Goal: Information Seeking & Learning: Learn about a topic

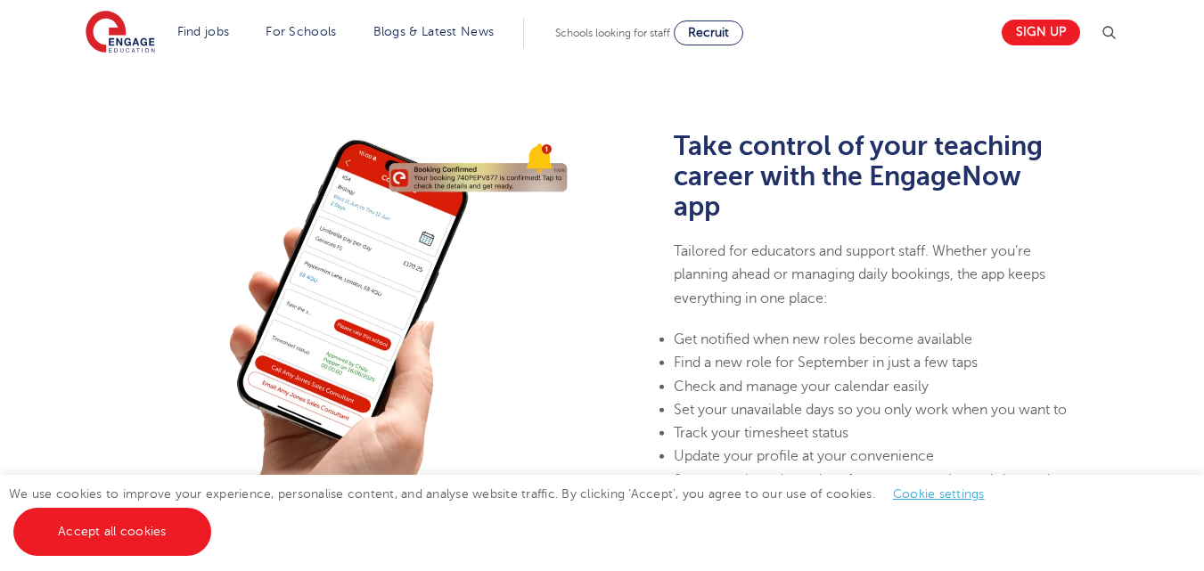
scroll to position [452, 0]
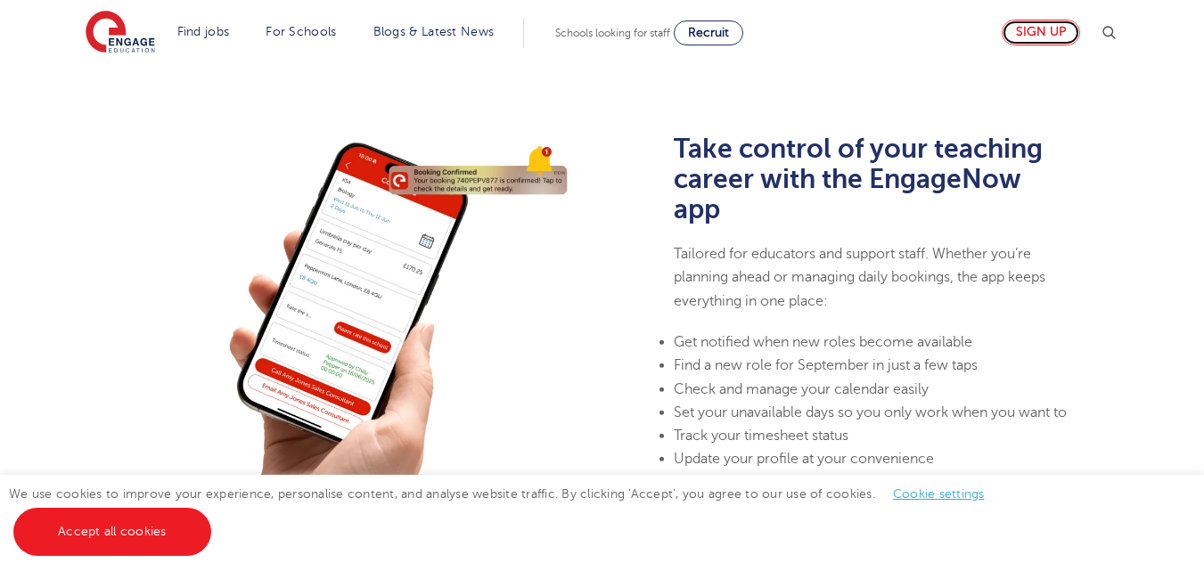
click at [1035, 29] on link "Sign up" at bounding box center [1041, 33] width 78 height 26
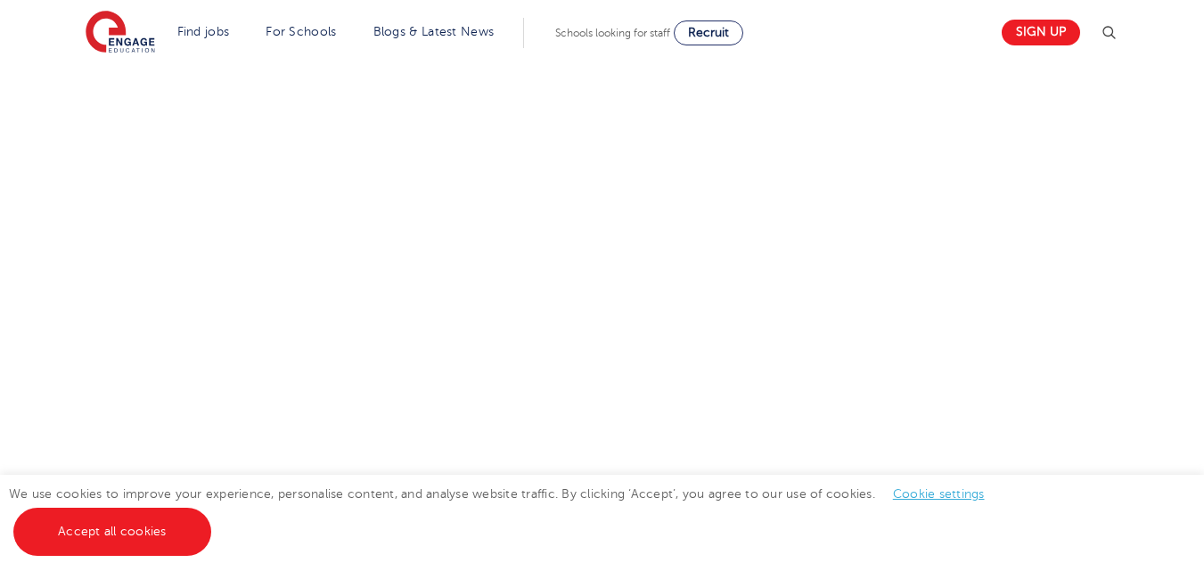
scroll to position [658, 0]
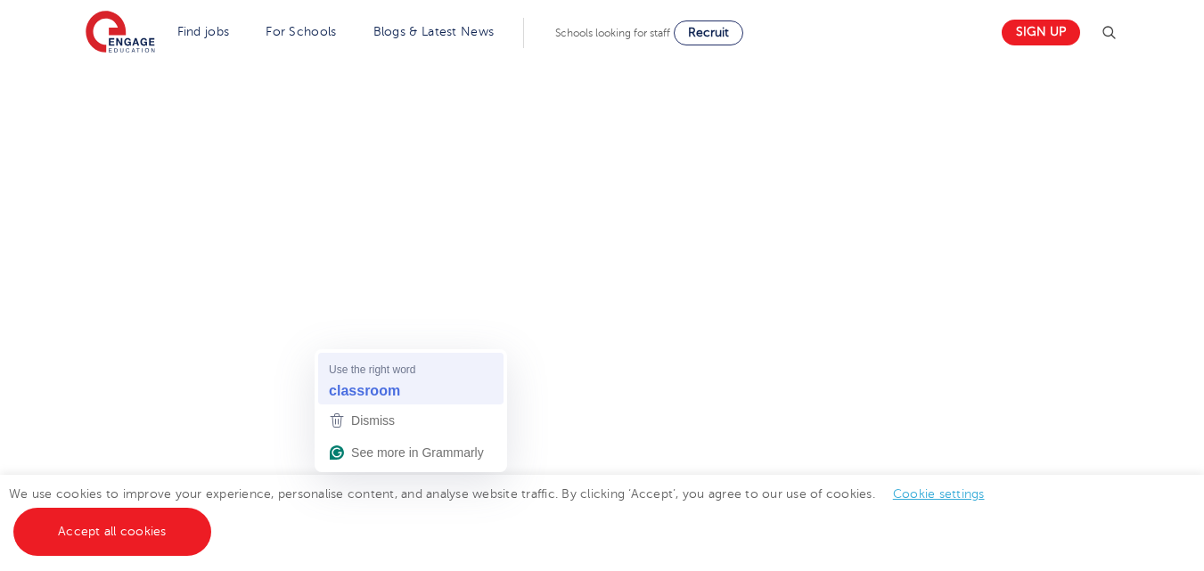
click at [355, 382] on strong "classroom" at bounding box center [364, 391] width 71 height 20
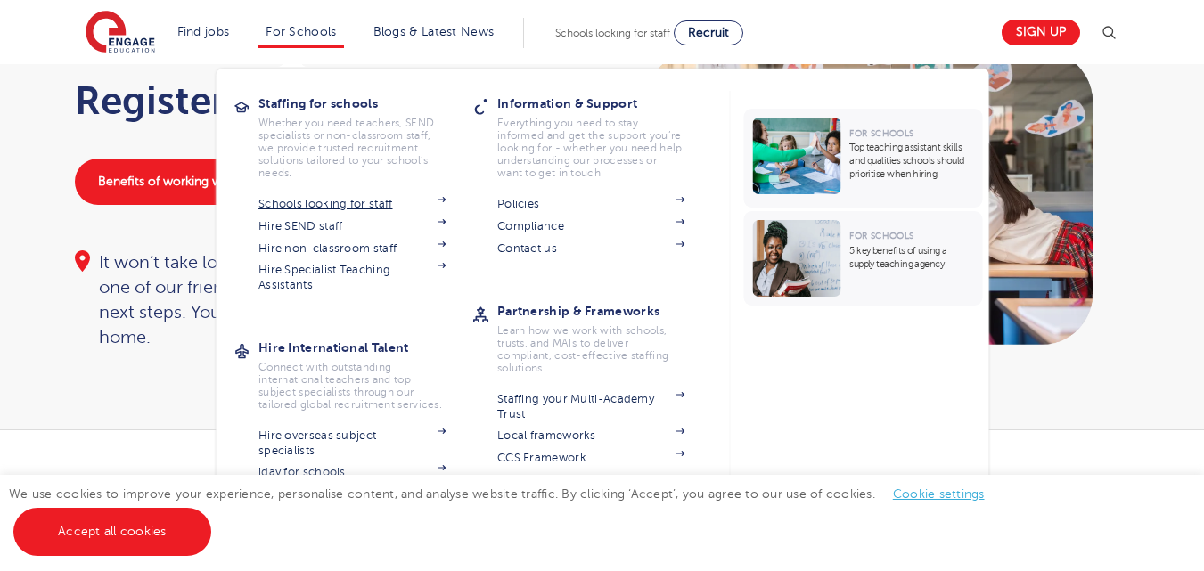
scroll to position [118, 0]
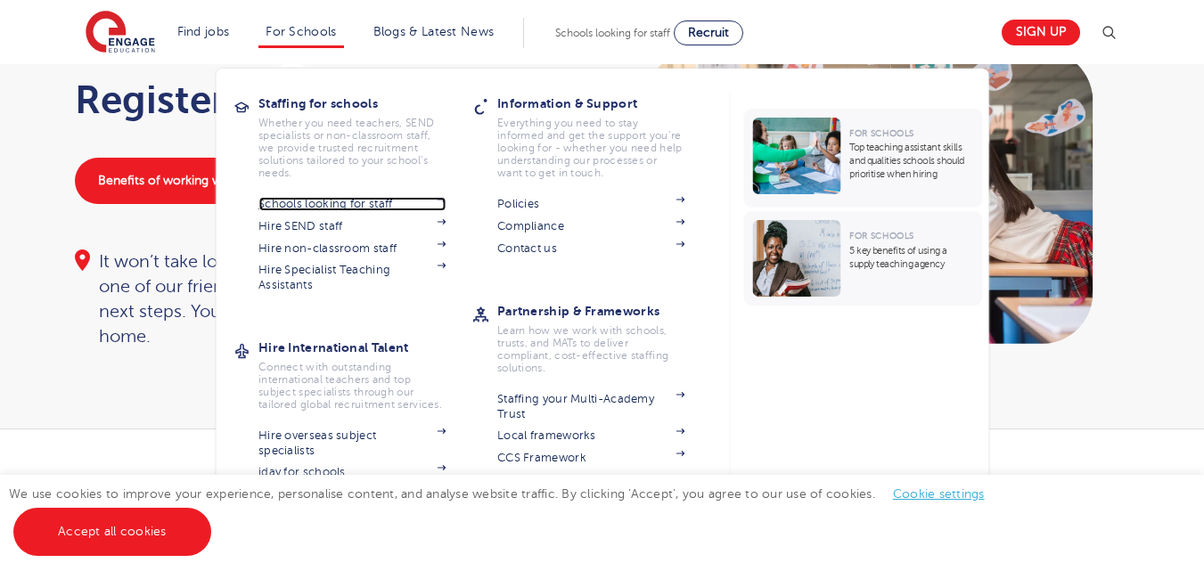
click at [340, 199] on link "Schools looking for staff" at bounding box center [351, 204] width 187 height 14
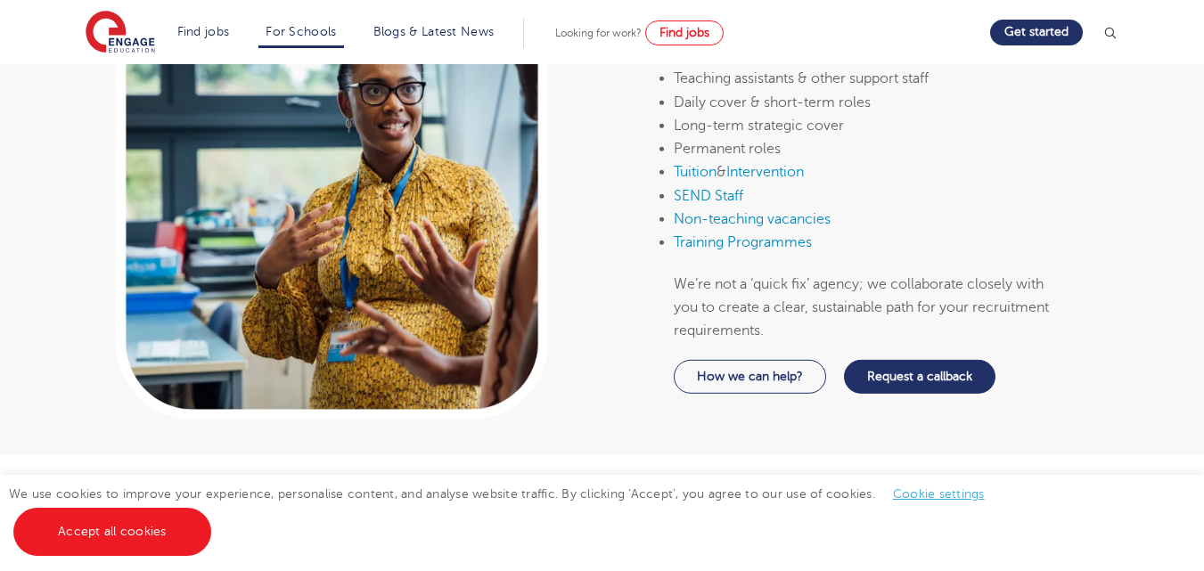
scroll to position [962, 0]
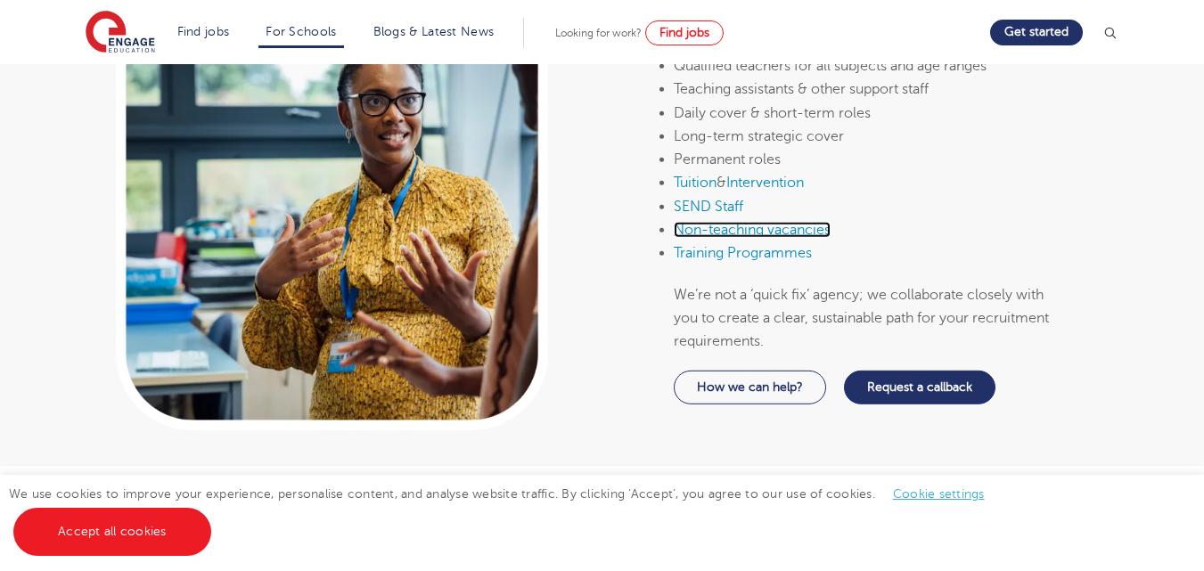
click at [688, 231] on link "Non-teaching vacancies" at bounding box center [752, 230] width 157 height 16
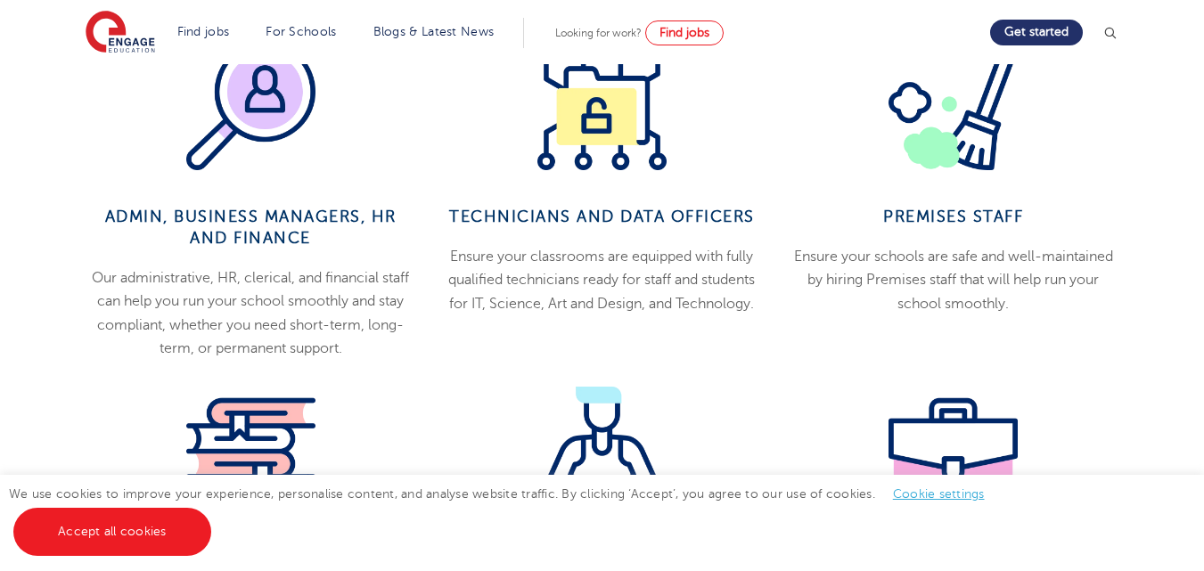
scroll to position [897, 0]
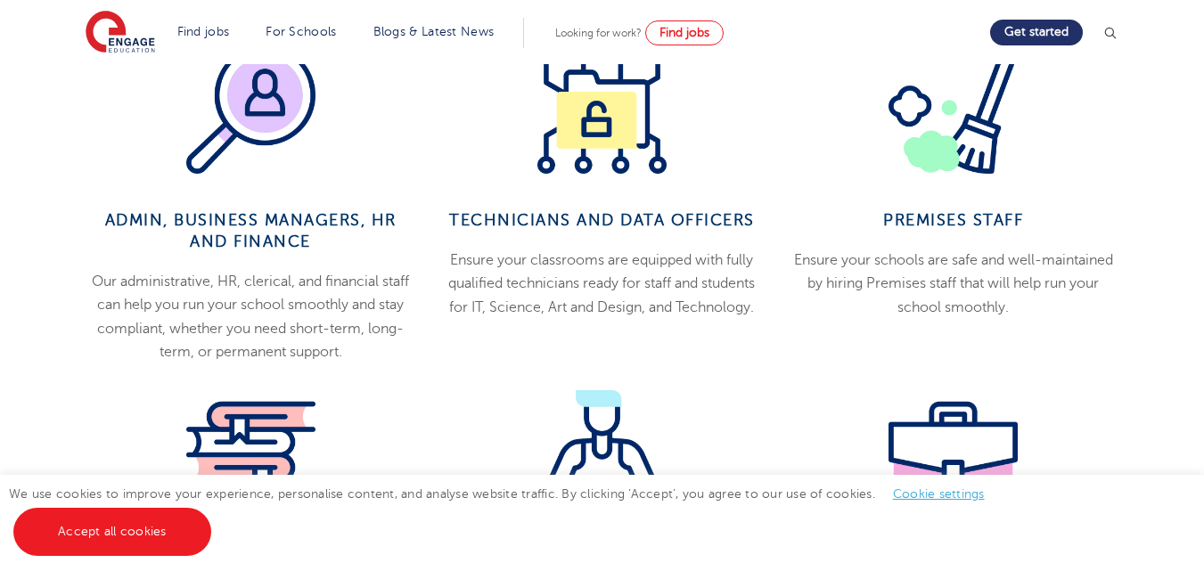
click at [246, 326] on p "Our administrative, HR, clerical, and financial staff can help you run your sch…" at bounding box center [250, 317] width 324 height 94
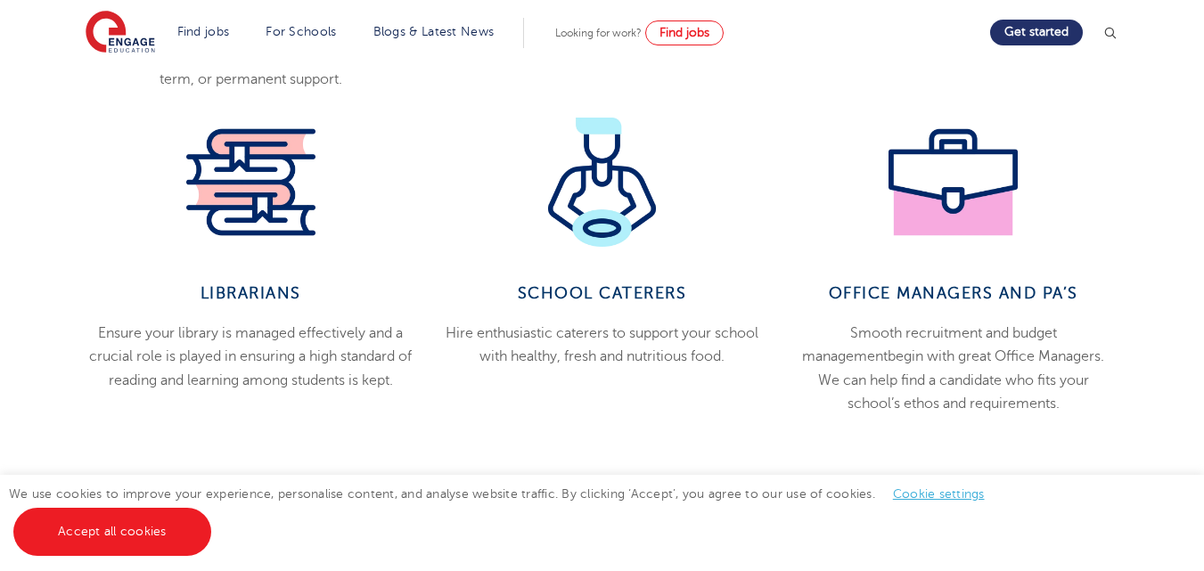
scroll to position [1189, 0]
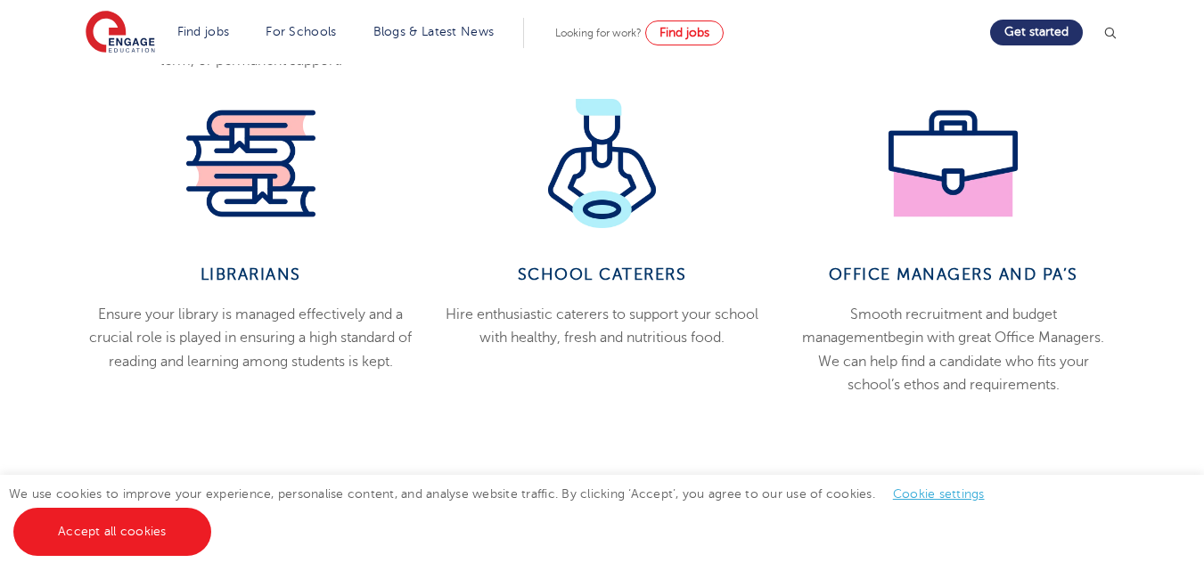
click at [246, 326] on p "Ensure your library is managed effectively and a crucial role is played in ensu…" at bounding box center [250, 338] width 324 height 70
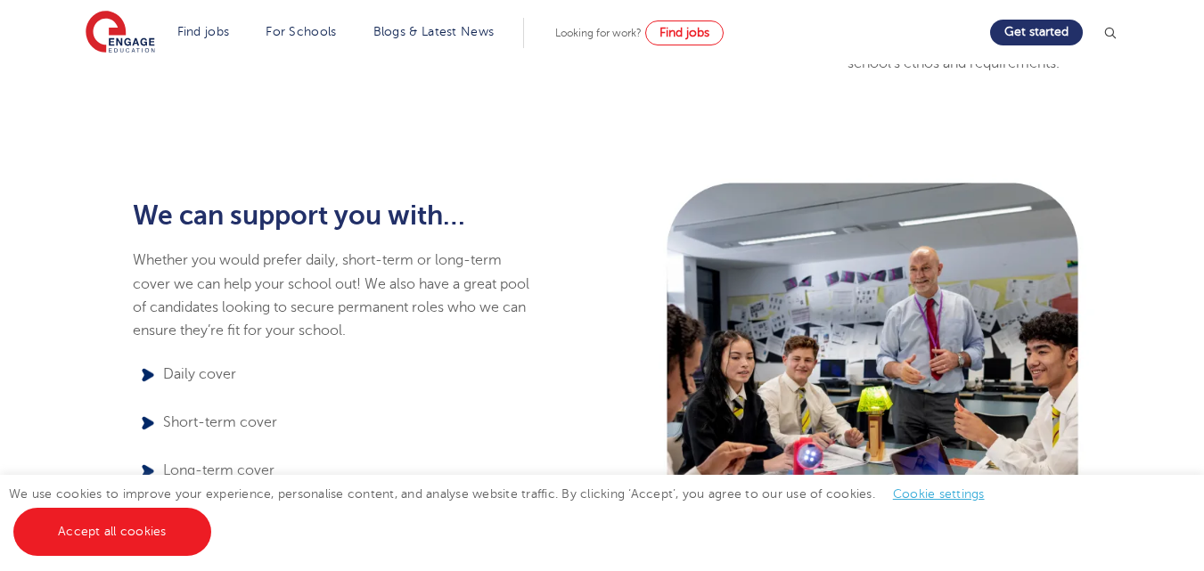
scroll to position [1509, 0]
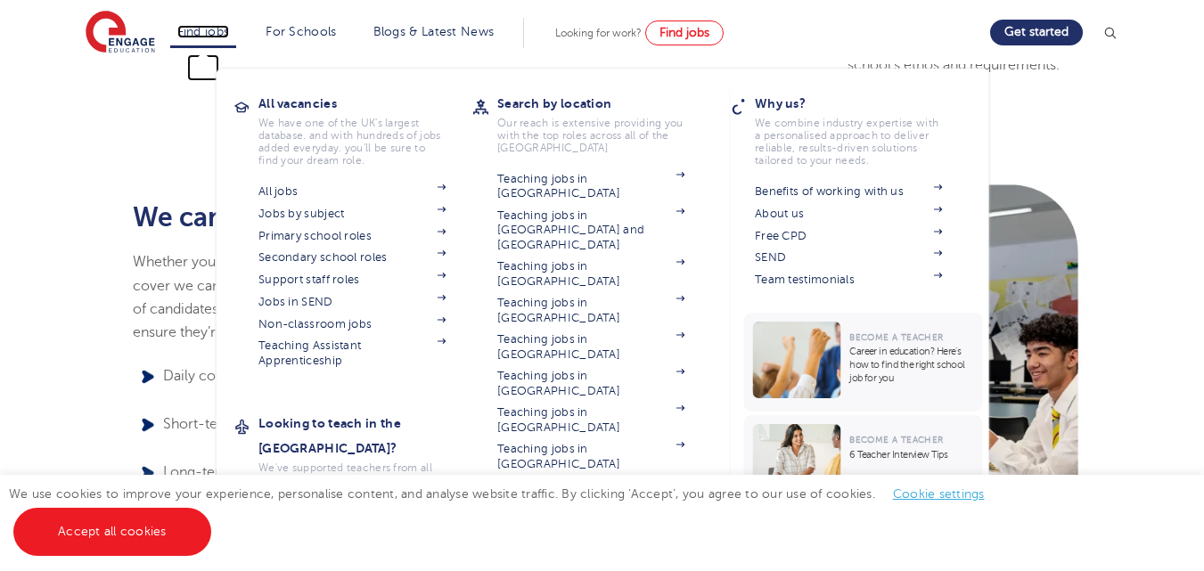
click at [209, 35] on link "Find jobs" at bounding box center [203, 31] width 53 height 13
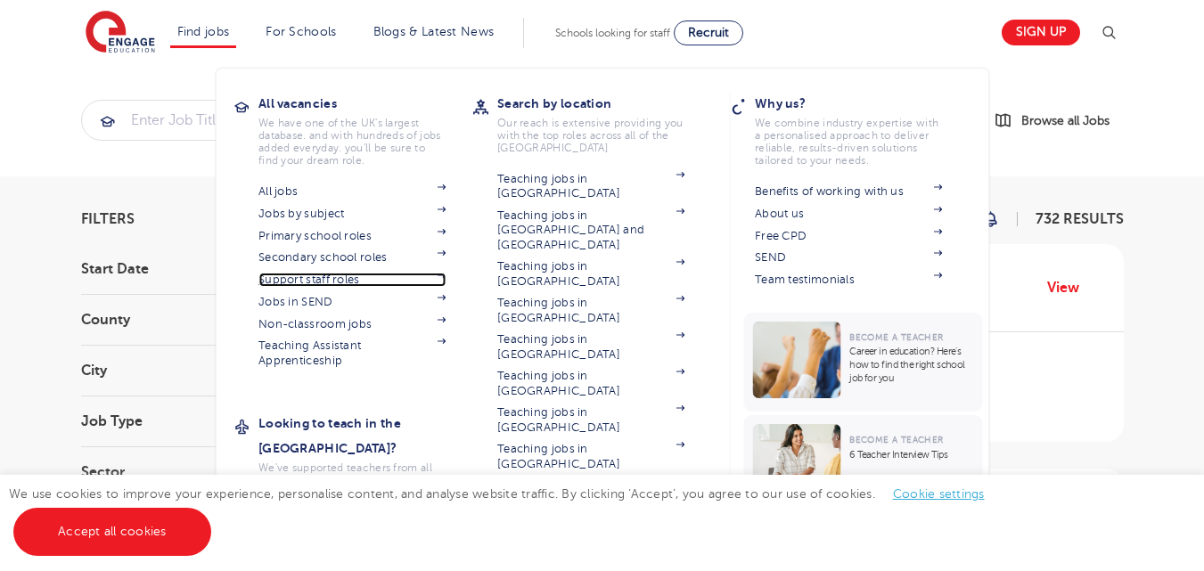
click at [309, 280] on link "Support staff roles" at bounding box center [351, 280] width 187 height 14
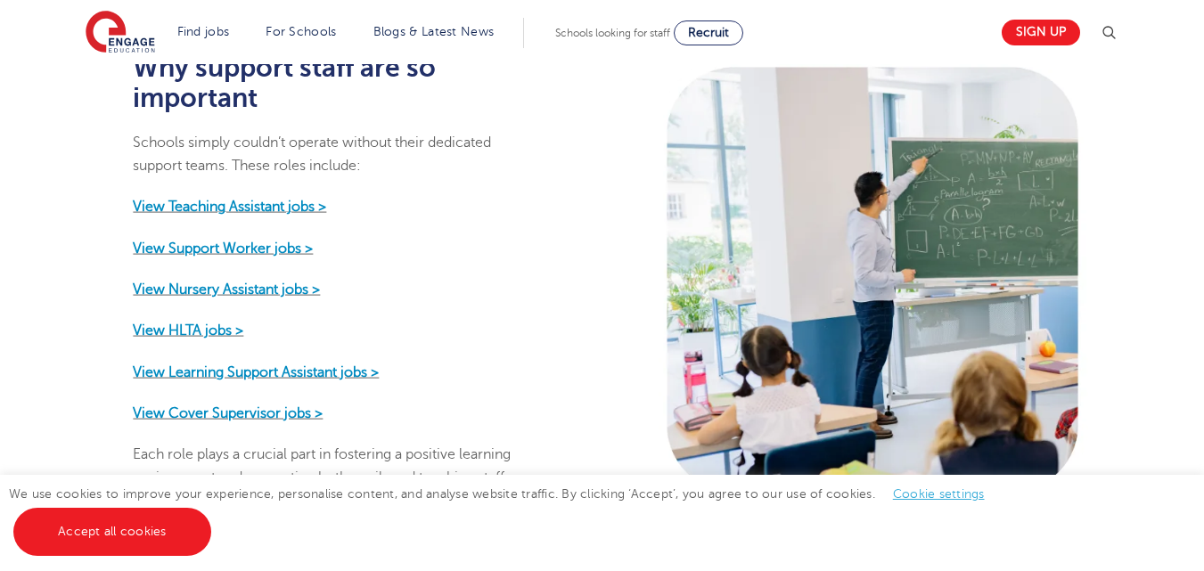
scroll to position [872, 0]
click at [236, 281] on strong "View Nursery Assistant jobs >" at bounding box center [226, 289] width 187 height 16
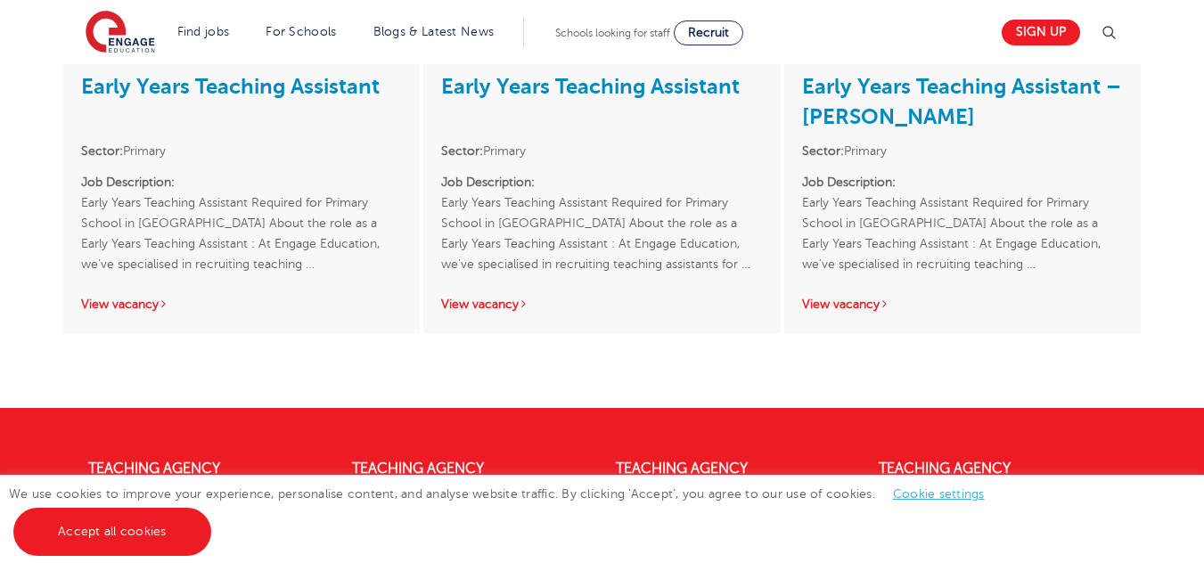
scroll to position [344, 0]
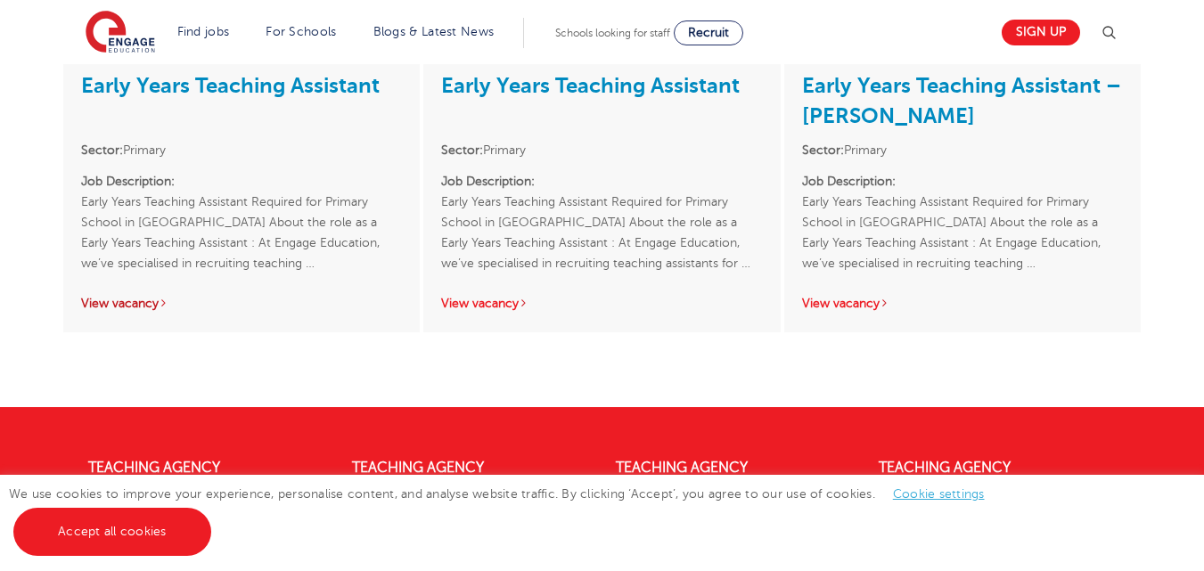
click at [137, 307] on link "View vacancy" at bounding box center [124, 303] width 87 height 13
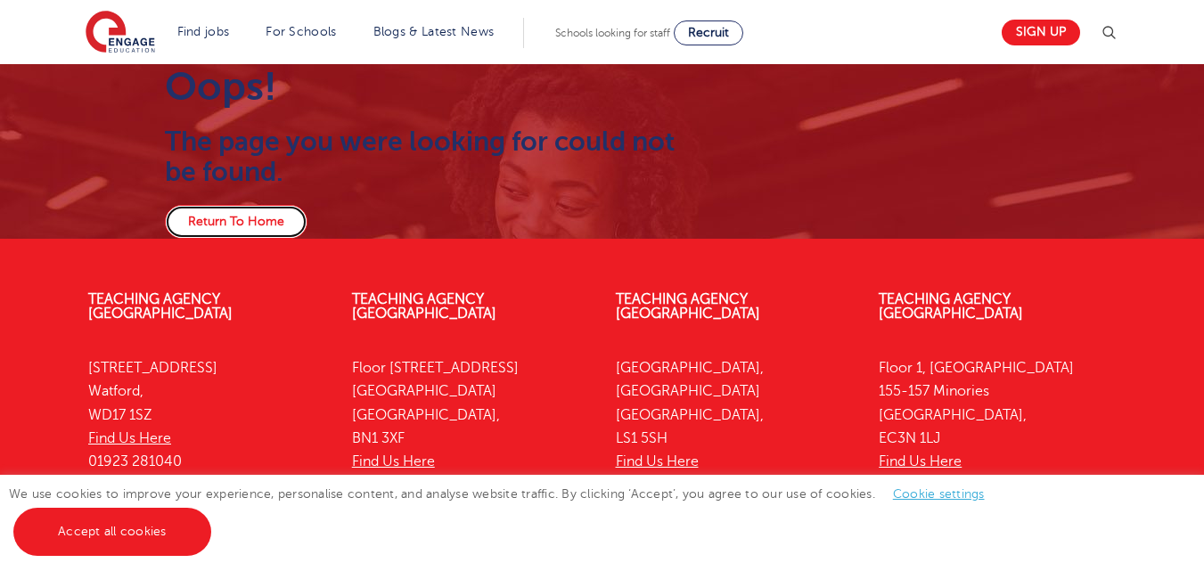
click at [234, 211] on link "Return To Home" at bounding box center [236, 222] width 143 height 34
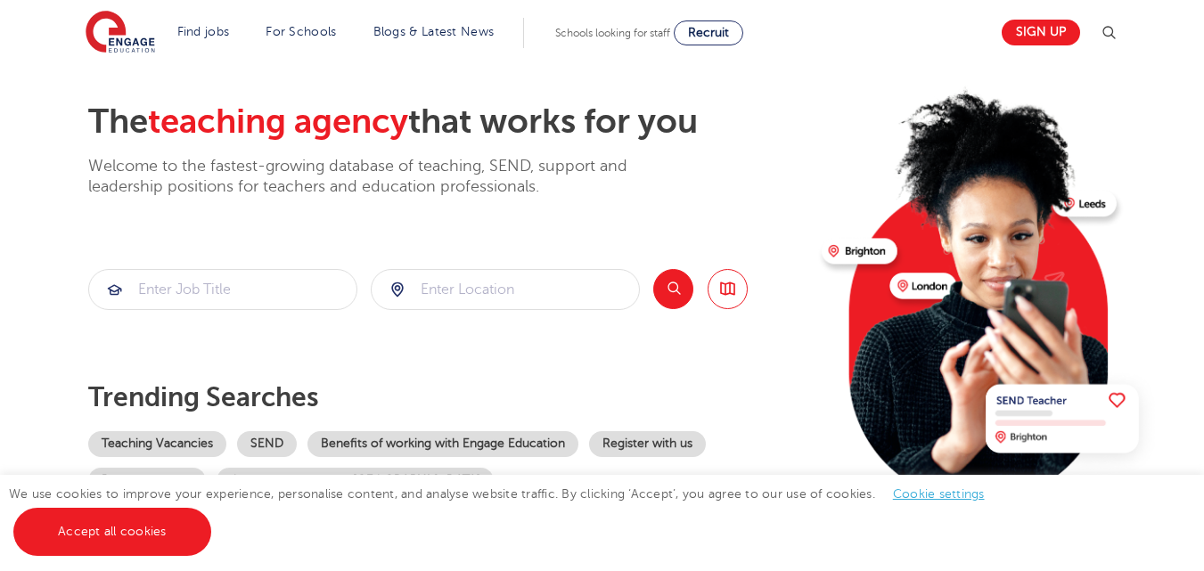
scroll to position [70, 0]
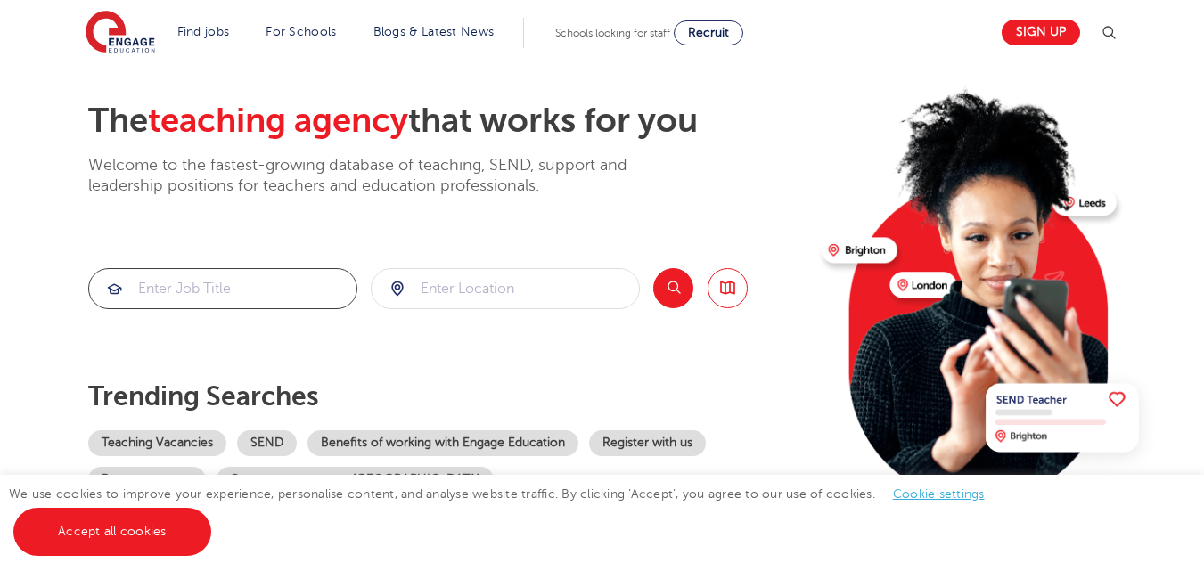
click at [239, 287] on input "search" at bounding box center [222, 288] width 267 height 39
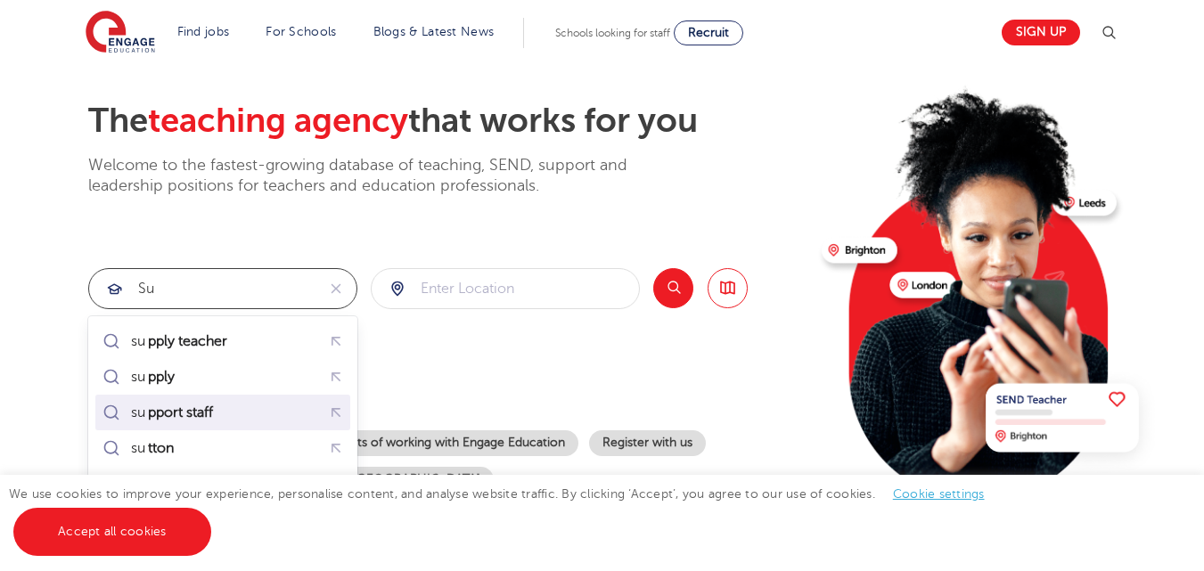
click at [202, 415] on mark "pport staff" at bounding box center [180, 412] width 70 height 21
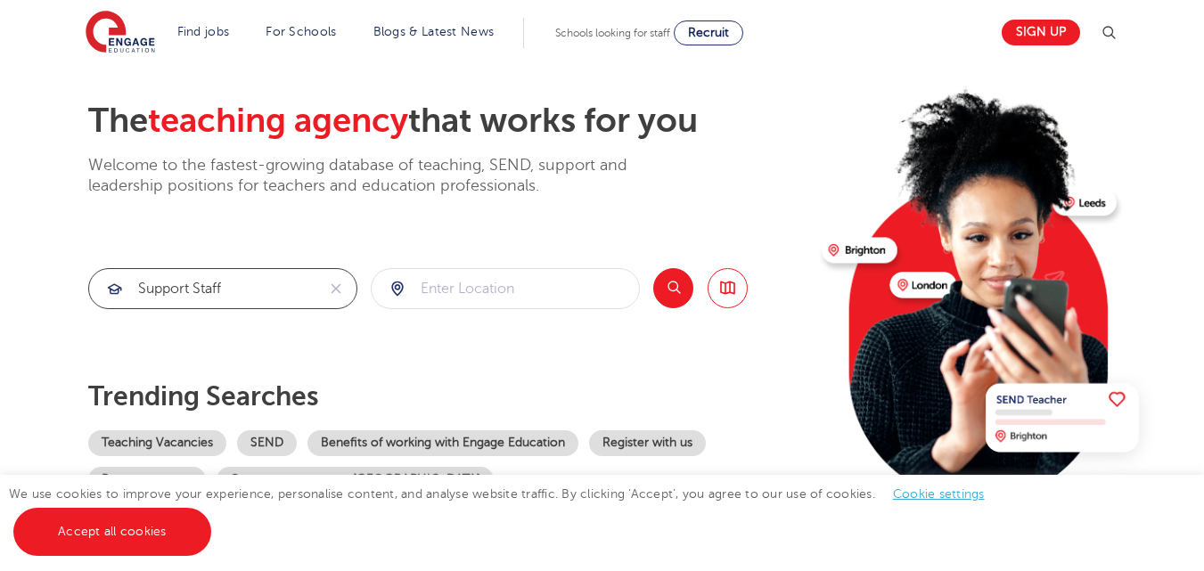
type input "support staff"
click at [464, 278] on input "search" at bounding box center [505, 288] width 267 height 39
click button "Submit" at bounding box center [0, 0] width 0 height 0
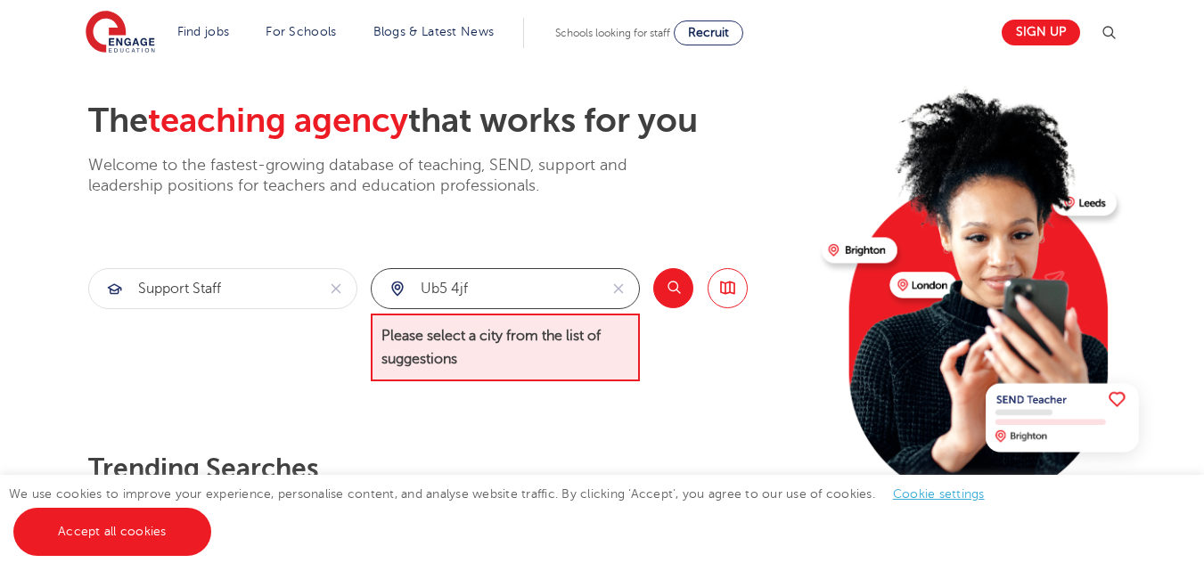
click at [419, 288] on input "ub5 4jf" at bounding box center [485, 288] width 226 height 39
type input "Northoltn ub5 4jf"
click at [674, 279] on button "Search" at bounding box center [673, 288] width 40 height 40
click at [614, 288] on icon "reset" at bounding box center [619, 289] width 18 height 16
click at [528, 405] on div "The teaching agency that works for you Welcome to the fastest-growing database …" at bounding box center [447, 333] width 719 height 464
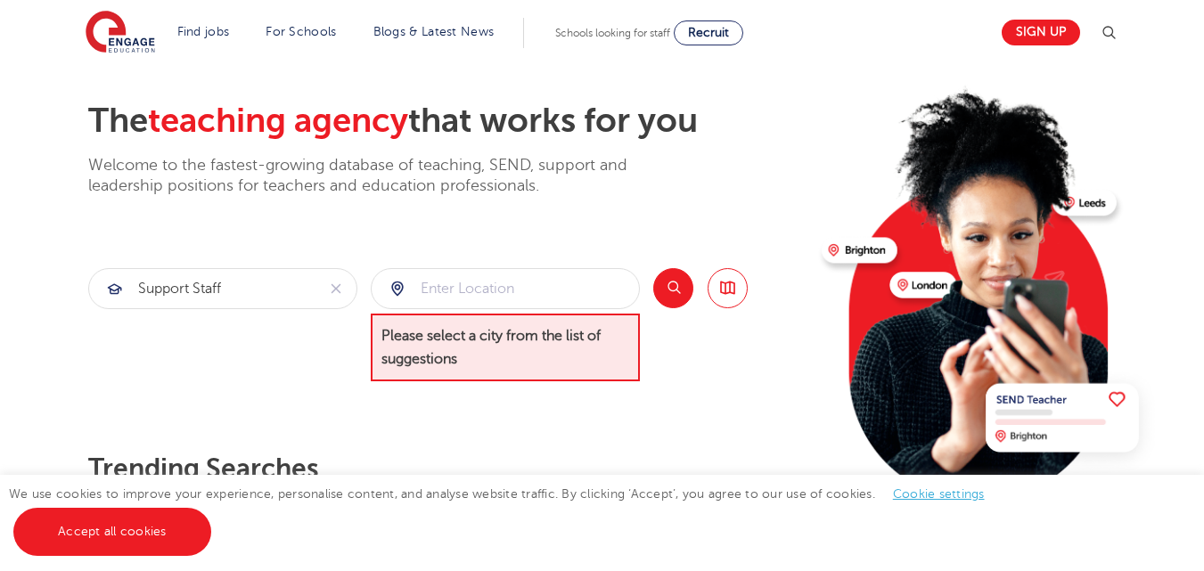
click at [479, 356] on span "Please select a city from the list of suggestions" at bounding box center [505, 348] width 269 height 69
click at [398, 291] on div at bounding box center [505, 288] width 267 height 39
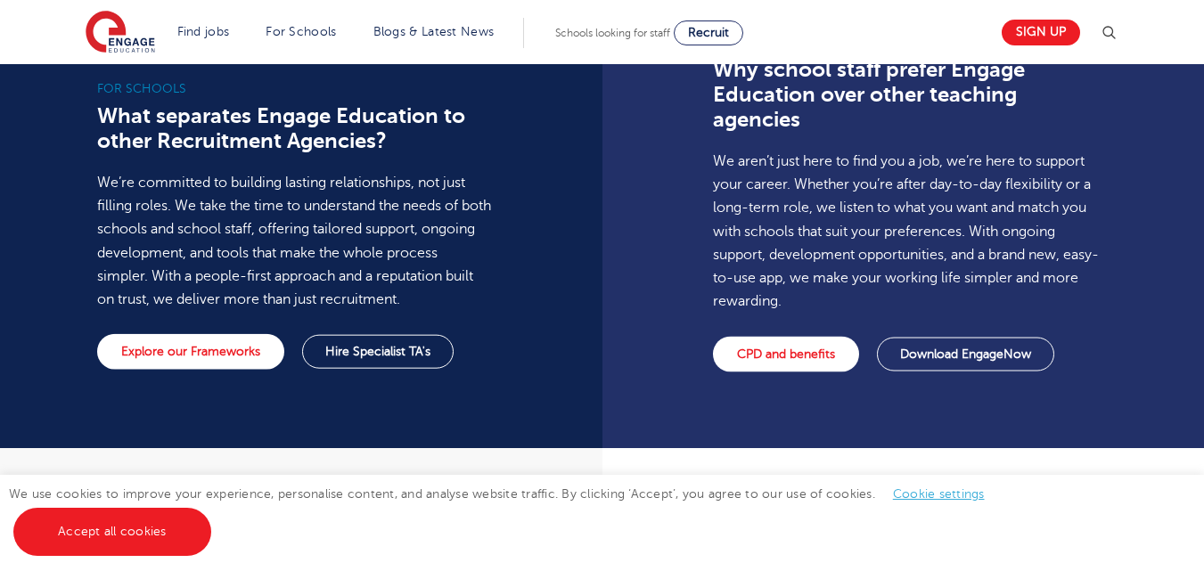
scroll to position [1356, 0]
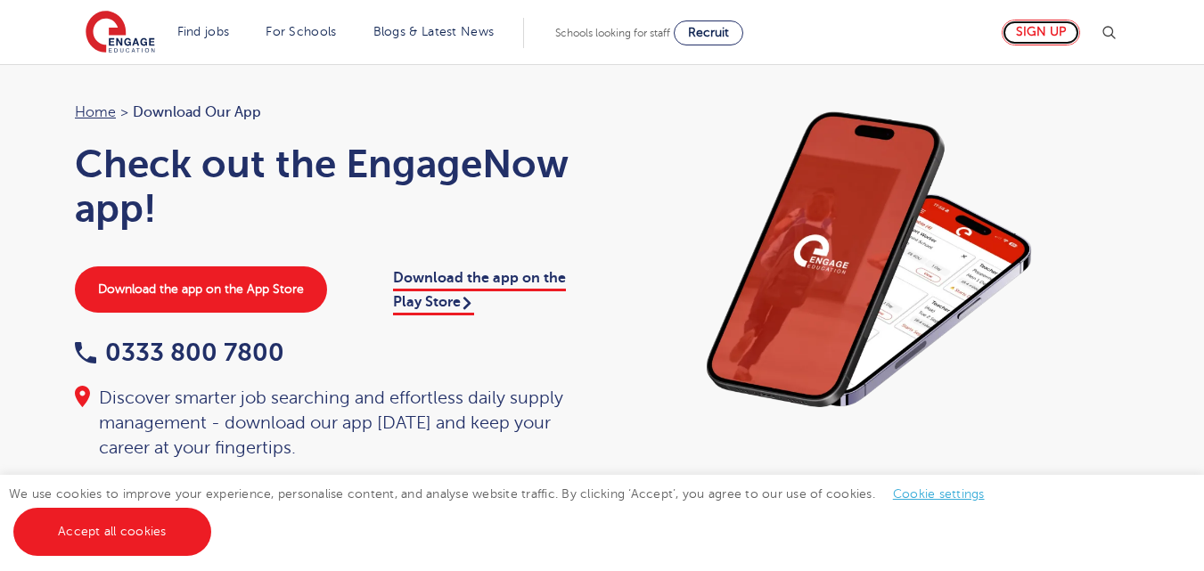
click at [1058, 29] on link "Sign up" at bounding box center [1041, 33] width 78 height 26
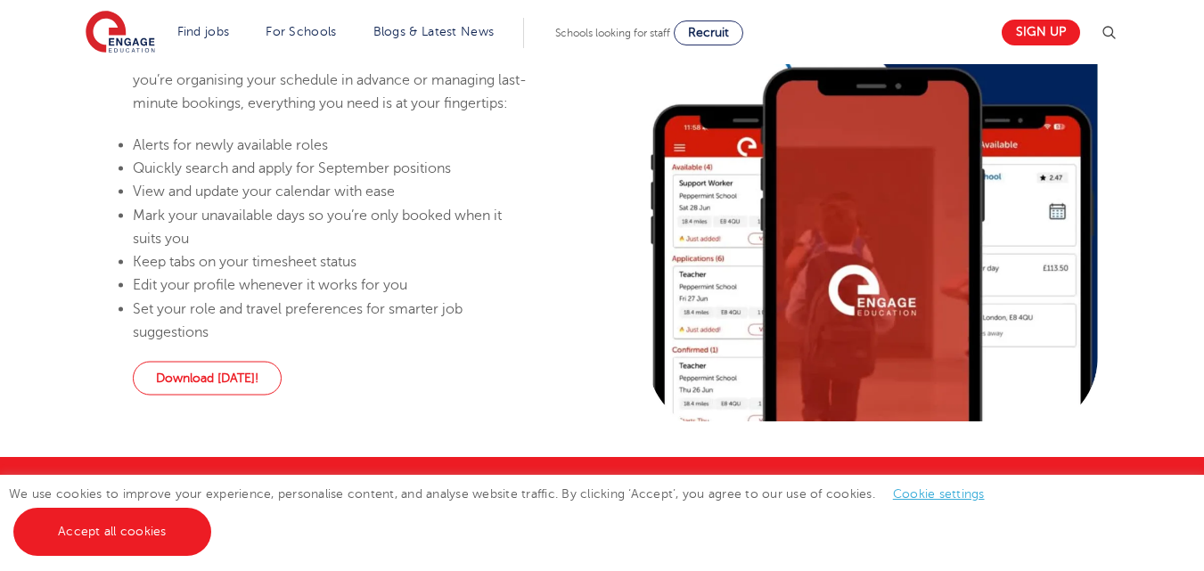
scroll to position [1174, 0]
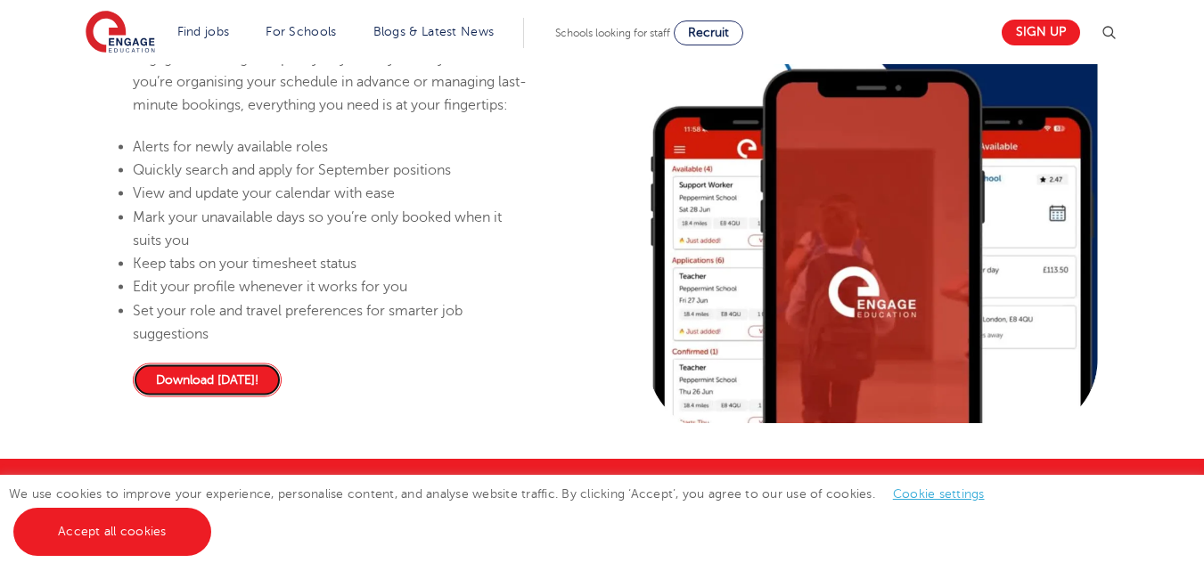
click at [236, 388] on link "Download [DATE]!" at bounding box center [207, 381] width 149 height 34
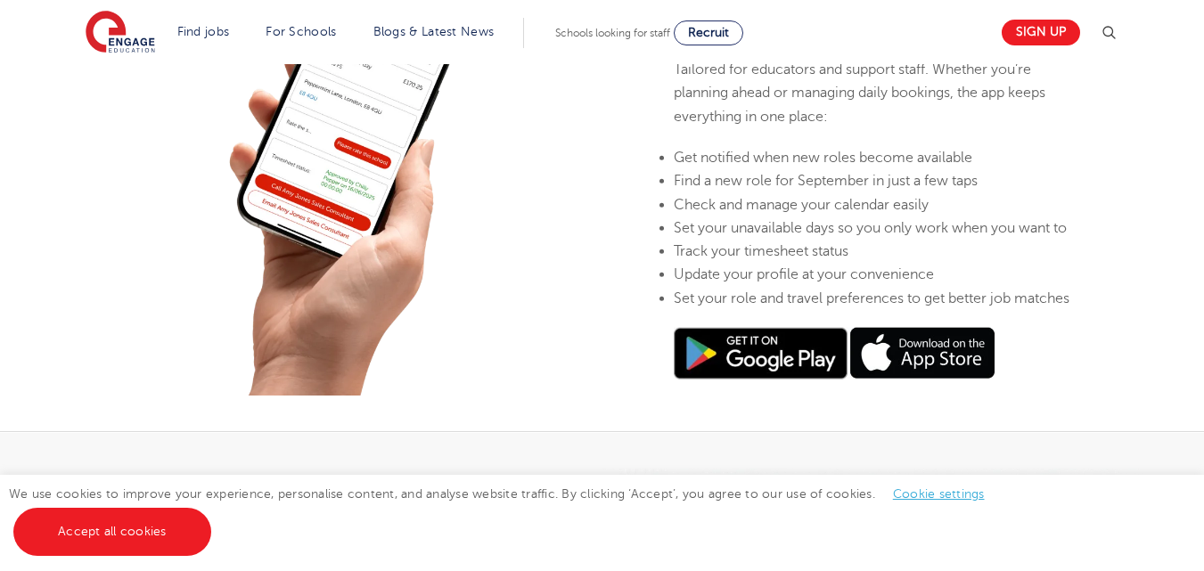
scroll to position [622, 0]
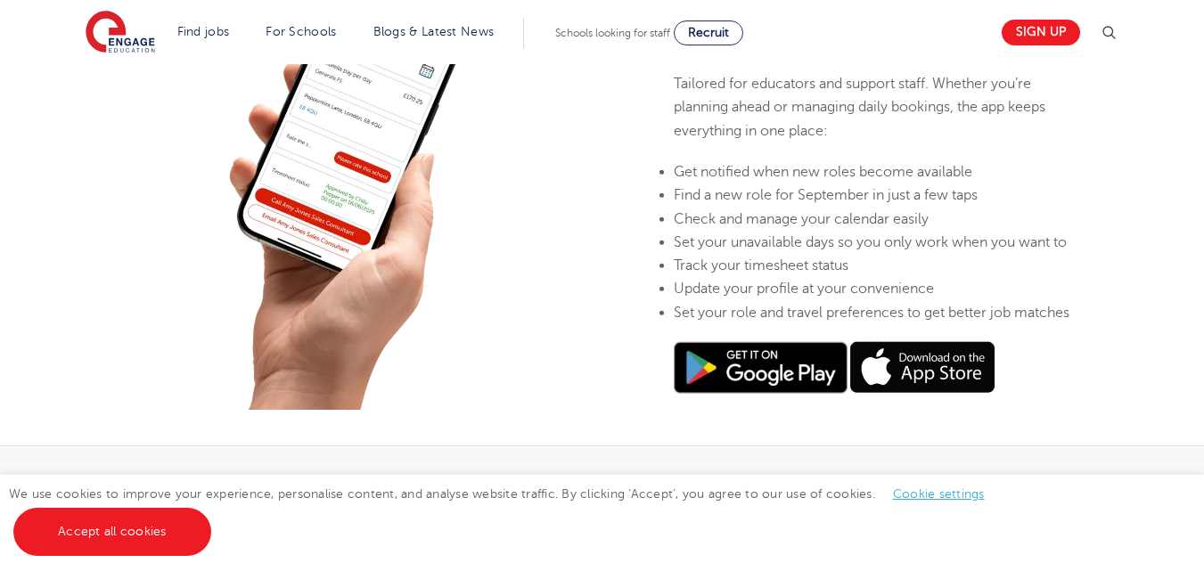
click at [960, 501] on div "We use cookies to improve your experience, personalise content, and analyse web…" at bounding box center [602, 523] width 1204 height 96
click at [957, 494] on link "Cookie settings" at bounding box center [939, 493] width 92 height 13
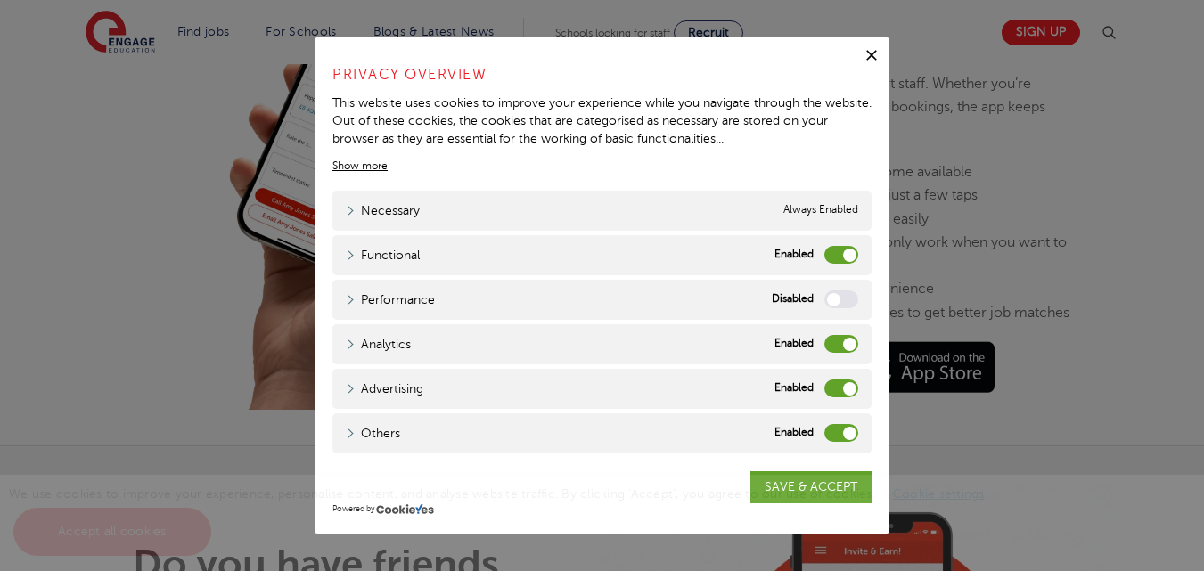
click at [850, 343] on label "Analytics" at bounding box center [841, 344] width 34 height 18
click at [0, 0] on input "Analytics" at bounding box center [0, 0] width 0 height 0
click at [852, 381] on label "Advertising" at bounding box center [841, 389] width 34 height 18
click at [0, 0] on input "Advertising" at bounding box center [0, 0] width 0 height 0
click at [850, 431] on label "Others" at bounding box center [841, 433] width 34 height 18
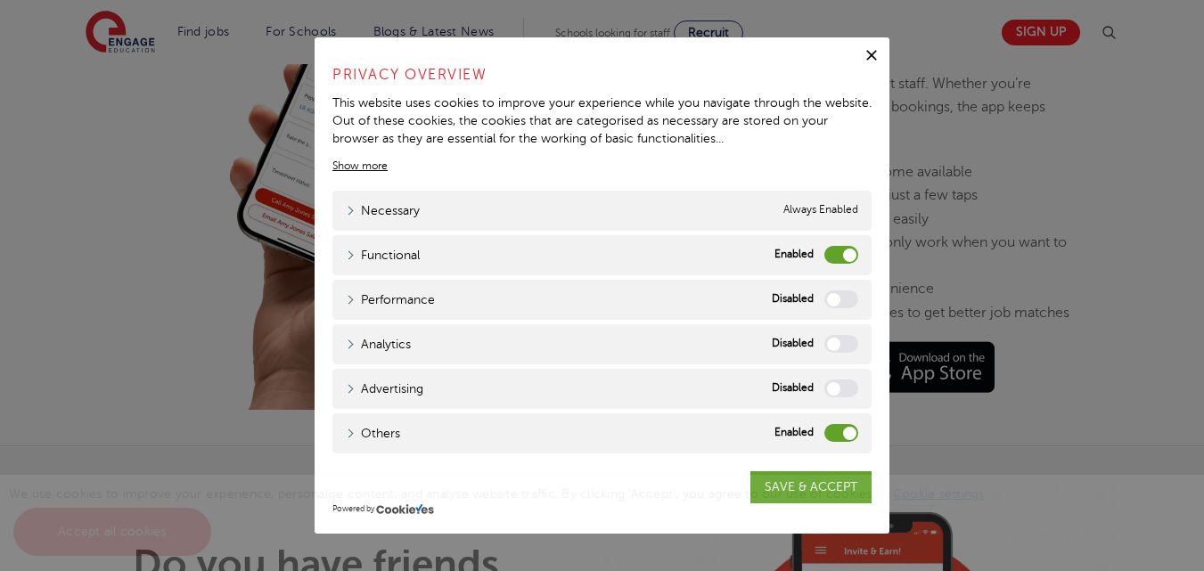
click at [0, 0] on input "Others" at bounding box center [0, 0] width 0 height 0
click at [847, 252] on label "Functional" at bounding box center [841, 255] width 34 height 18
click at [0, 0] on input "Functional" at bounding box center [0, 0] width 0 height 0
click at [824, 487] on span "We use cookies to improve your experience, personalise content, and analyse web…" at bounding box center [506, 512] width 994 height 51
click at [815, 491] on span "We use cookies to improve your experience, personalise content, and analyse web…" at bounding box center [506, 512] width 994 height 51
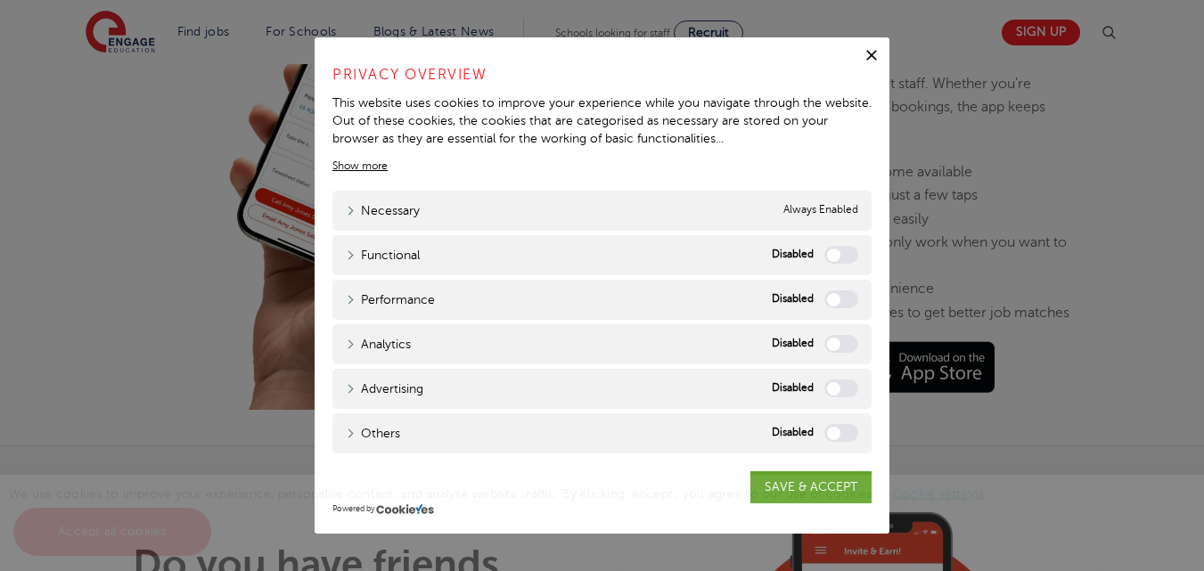
click at [826, 487] on div "We use cookies to improve your experience, personalise content, and analyse web…" at bounding box center [602, 523] width 1204 height 96
click at [822, 479] on div "We use cookies to improve your experience, personalise content, and analyse web…" at bounding box center [602, 523] width 1204 height 96
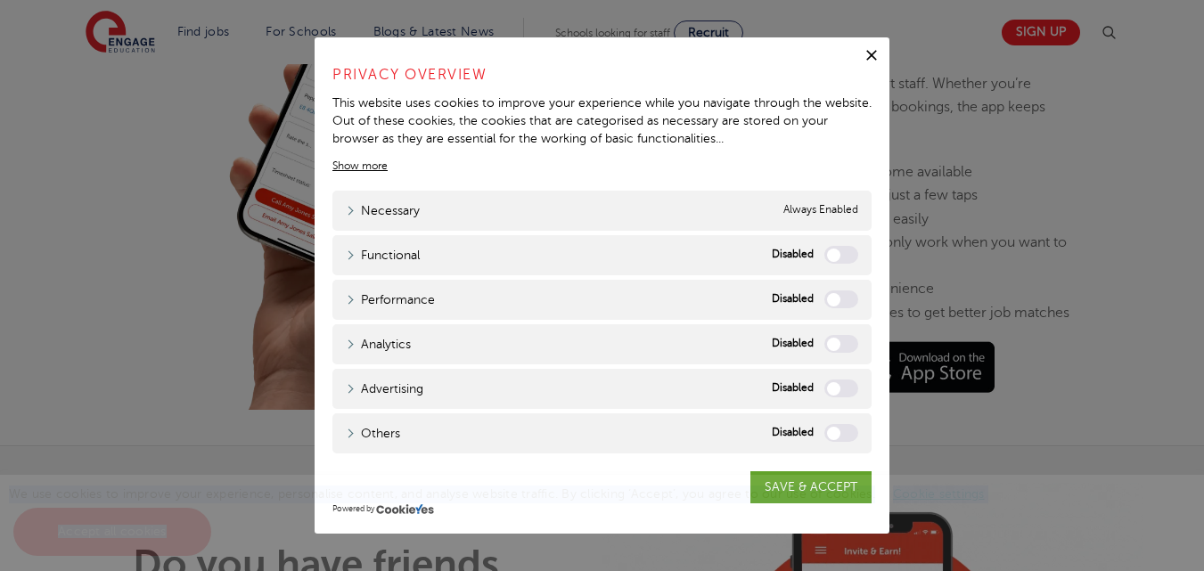
click at [822, 479] on div "We use cookies to improve your experience, personalise content, and analyse web…" at bounding box center [602, 523] width 1204 height 96
click at [374, 165] on link "Show more" at bounding box center [359, 166] width 55 height 16
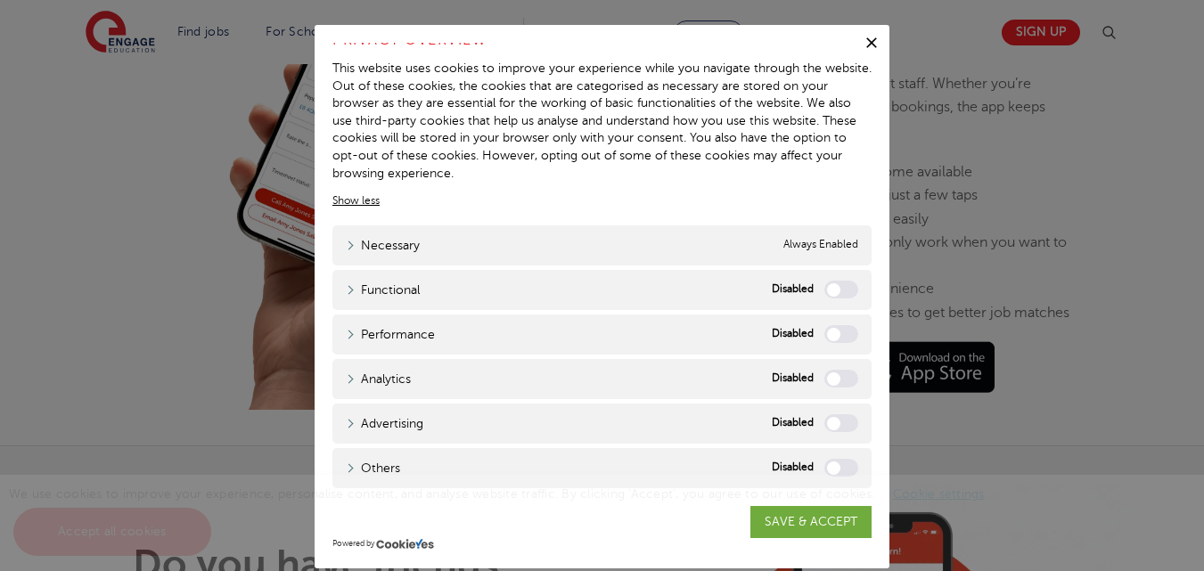
scroll to position [22, 0]
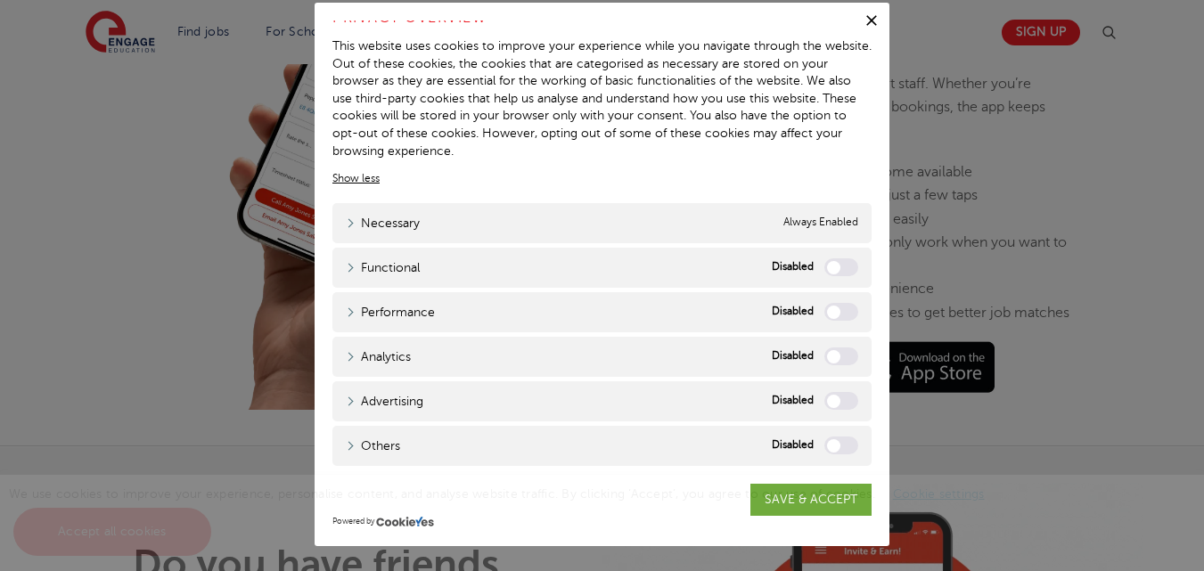
click at [827, 497] on span "We use cookies to improve your experience, personalise content, and analyse web…" at bounding box center [506, 512] width 994 height 51
click at [824, 263] on label "Functional" at bounding box center [841, 267] width 34 height 18
click at [0, 0] on input "Functional" at bounding box center [0, 0] width 0 height 0
click at [824, 312] on label "Performance" at bounding box center [841, 312] width 34 height 18
click at [0, 0] on input "Performance" at bounding box center [0, 0] width 0 height 0
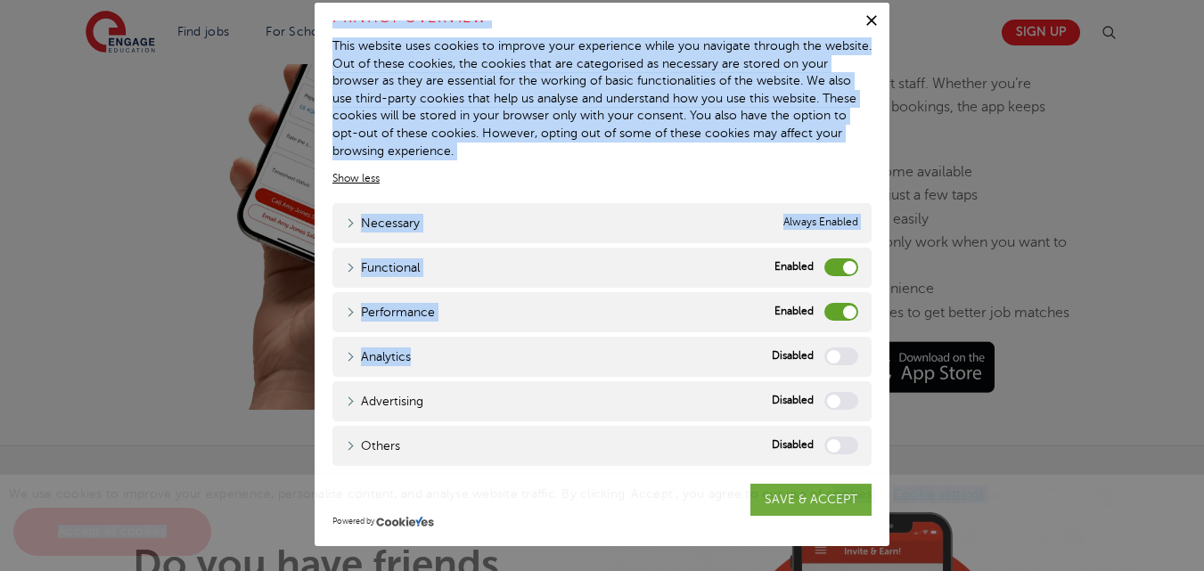
drag, startPoint x: 830, startPoint y: 495, endPoint x: 828, endPoint y: 348, distance: 146.2
click at [828, 348] on body "Find jobs All vacancies We have one of the UK's largest database. and with hund…" at bounding box center [602, 411] width 1204 height 2067
click at [954, 266] on div "Close Privacy Overview This website uses cookies to improve your experience whi…" at bounding box center [602, 285] width 1204 height 571
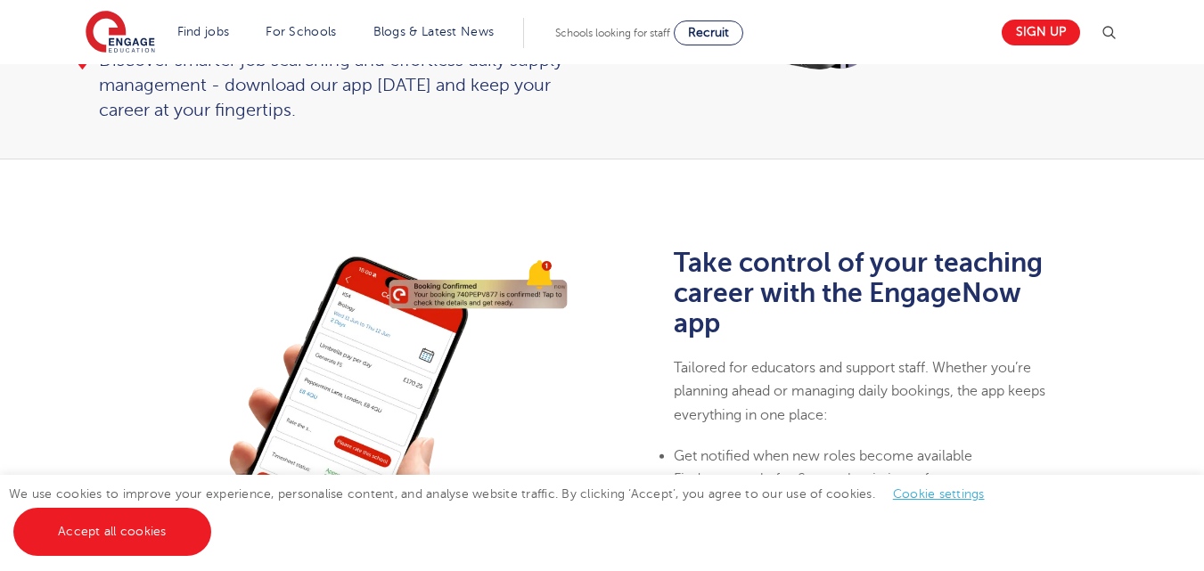
scroll to position [337, 0]
click at [1047, 33] on link "Sign up" at bounding box center [1041, 33] width 78 height 26
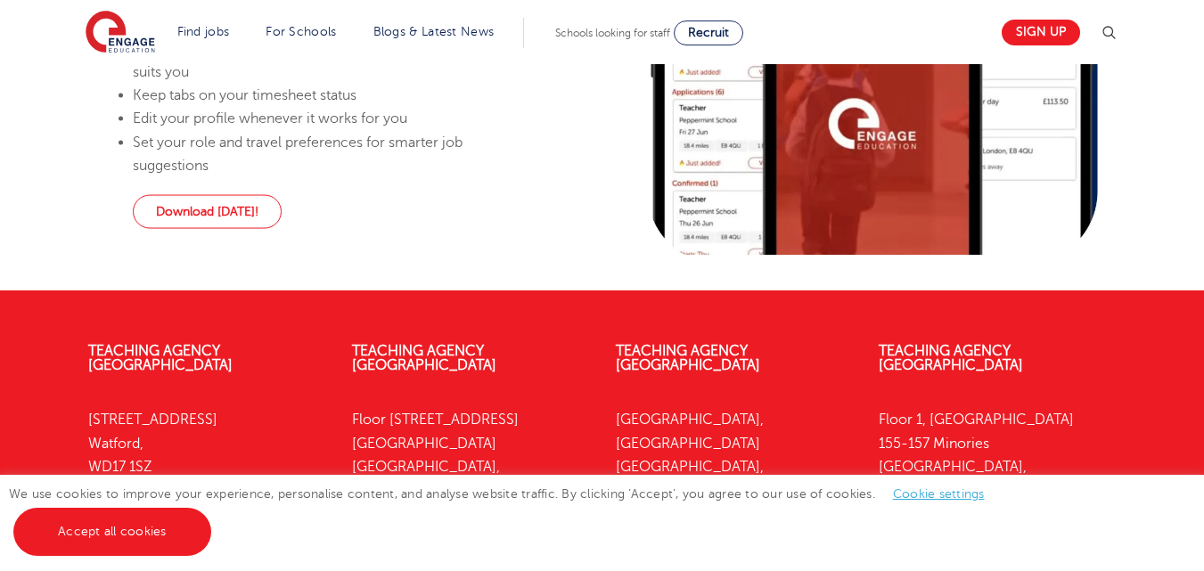
scroll to position [2142, 0]
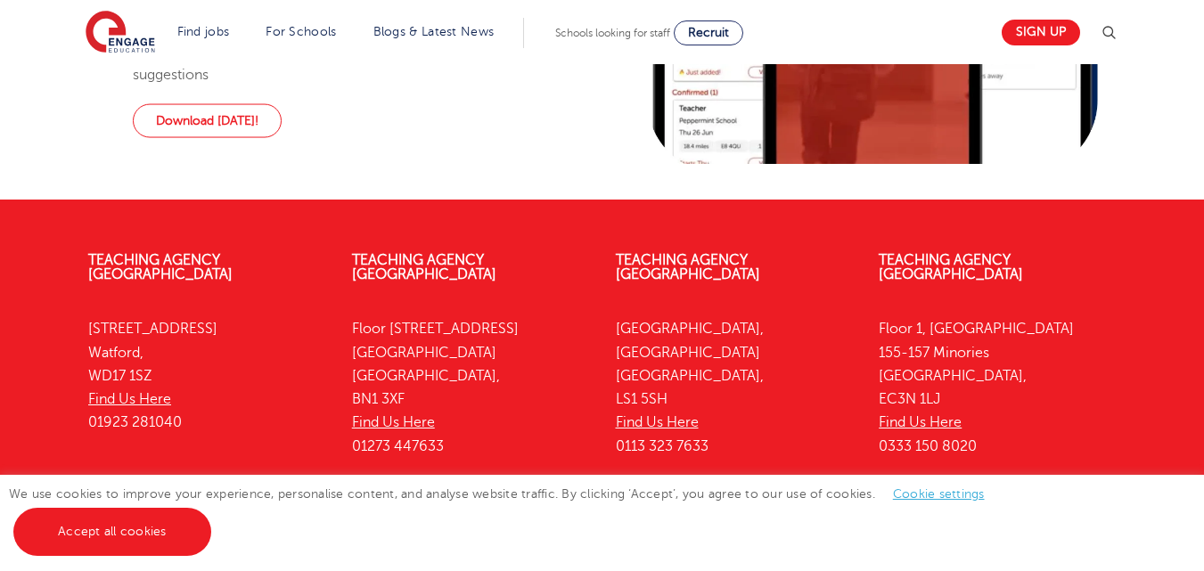
click at [921, 496] on link "Cookie settings" at bounding box center [939, 493] width 92 height 13
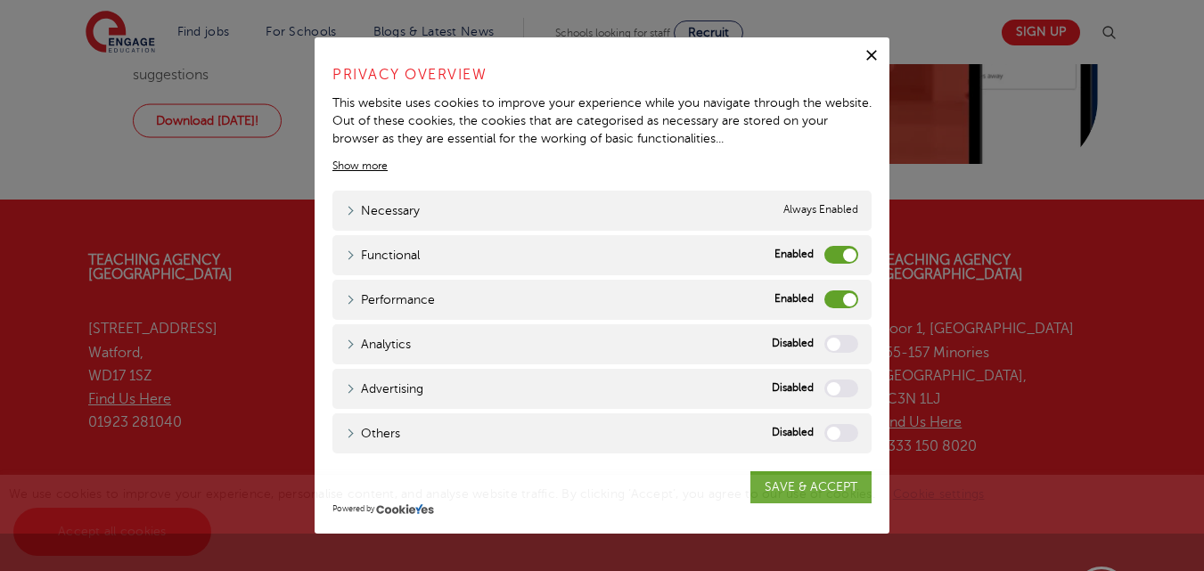
click at [835, 341] on label "Analytics" at bounding box center [841, 344] width 34 height 18
click at [0, 0] on input "Analytics" at bounding box center [0, 0] width 0 height 0
click at [828, 485] on div "We use cookies to improve your experience, personalise content, and analyse web…" at bounding box center [602, 523] width 1204 height 96
click at [852, 348] on label "Analytics" at bounding box center [841, 344] width 34 height 18
click at [0, 0] on input "Analytics" at bounding box center [0, 0] width 0 height 0
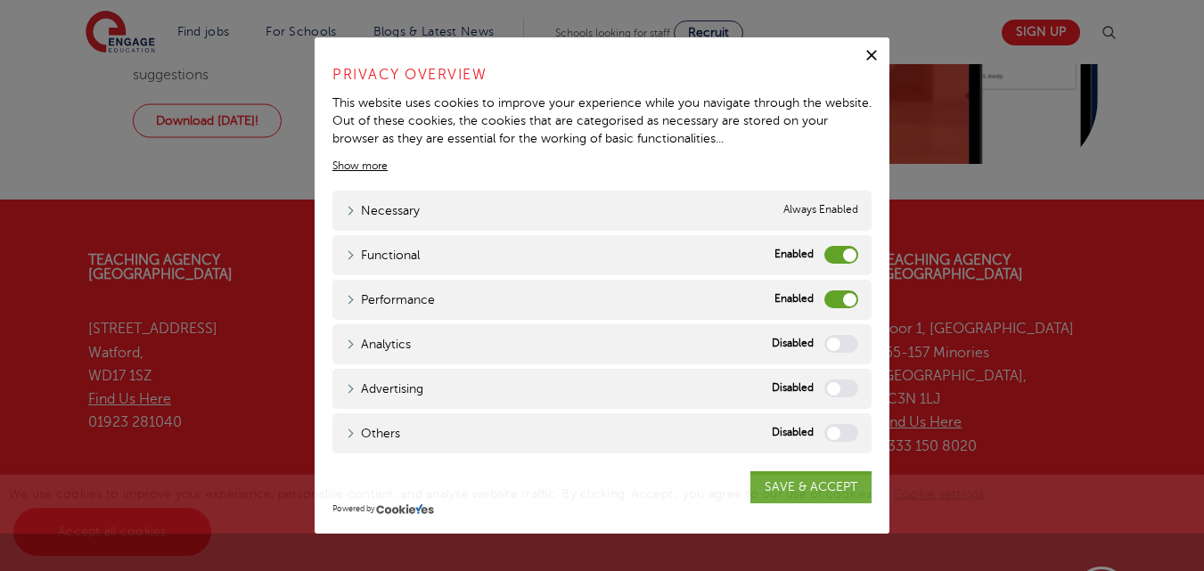
click at [849, 304] on label "Performance" at bounding box center [841, 300] width 34 height 18
click at [0, 0] on input "Performance" at bounding box center [0, 0] width 0 height 0
click at [846, 250] on label "Functional" at bounding box center [841, 255] width 34 height 18
click at [0, 0] on input "Functional" at bounding box center [0, 0] width 0 height 0
click at [777, 479] on div "We use cookies to improve your experience, personalise content, and analyse web…" at bounding box center [602, 523] width 1204 height 96
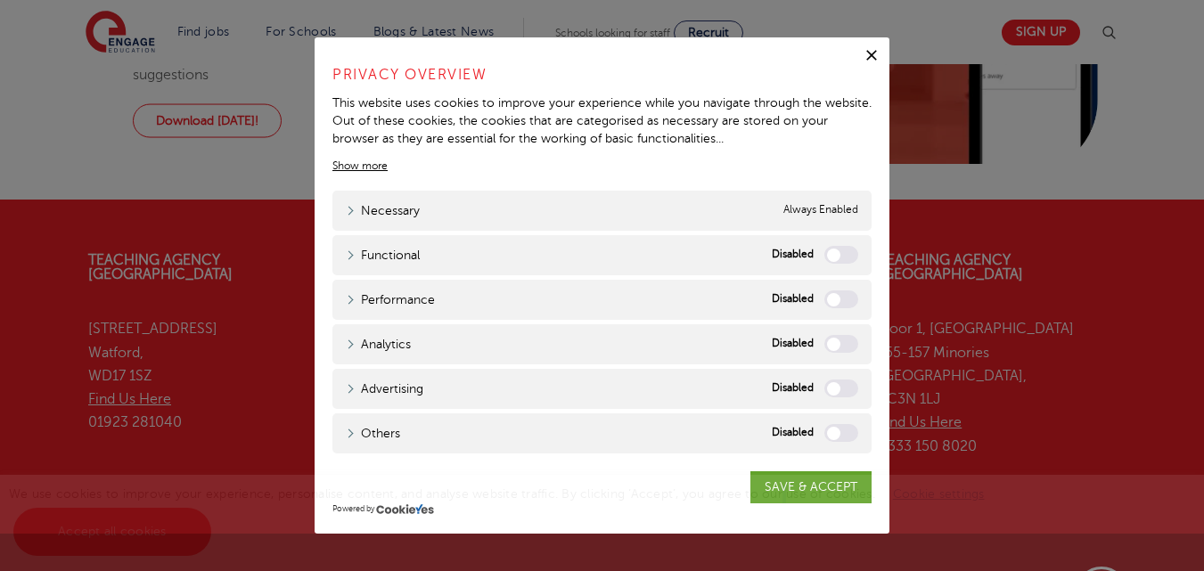
click at [777, 479] on div "We use cookies to improve your experience, personalise content, and analyse web…" at bounding box center [602, 523] width 1204 height 96
click at [786, 484] on div "We use cookies to improve your experience, personalise content, and analyse web…" at bounding box center [602, 523] width 1204 height 96
click at [373, 165] on link "Show more" at bounding box center [359, 166] width 55 height 16
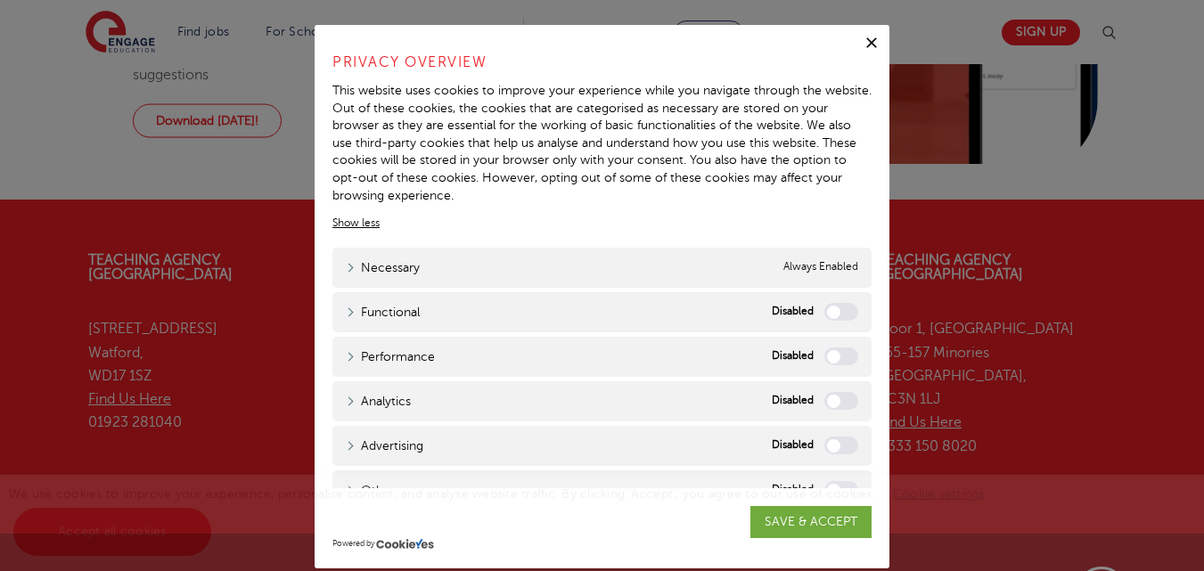
click at [856, 483] on div "We use cookies to improve your experience, personalise content, and analyse web…" at bounding box center [602, 523] width 1204 height 96
click at [858, 480] on div "We use cookies to improve your experience, personalise content, and analyse web…" at bounding box center [602, 523] width 1204 height 96
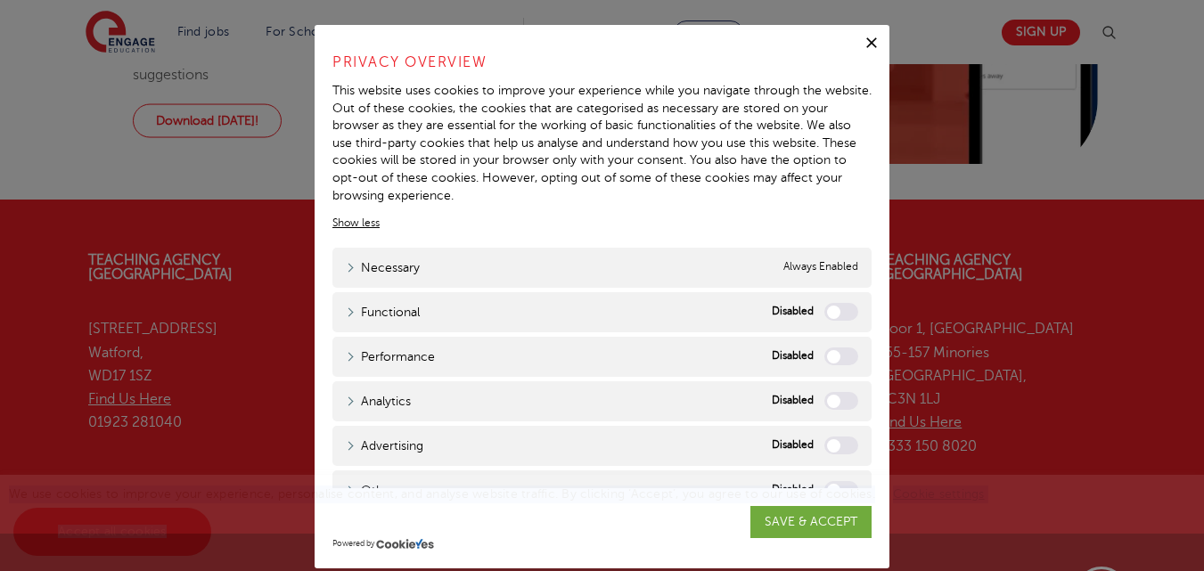
click at [858, 480] on div "We use cookies to improve your experience, personalise content, and analyse web…" at bounding box center [602, 523] width 1204 height 96
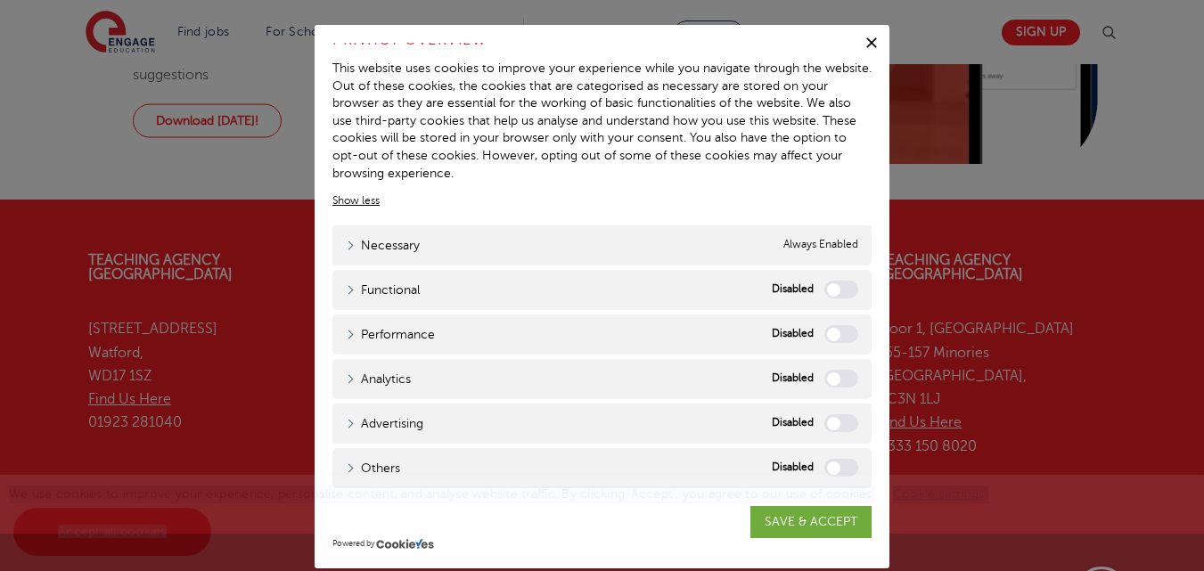
click at [867, 45] on icon "button" at bounding box center [871, 42] width 11 height 11
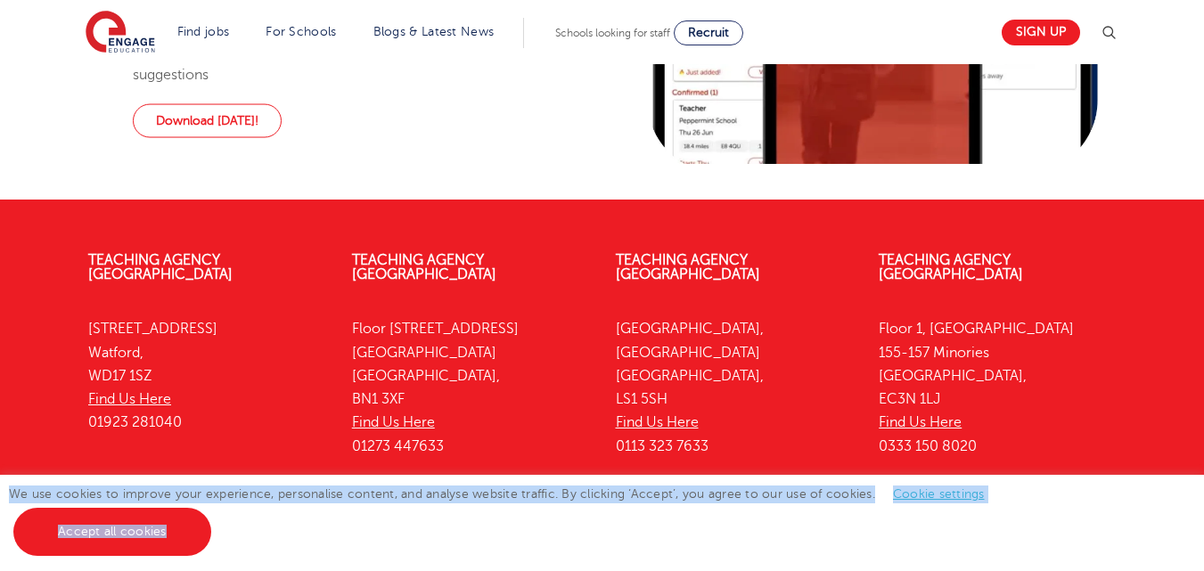
click at [269, 542] on div "We use cookies to improve your experience, personalise content, and analyse web…" at bounding box center [602, 523] width 1204 height 96
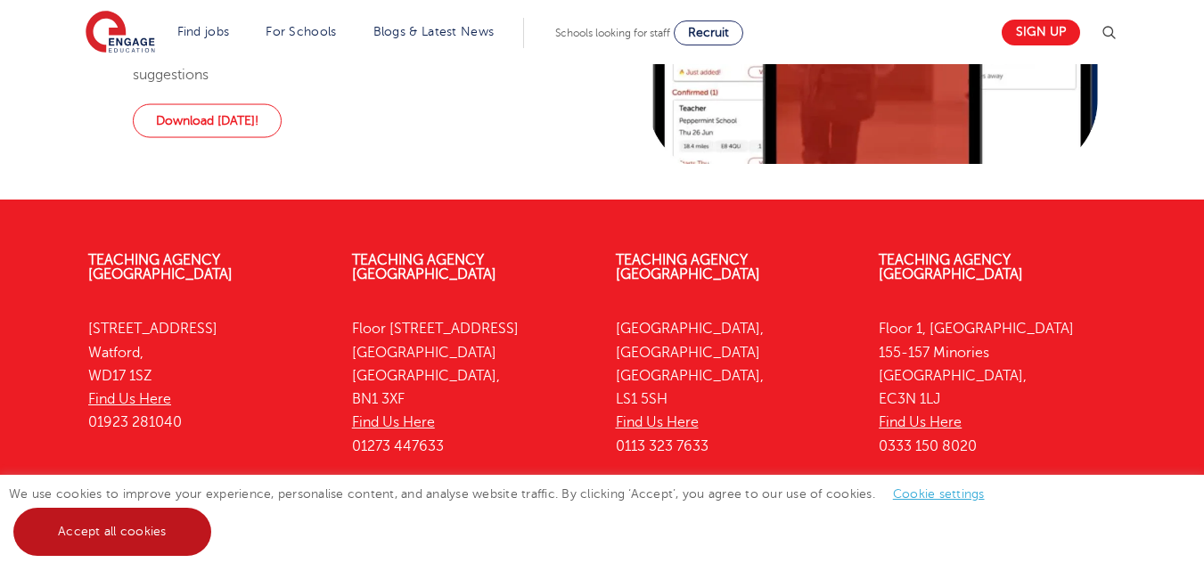
click at [130, 526] on link "Accept all cookies" at bounding box center [112, 532] width 198 height 48
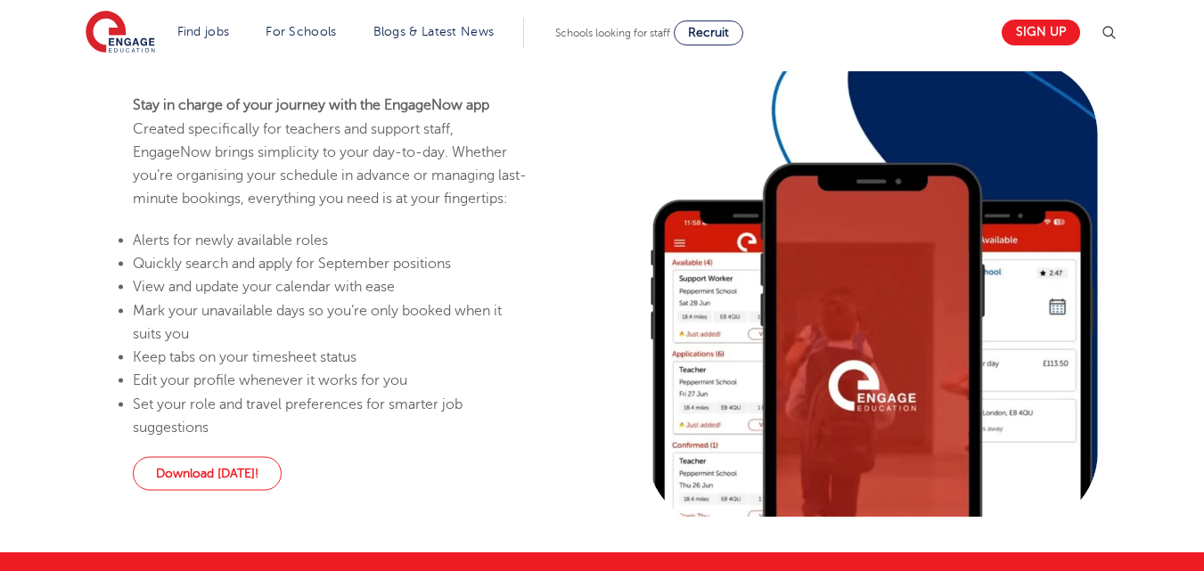
scroll to position [1786, 0]
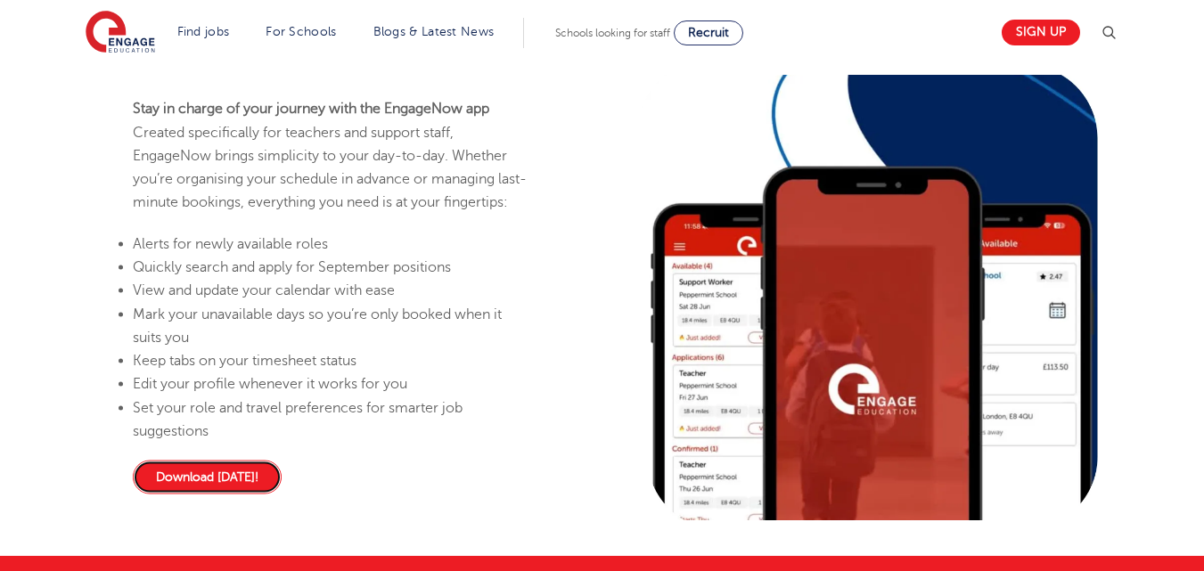
click at [219, 492] on link "Download today!" at bounding box center [207, 478] width 149 height 34
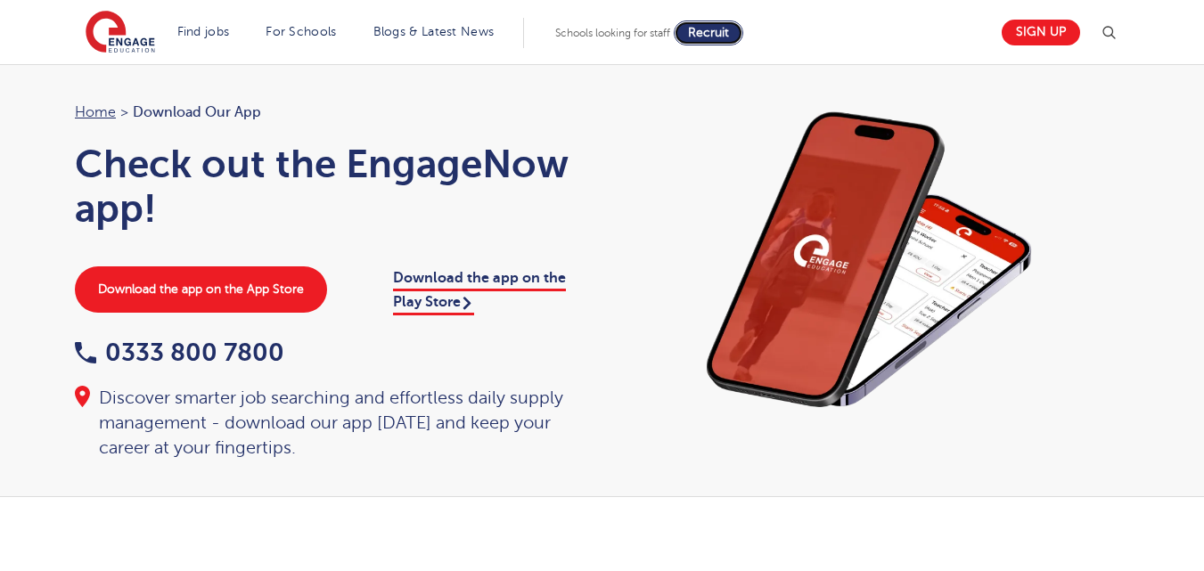
click at [729, 27] on span "Recruit" at bounding box center [708, 32] width 41 height 13
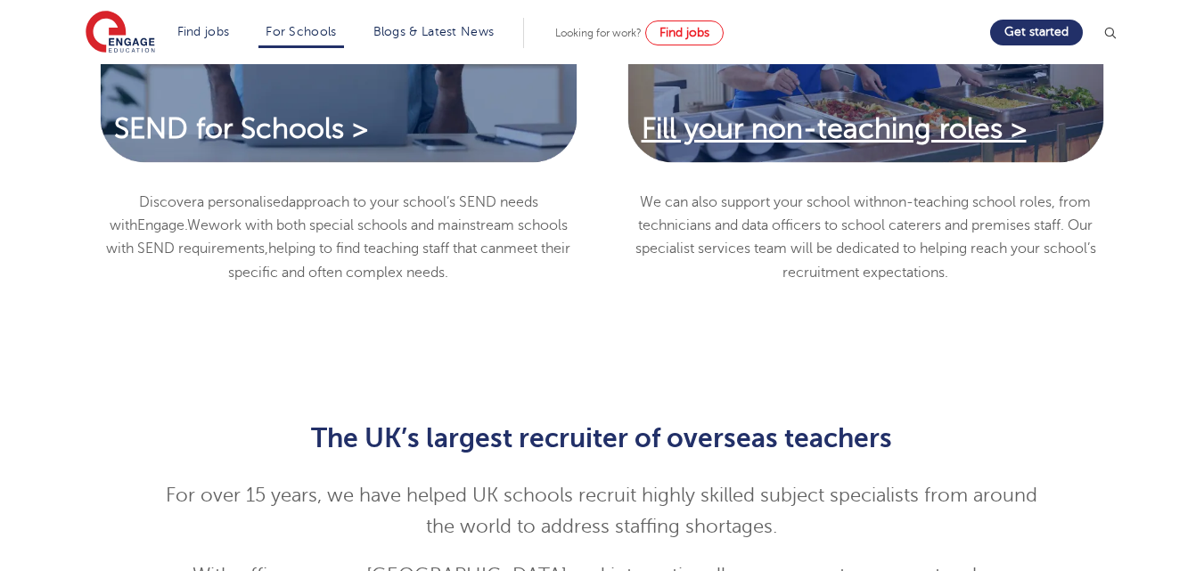
scroll to position [1587, 0]
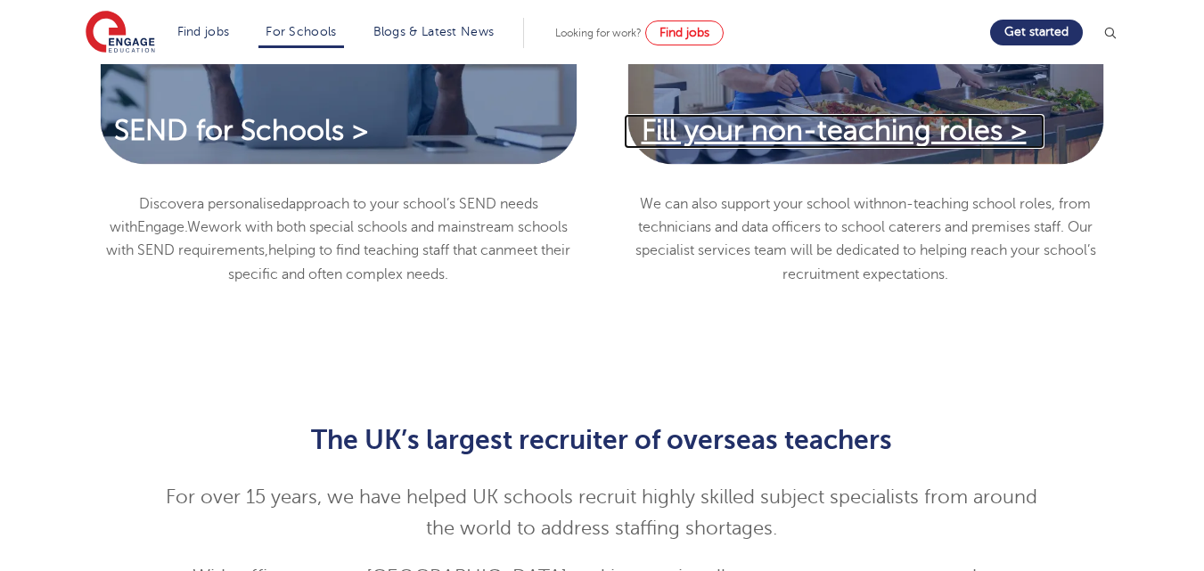
click at [766, 127] on span "Fill your non-teaching roles >" at bounding box center [834, 130] width 385 height 31
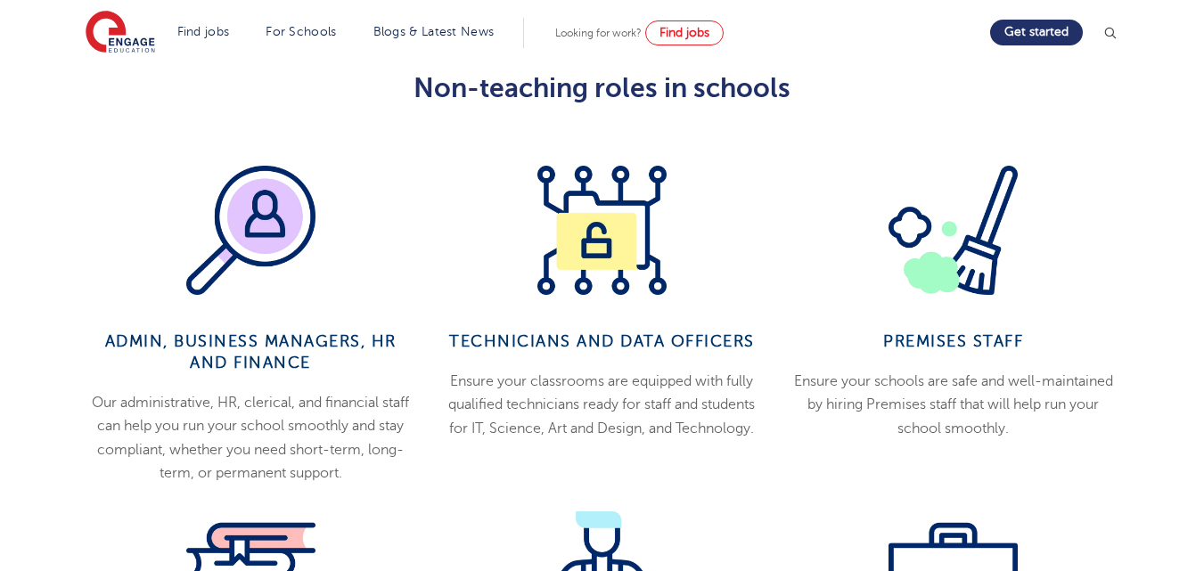
scroll to position [777, 0]
click at [231, 347] on span "Admin, Business managers, HR and Finance" at bounding box center [250, 351] width 291 height 39
click at [256, 204] on img at bounding box center [250, 229] width 129 height 129
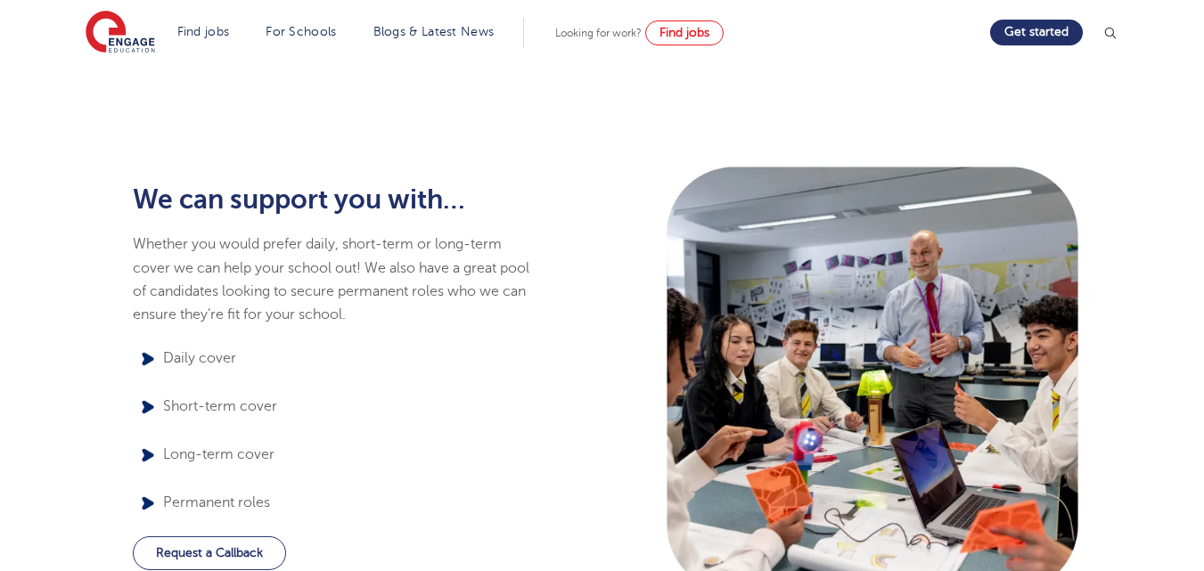
scroll to position [1525, 0]
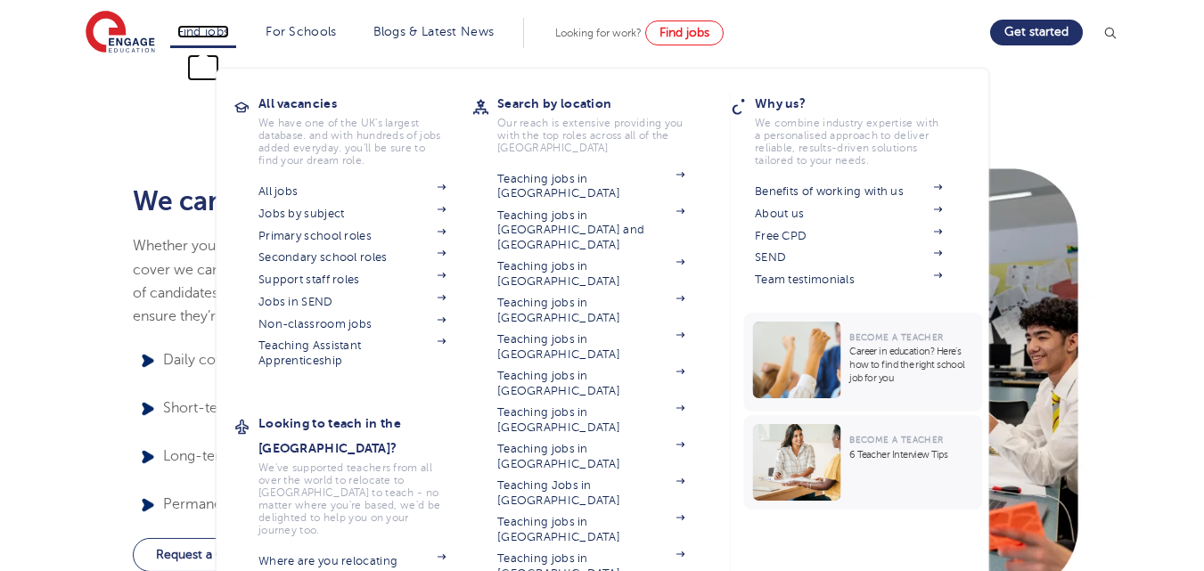
click at [210, 30] on link "Find jobs" at bounding box center [203, 31] width 53 height 13
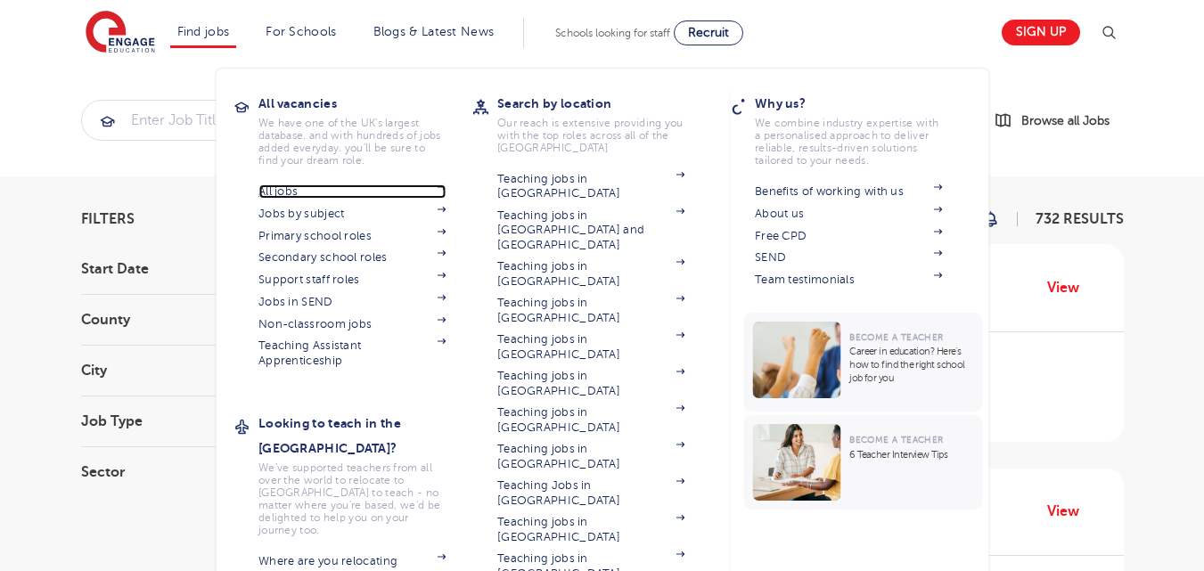
click at [286, 190] on link "All jobs" at bounding box center [351, 191] width 187 height 14
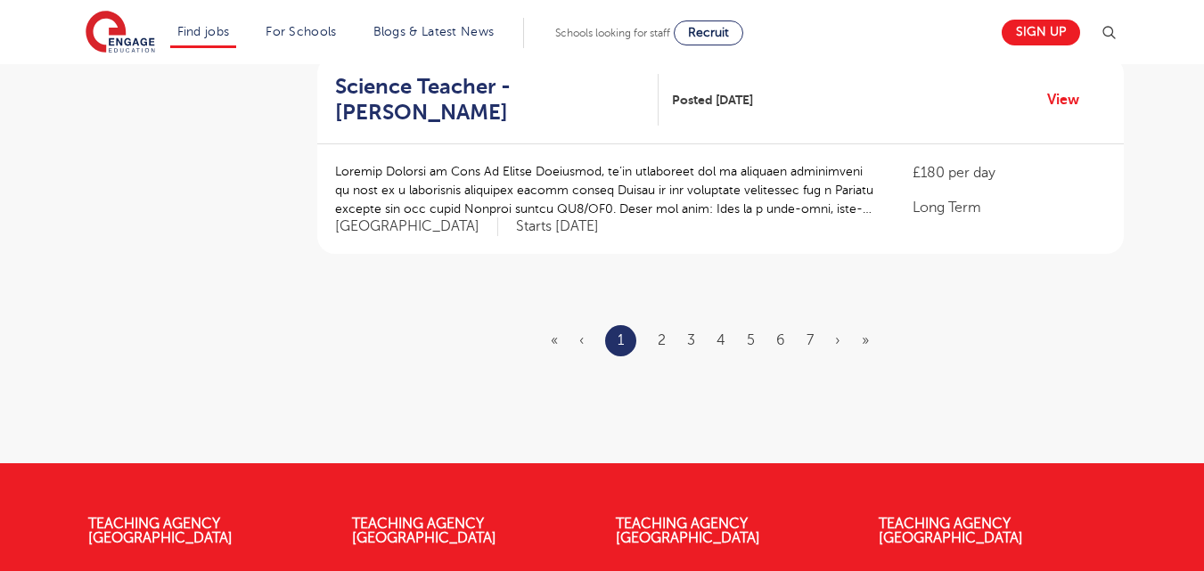
scroll to position [2207, 0]
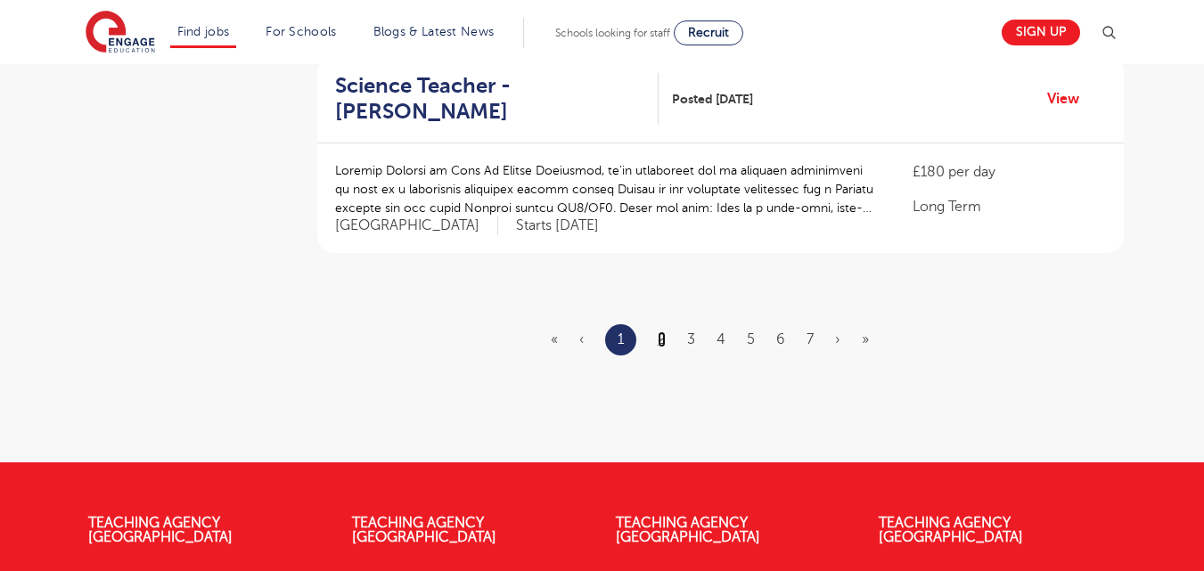
click at [662, 332] on link "2" at bounding box center [662, 340] width 8 height 16
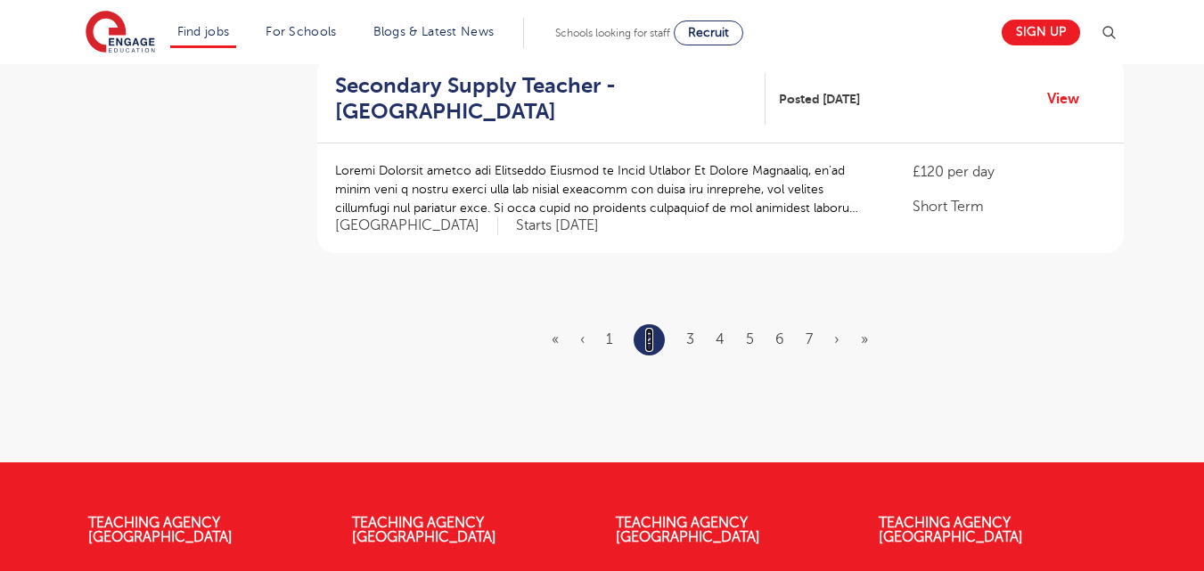
scroll to position [0, 0]
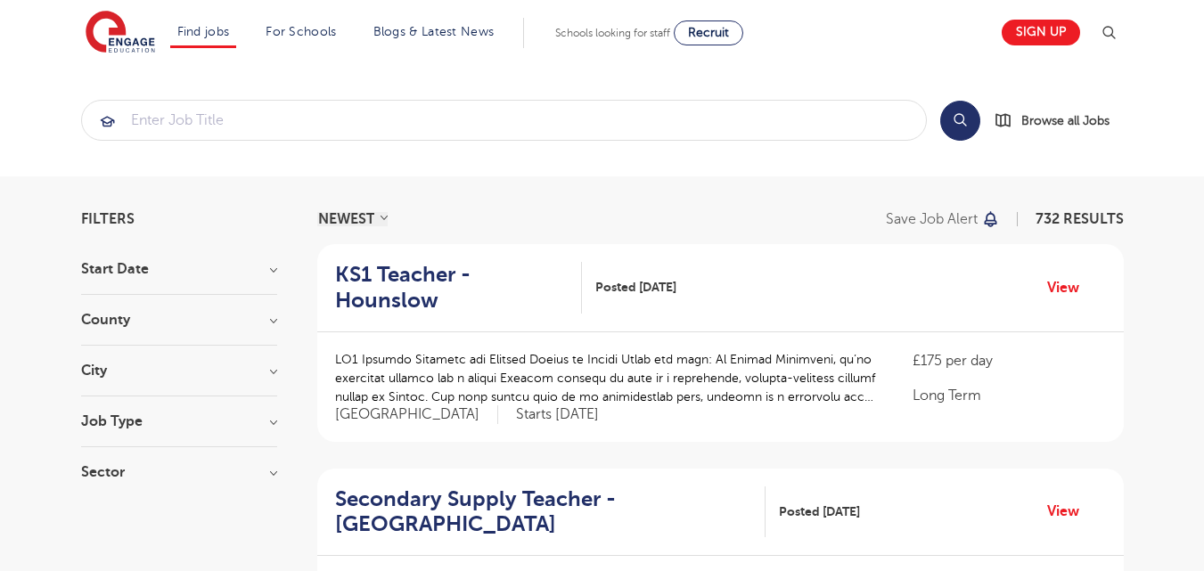
click at [274, 374] on h3 "City" at bounding box center [179, 371] width 196 height 14
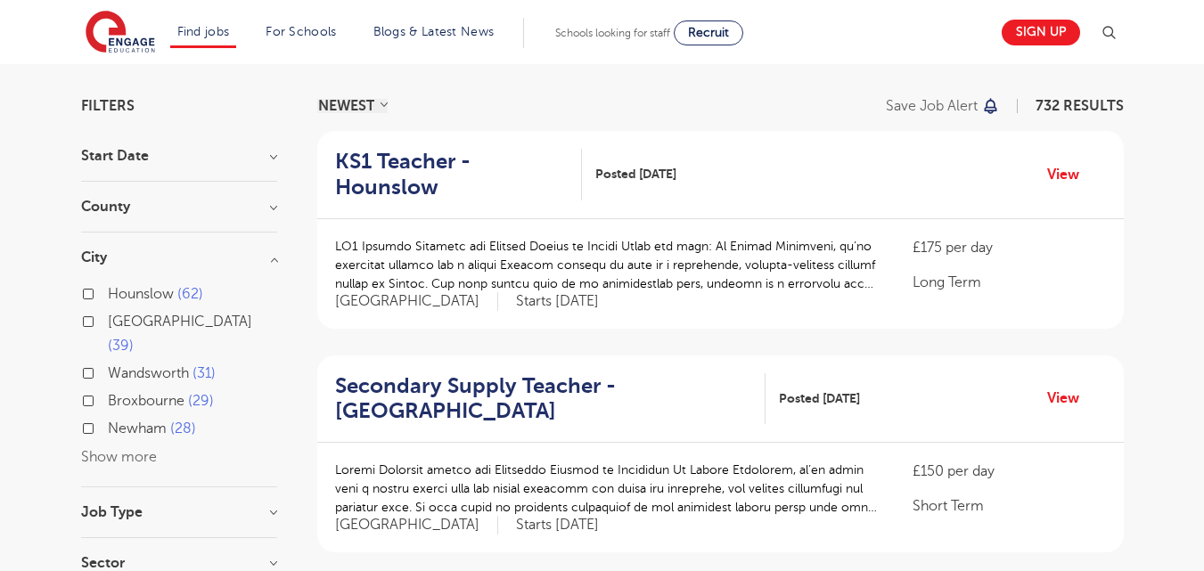
scroll to position [122, 0]
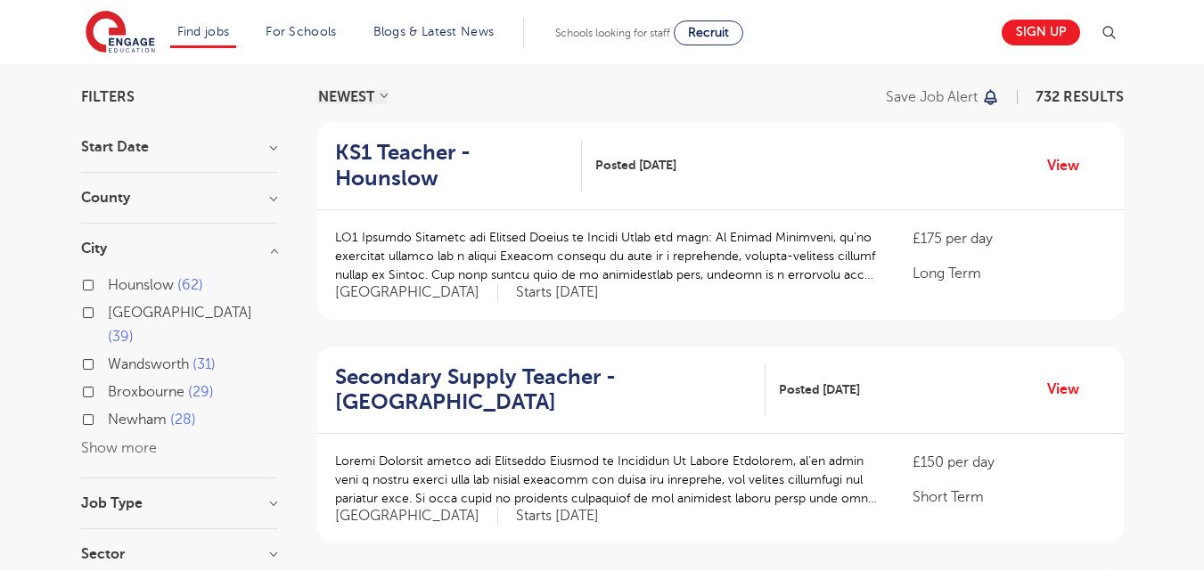
click at [147, 440] on button "Show more" at bounding box center [119, 448] width 76 height 16
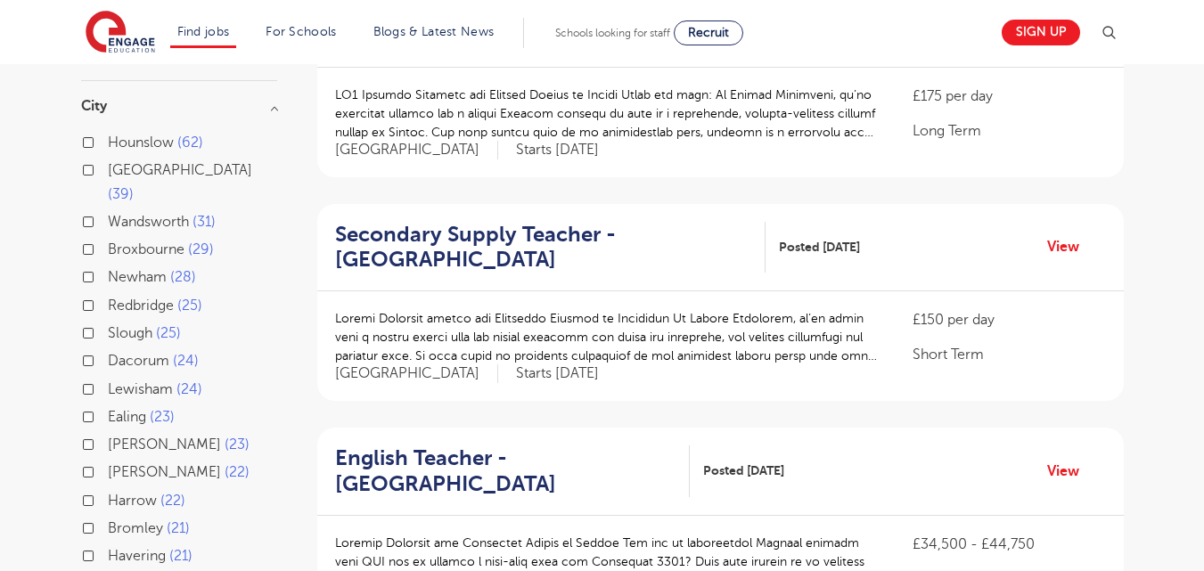
scroll to position [266, 0]
click at [108, 405] on label "Ealing 23" at bounding box center [141, 416] width 67 height 23
click at [108, 408] on input "Ealing 23" at bounding box center [114, 414] width 12 height 12
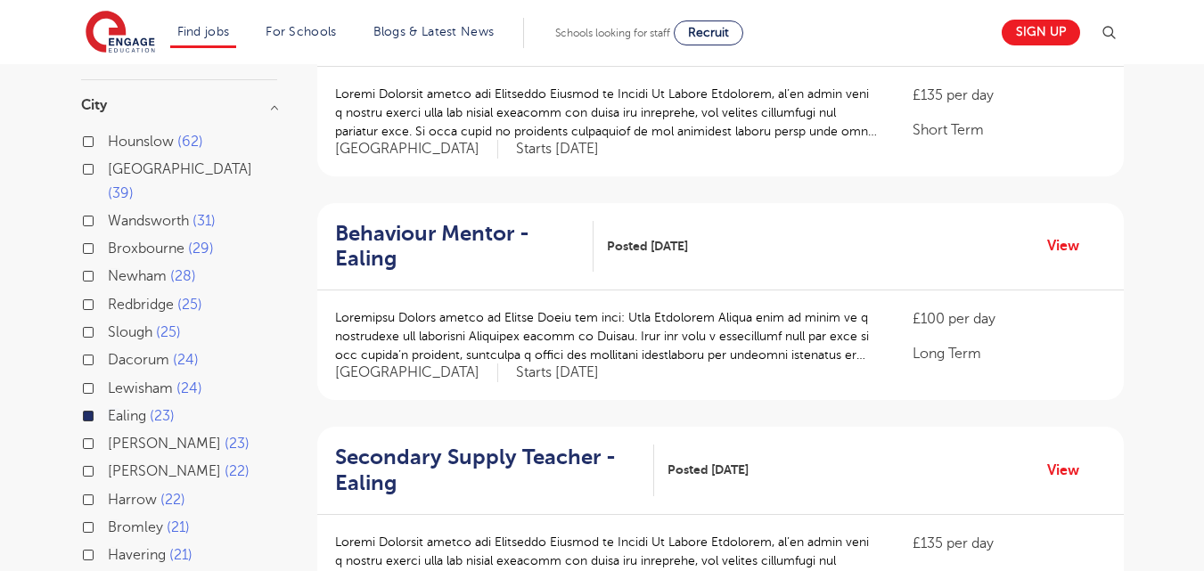
click at [108, 488] on label "Harrow 22" at bounding box center [147, 499] width 78 height 23
click at [108, 492] on input "Harrow 22" at bounding box center [114, 498] width 12 height 12
checkbox input "true"
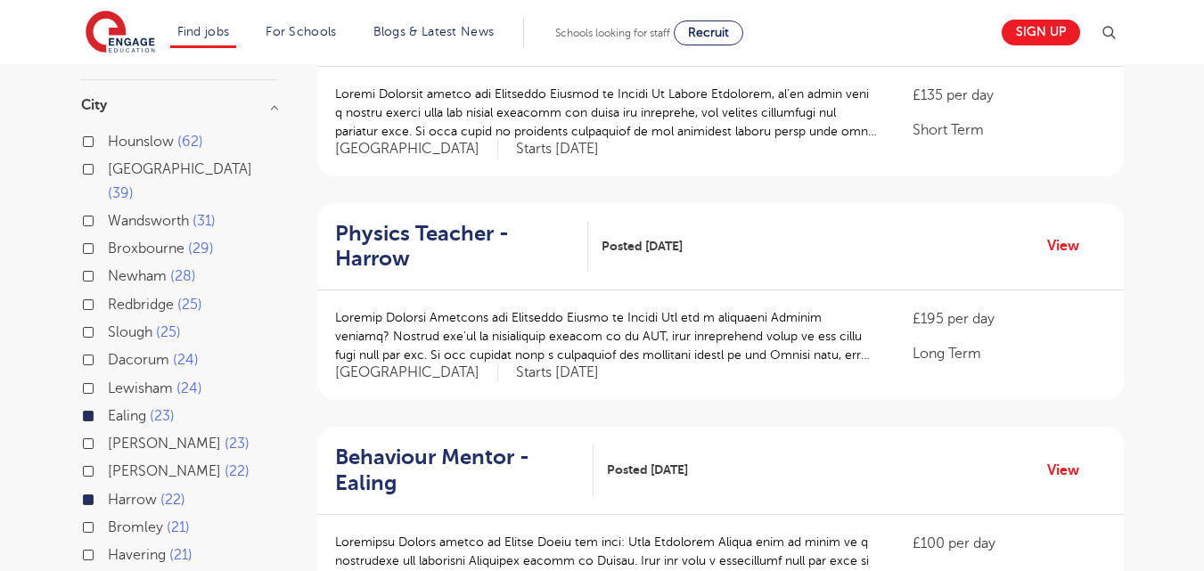
click at [108, 144] on label "Hounslow 62" at bounding box center [155, 141] width 95 height 23
click at [108, 144] on input "Hounslow 62" at bounding box center [114, 140] width 12 height 12
checkbox input "true"
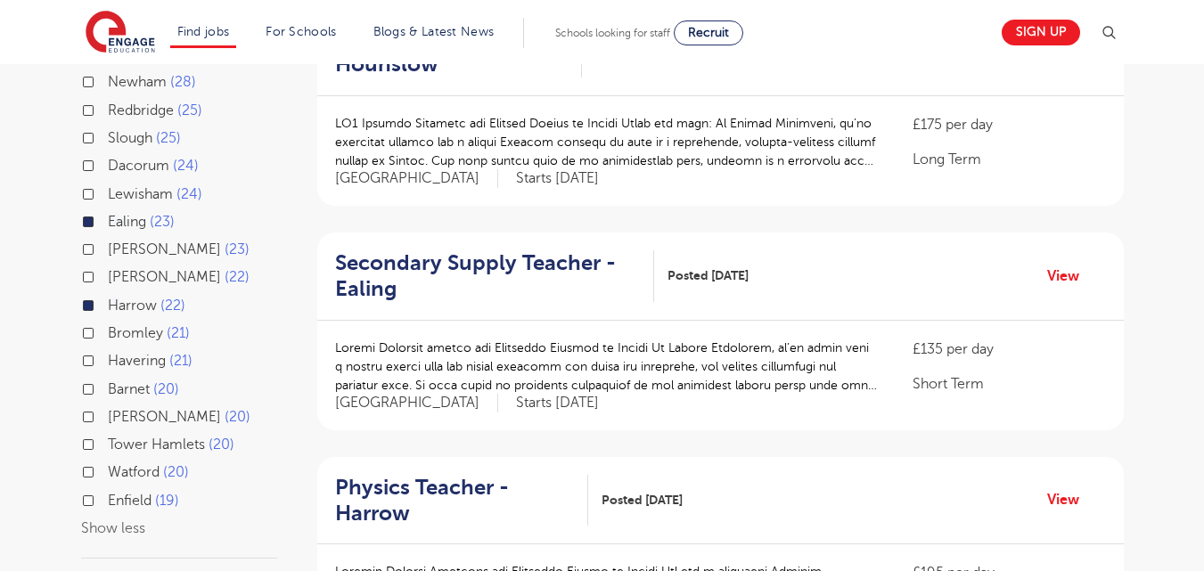
scroll to position [459, 0]
click at [108, 462] on label "Watford 20" at bounding box center [148, 473] width 81 height 23
click at [108, 465] on input "Watford 20" at bounding box center [114, 471] width 12 height 12
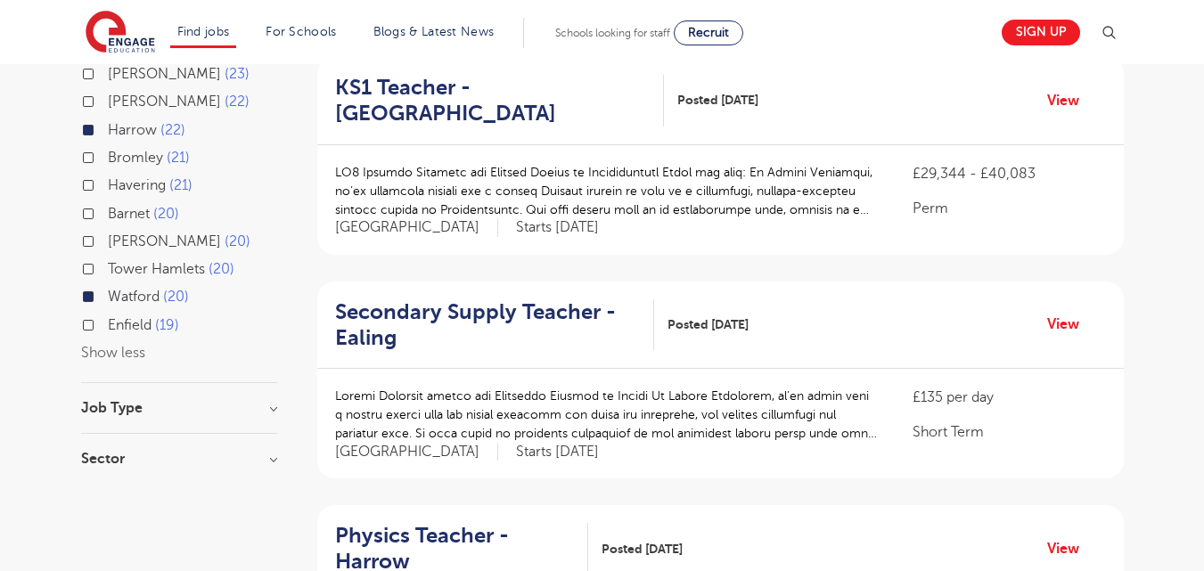
scroll to position [638, 0]
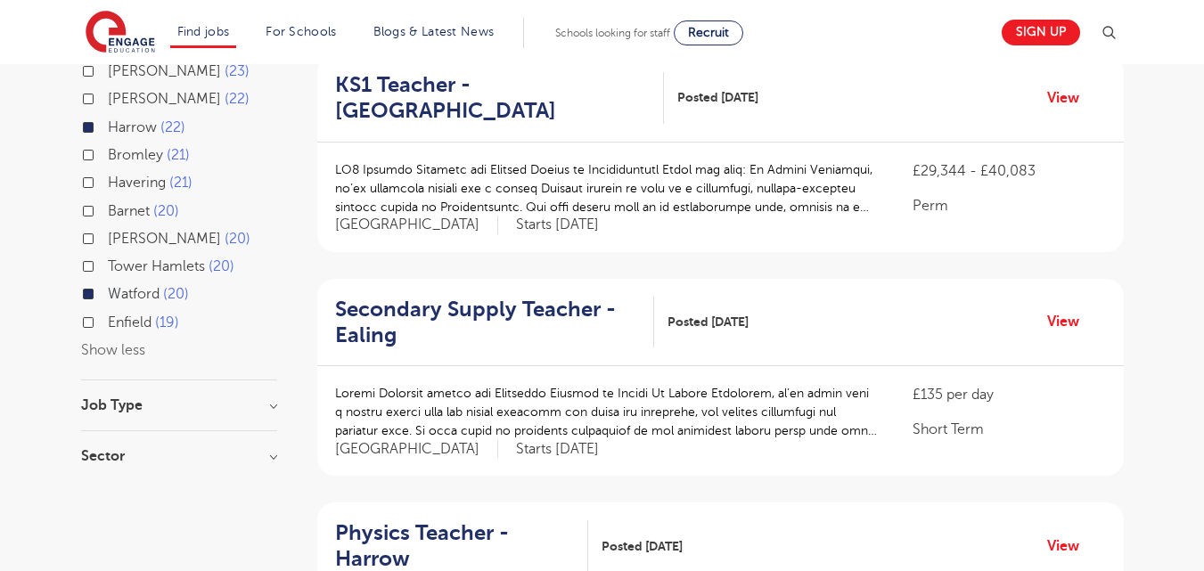
click at [274, 398] on h3 "Job Type" at bounding box center [179, 405] width 196 height 14
click at [123, 342] on button "Show less" at bounding box center [113, 350] width 64 height 16
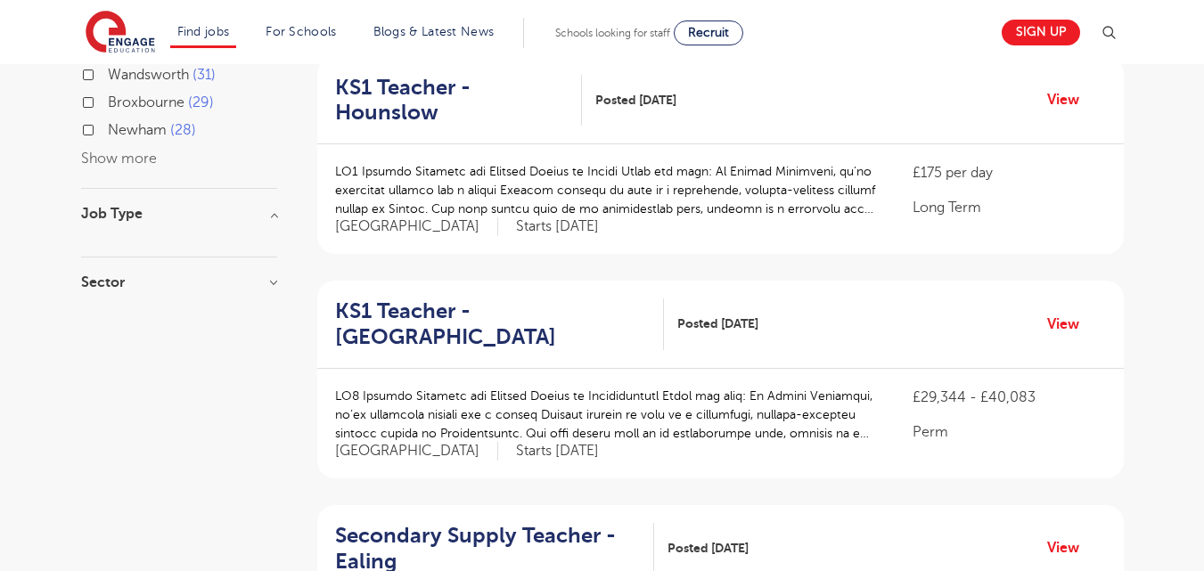
scroll to position [410, 0]
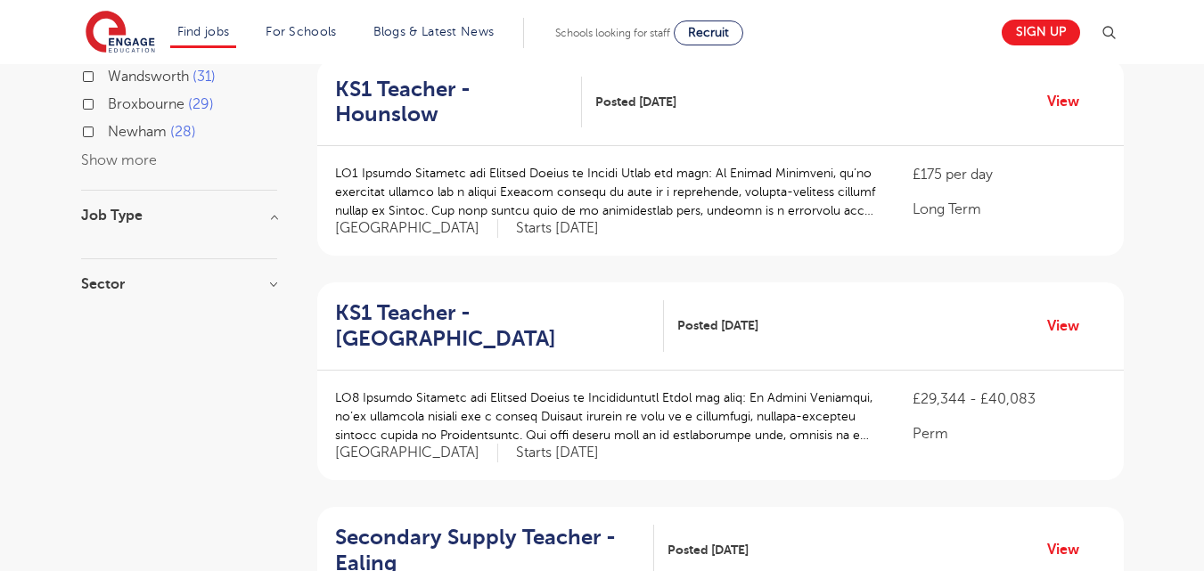
click at [274, 277] on h3 "Sector" at bounding box center [179, 284] width 196 height 14
click at [91, 309] on div "Long Term 99" at bounding box center [179, 323] width 196 height 28
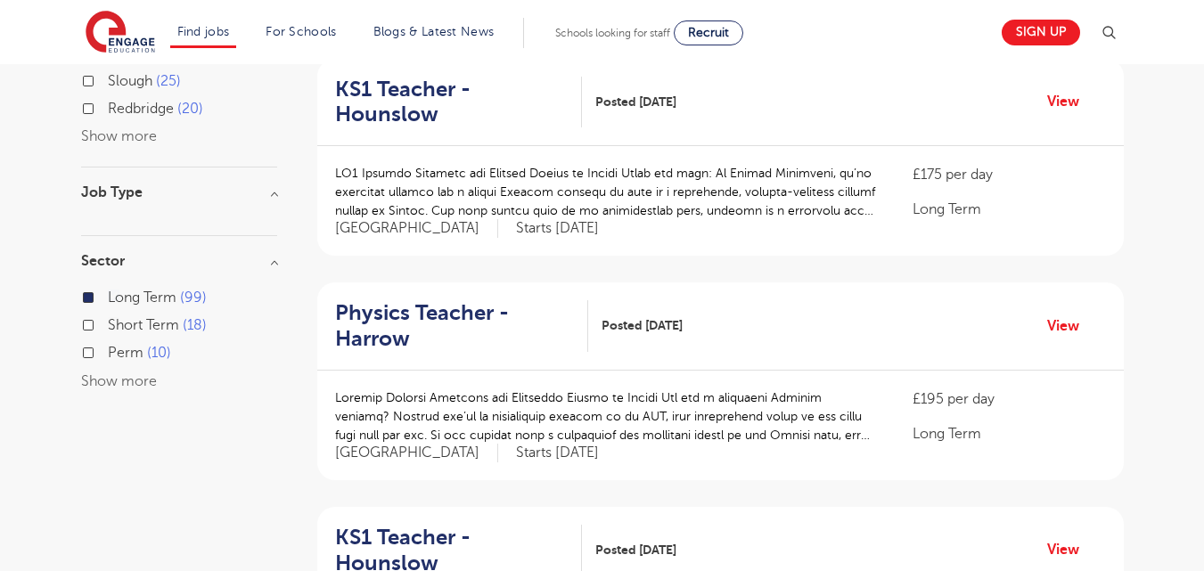
click at [108, 322] on label "Short Term 18" at bounding box center [157, 325] width 99 height 23
click at [108, 322] on input "Short Term 18" at bounding box center [114, 323] width 12 height 12
checkbox input "true"
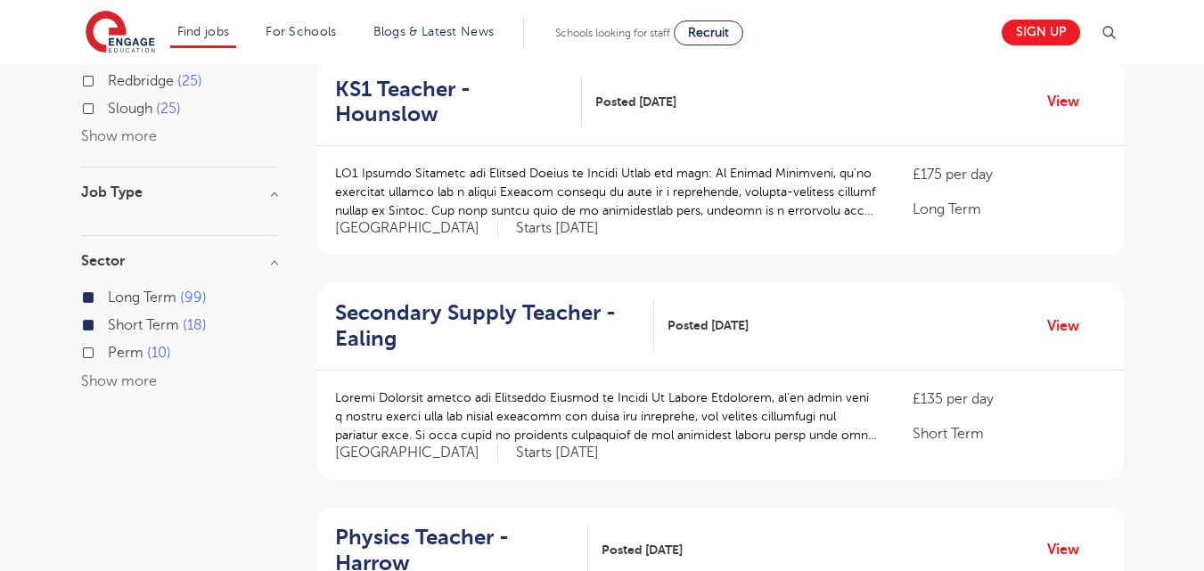
click at [108, 352] on label "Perm 10" at bounding box center [139, 352] width 63 height 23
click at [108, 352] on input "Perm 10" at bounding box center [114, 351] width 12 height 12
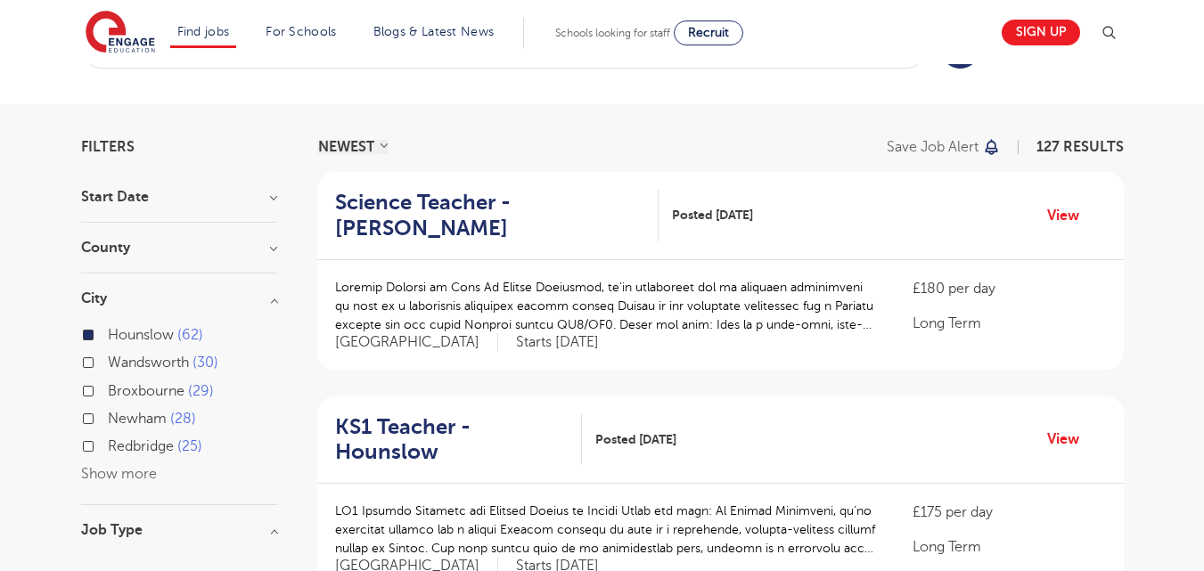
scroll to position [70, 0]
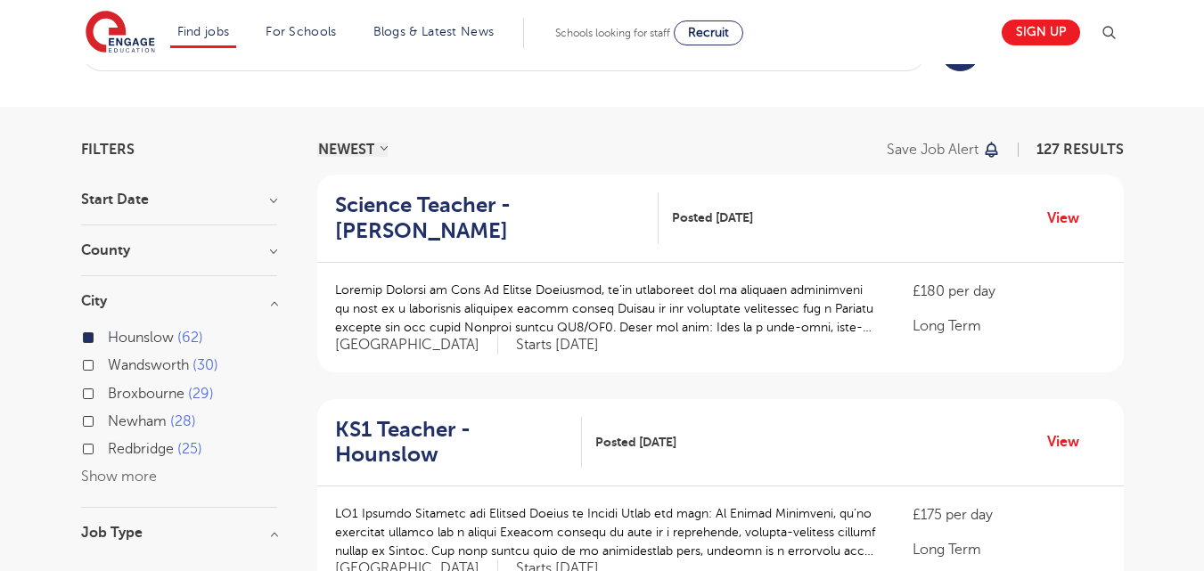
click at [274, 193] on h3 "Start Date" at bounding box center [179, 199] width 196 height 14
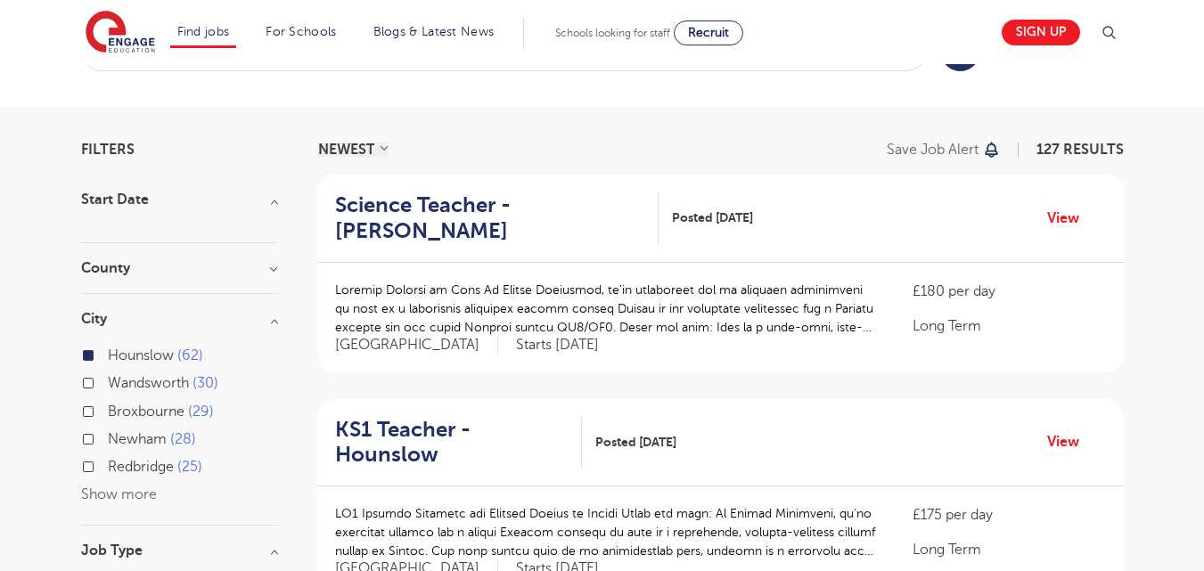
click at [273, 269] on h3 "County" at bounding box center [179, 268] width 196 height 14
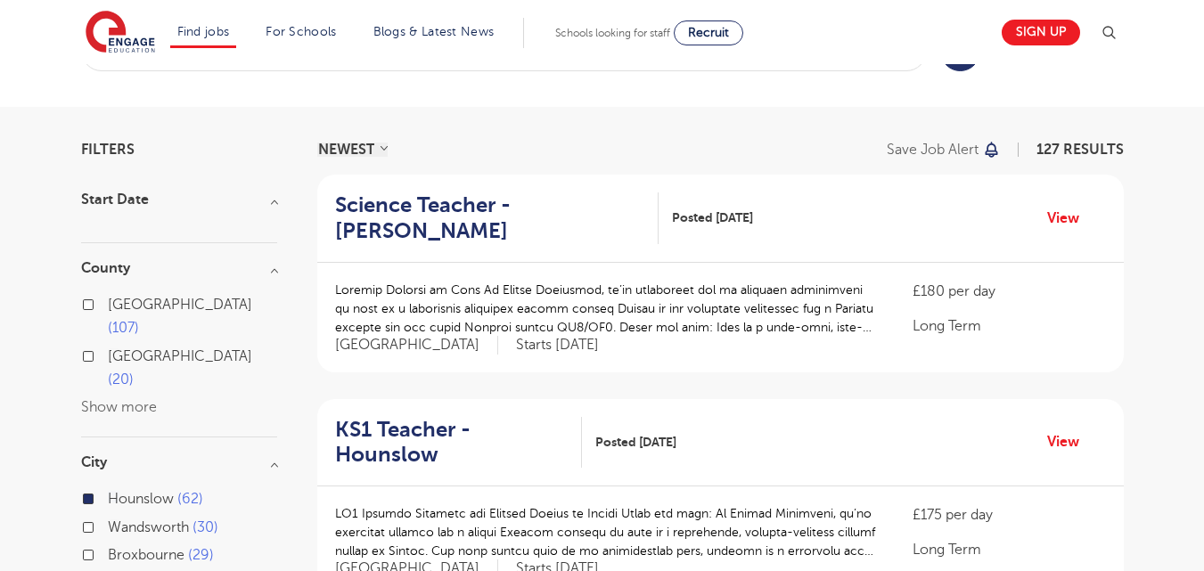
click at [139, 320] on span "107" at bounding box center [123, 328] width 31 height 16
click at [119, 299] on input "London 107" at bounding box center [114, 303] width 12 height 12
click at [161, 345] on label "Hertfordshire 20" at bounding box center [192, 368] width 169 height 47
click at [119, 348] on input "Hertfordshire 20" at bounding box center [114, 354] width 12 height 12
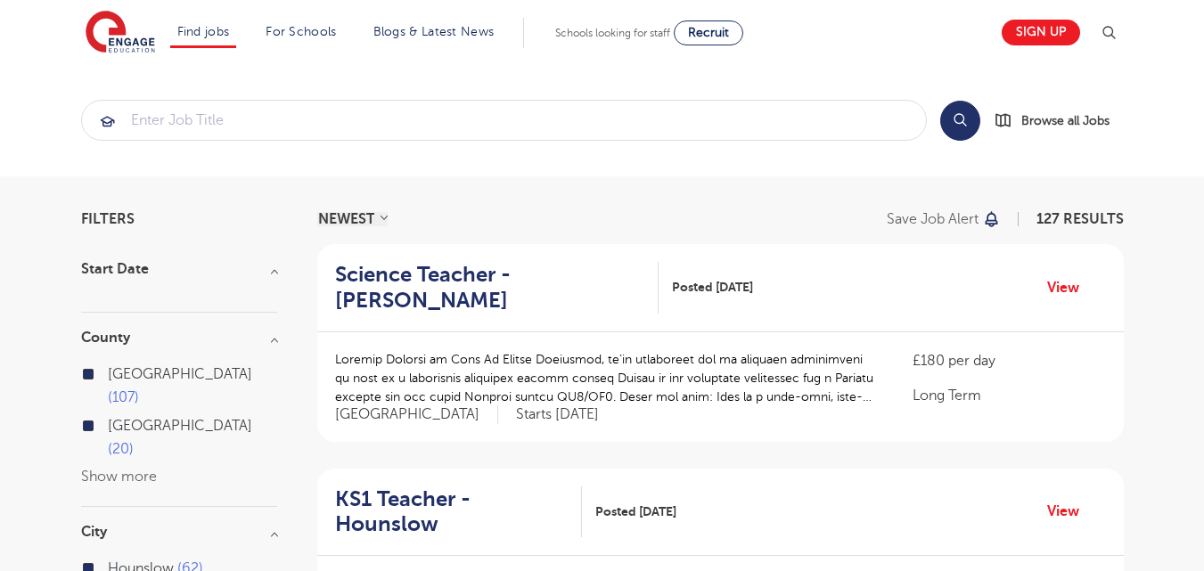
click at [273, 272] on h3 "Start Date" at bounding box center [179, 269] width 196 height 14
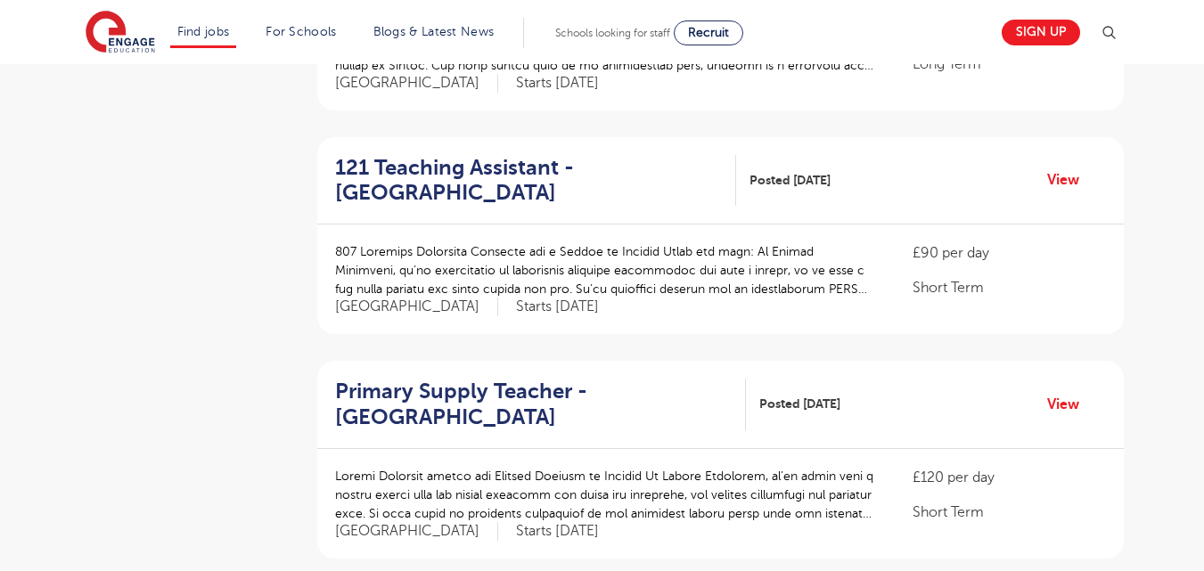
scroll to position [1454, 0]
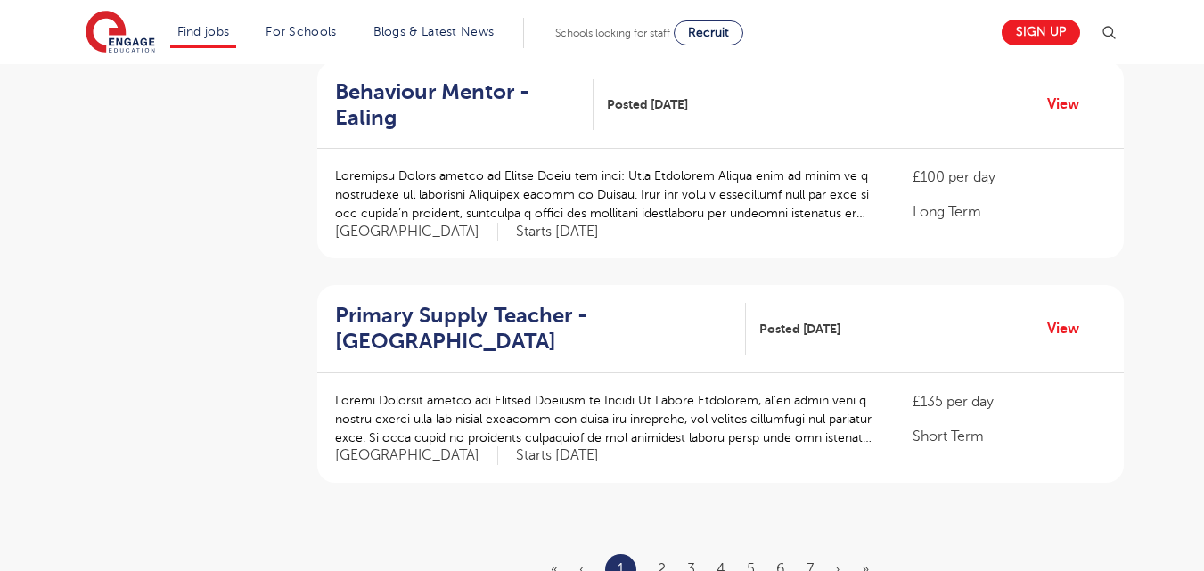
scroll to position [1978, 0]
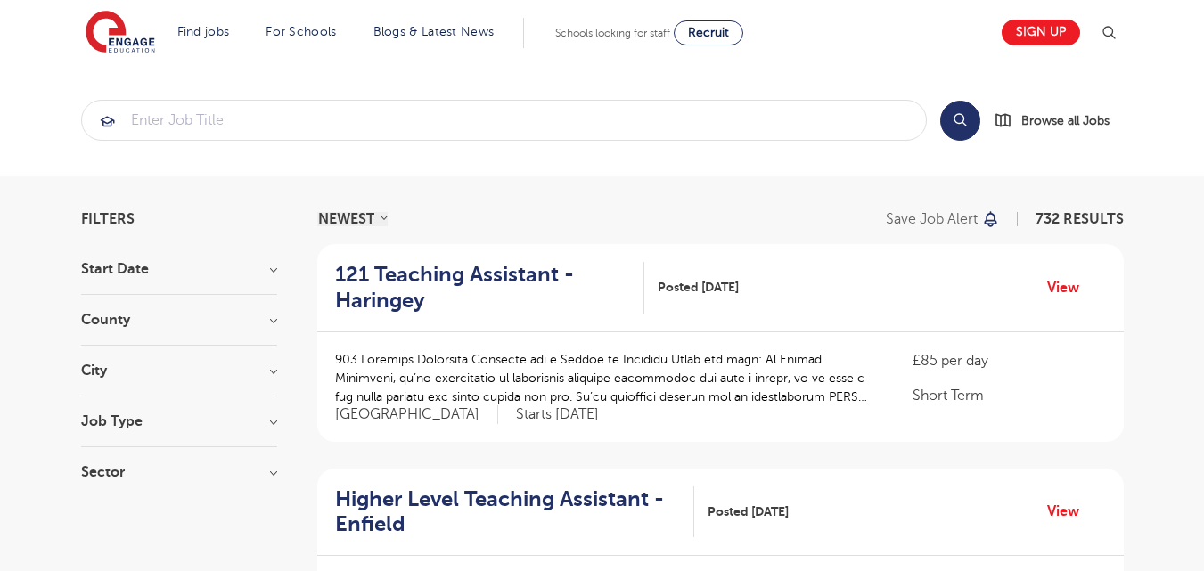
drag, startPoint x: 0, startPoint y: 0, endPoint x: 299, endPoint y: 299, distance: 422.8
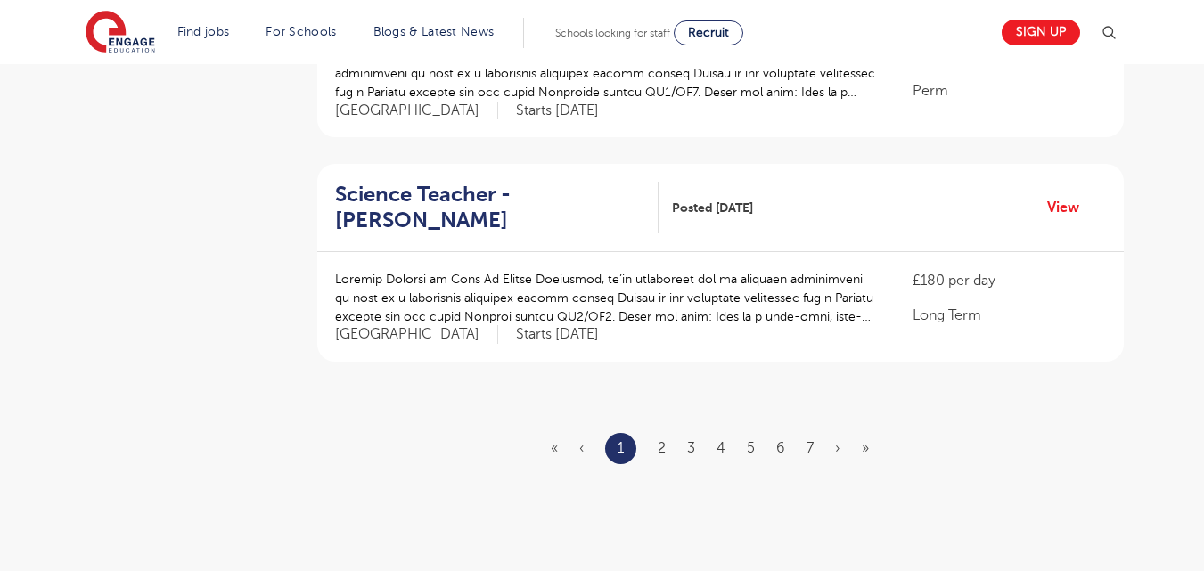
scroll to position [2099, 0]
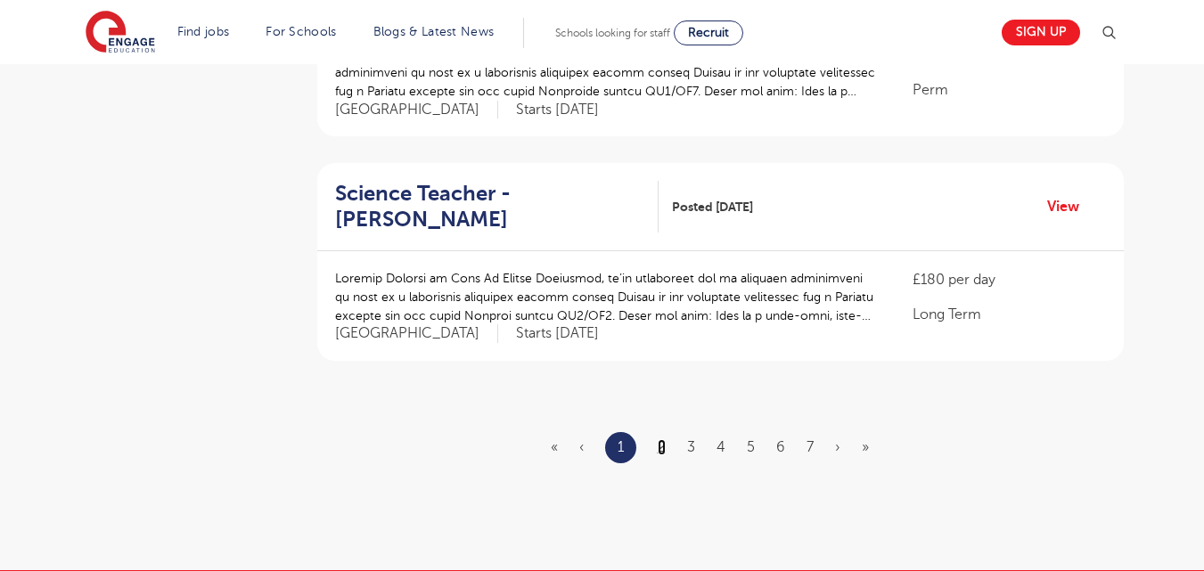
click at [664, 439] on link "2" at bounding box center [662, 447] width 8 height 16
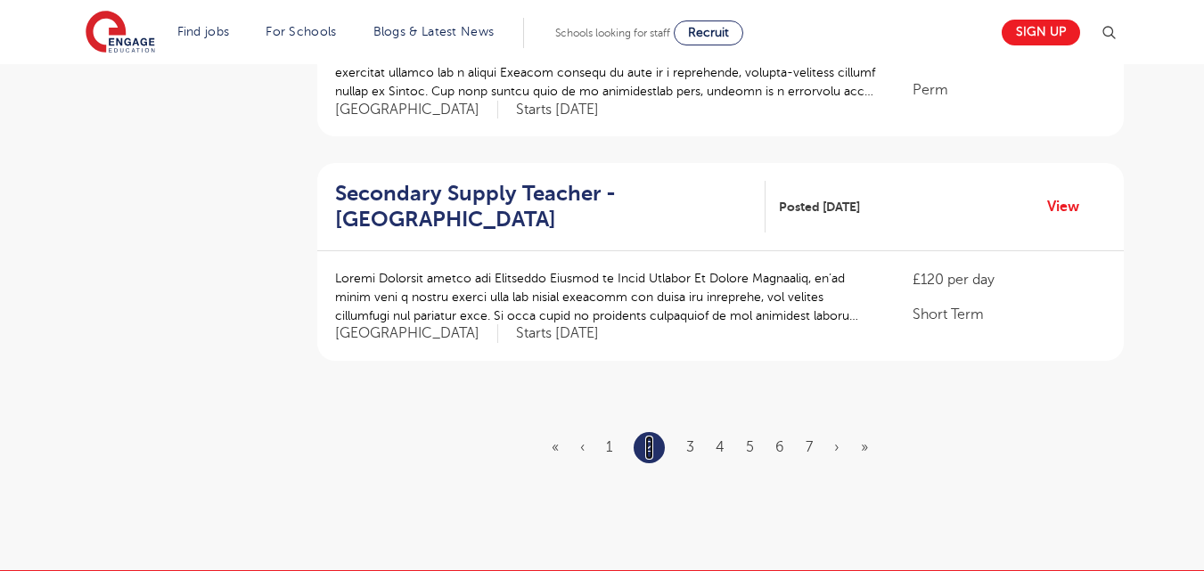
scroll to position [0, 0]
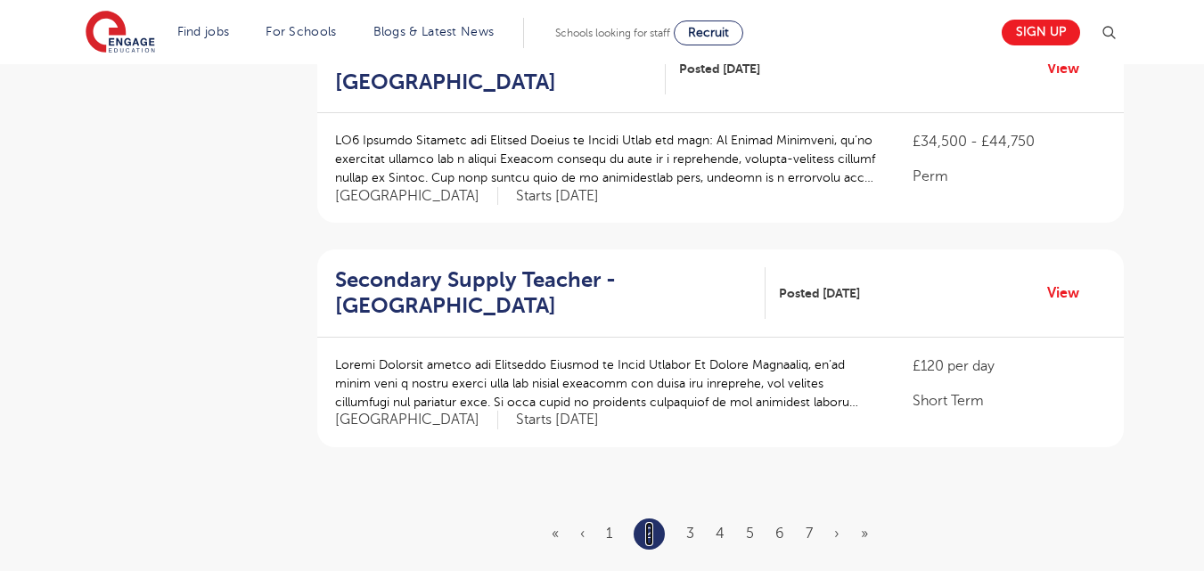
scroll to position [2013, 0]
click at [689, 525] on link "3" at bounding box center [690, 533] width 8 height 16
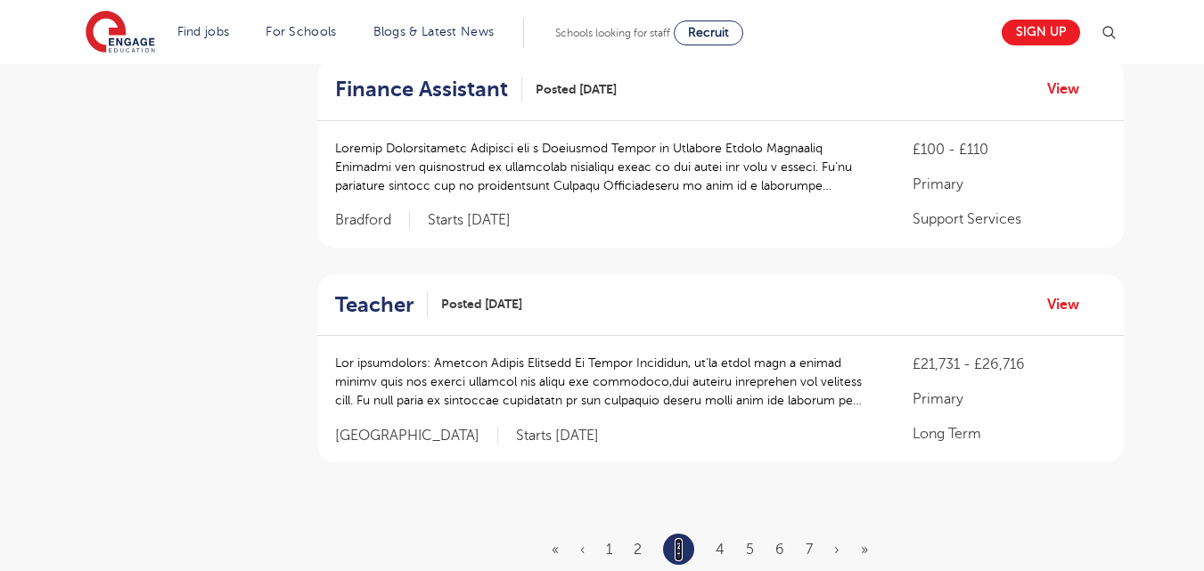
scroll to position [0, 0]
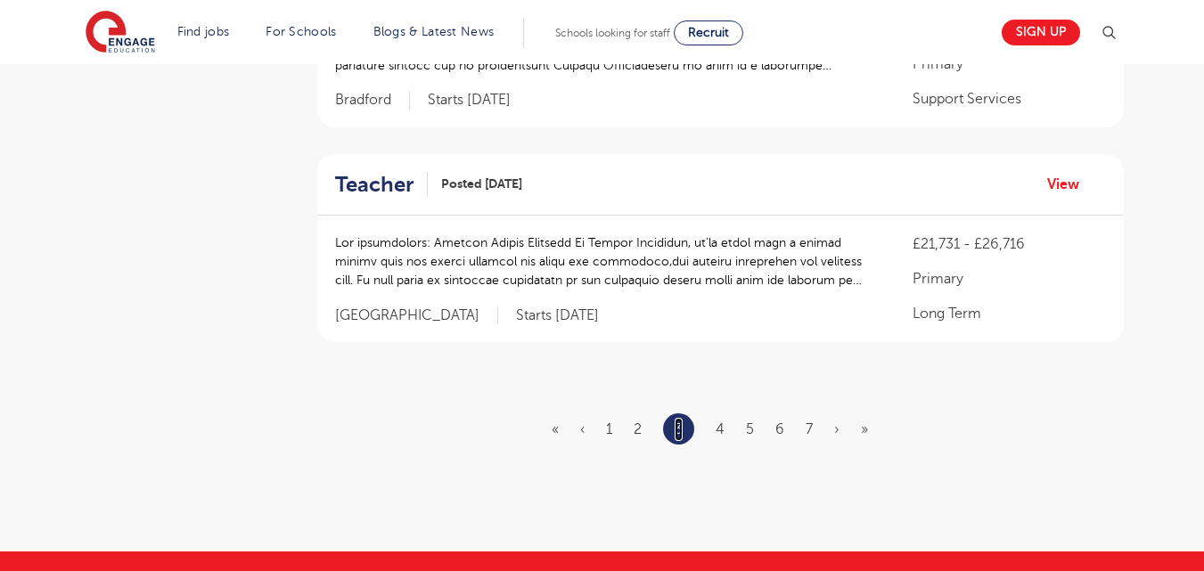
scroll to position [2134, 0]
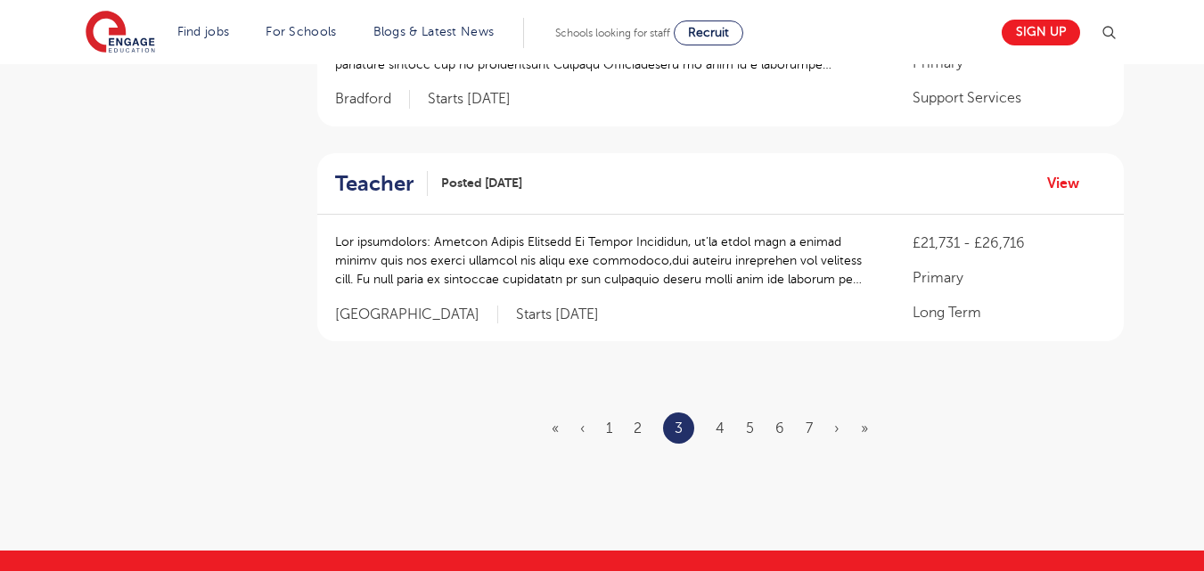
click at [718, 417] on li "4" at bounding box center [720, 428] width 9 height 23
click at [718, 421] on link "4" at bounding box center [720, 429] width 9 height 16
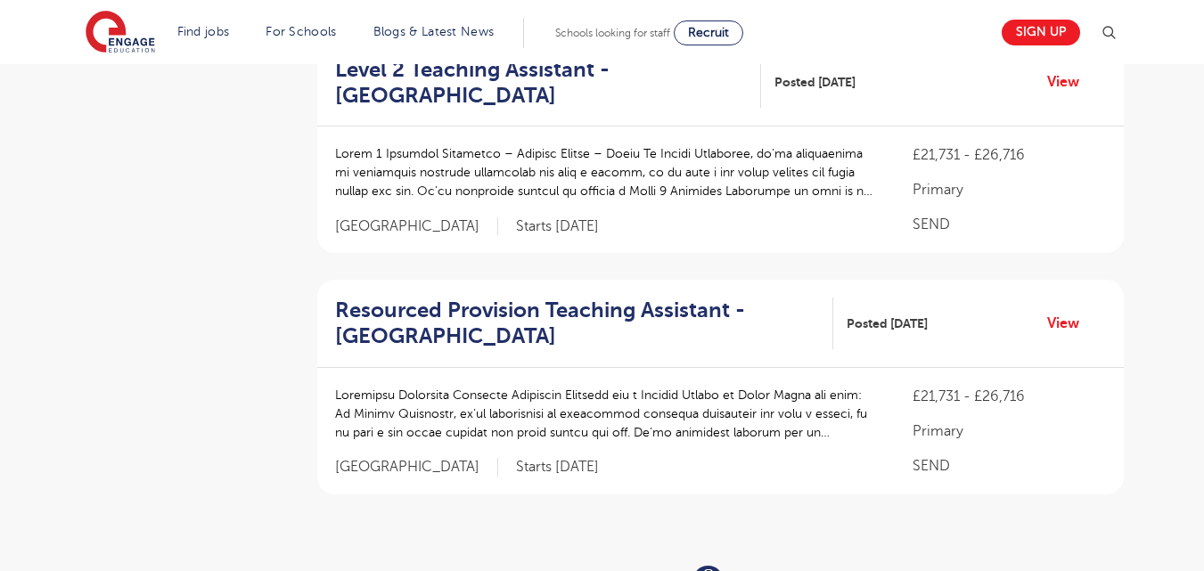
scroll to position [0, 0]
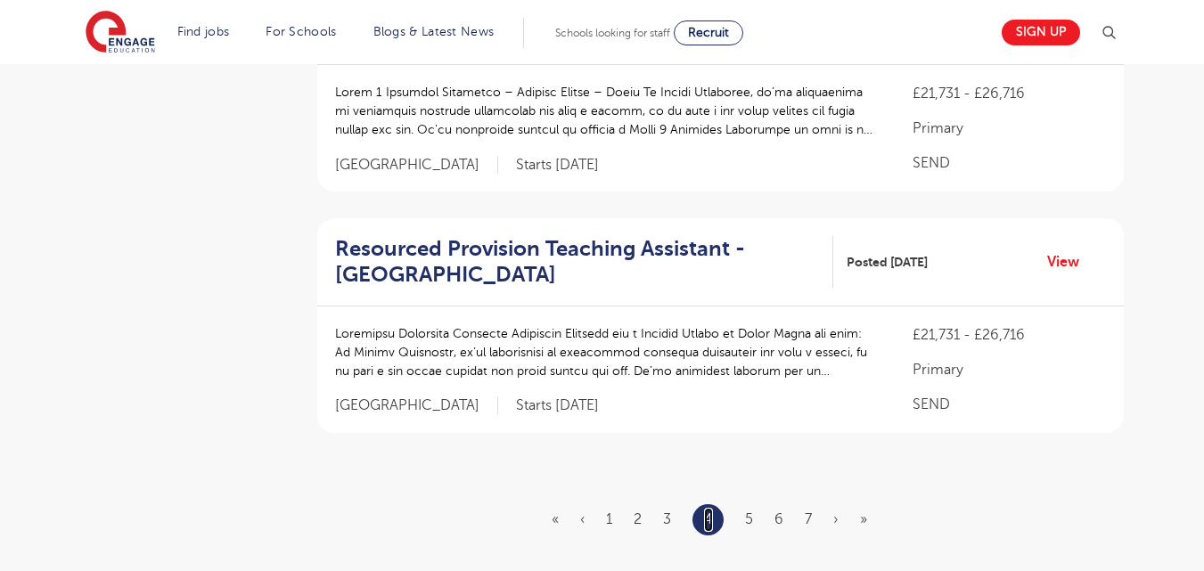
scroll to position [2197, 0]
click at [747, 507] on li "5" at bounding box center [749, 518] width 8 height 23
click at [748, 511] on link "5" at bounding box center [749, 519] width 8 height 16
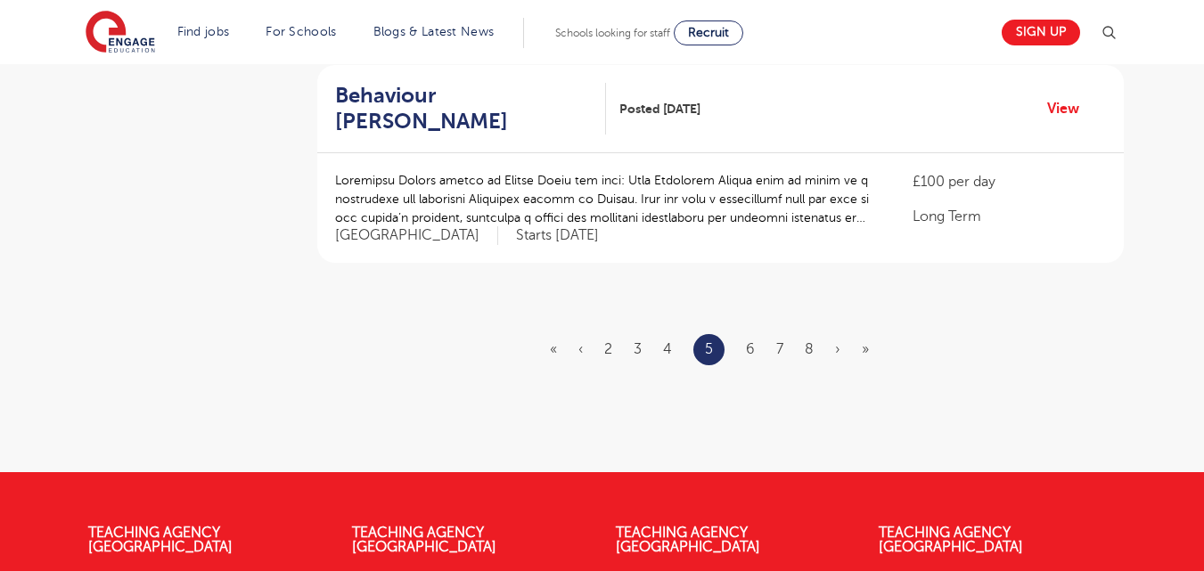
scroll to position [0, 0]
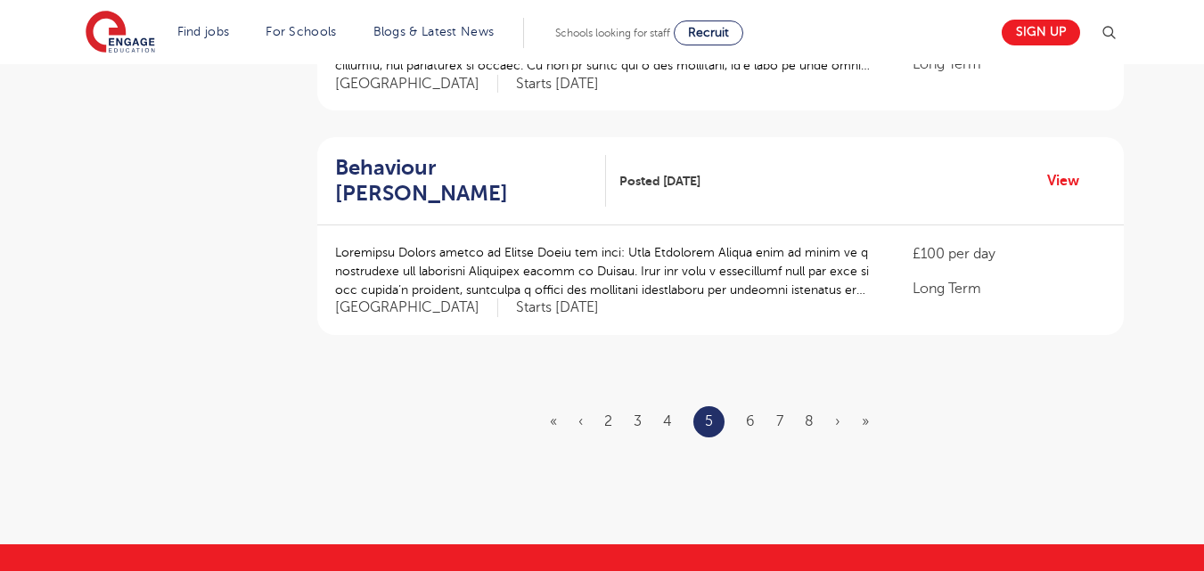
scroll to position [2125, 0]
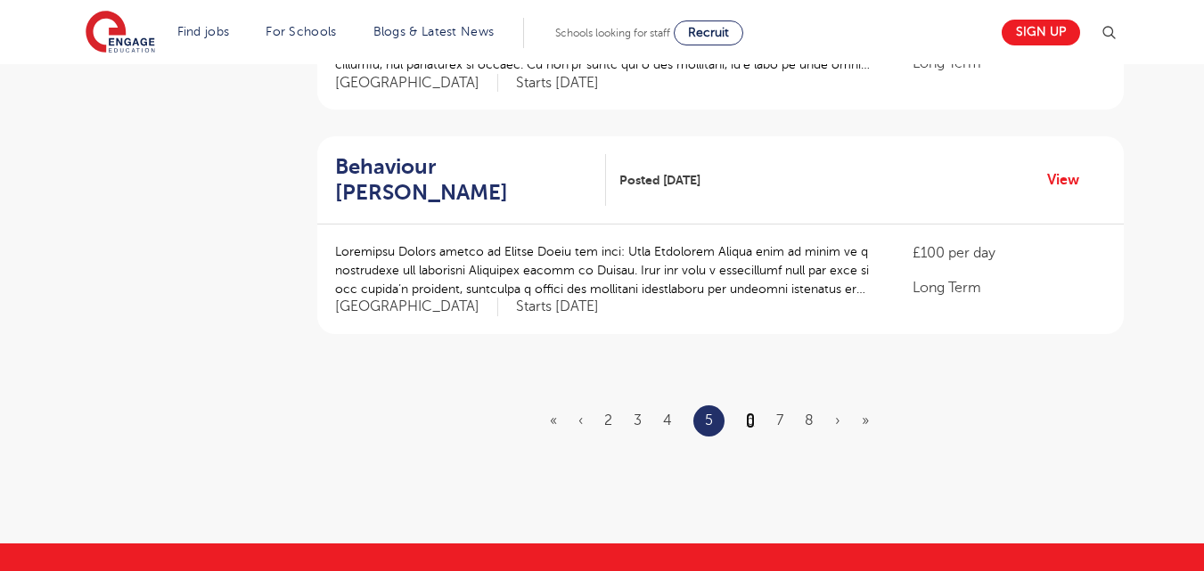
click at [750, 413] on link "6" at bounding box center [750, 421] width 9 height 16
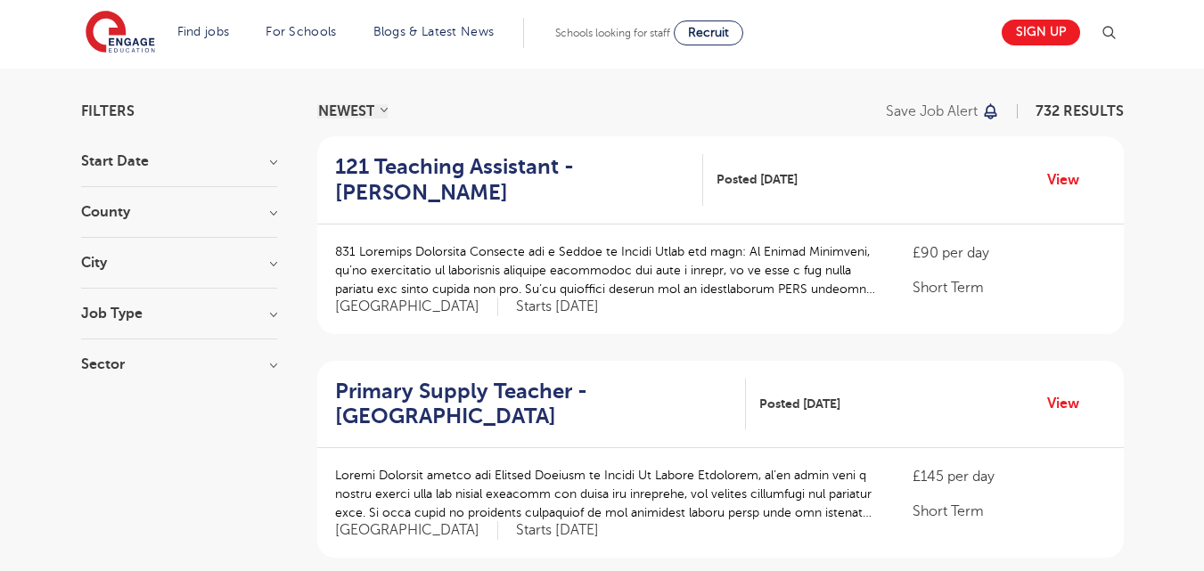
scroll to position [110, 0]
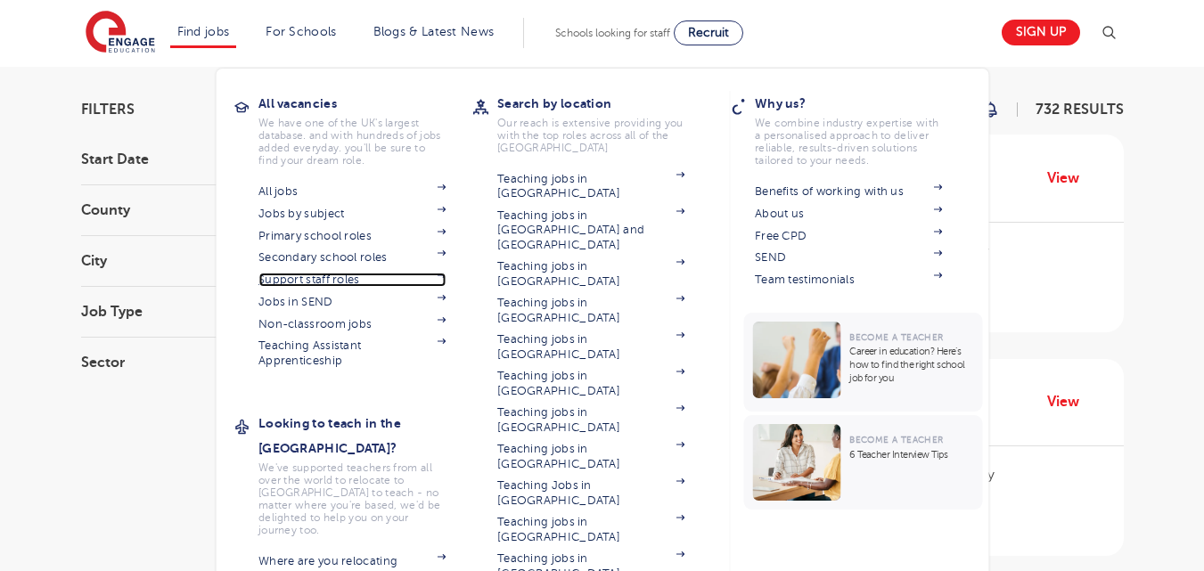
click at [364, 280] on link "Support staff roles" at bounding box center [351, 280] width 187 height 14
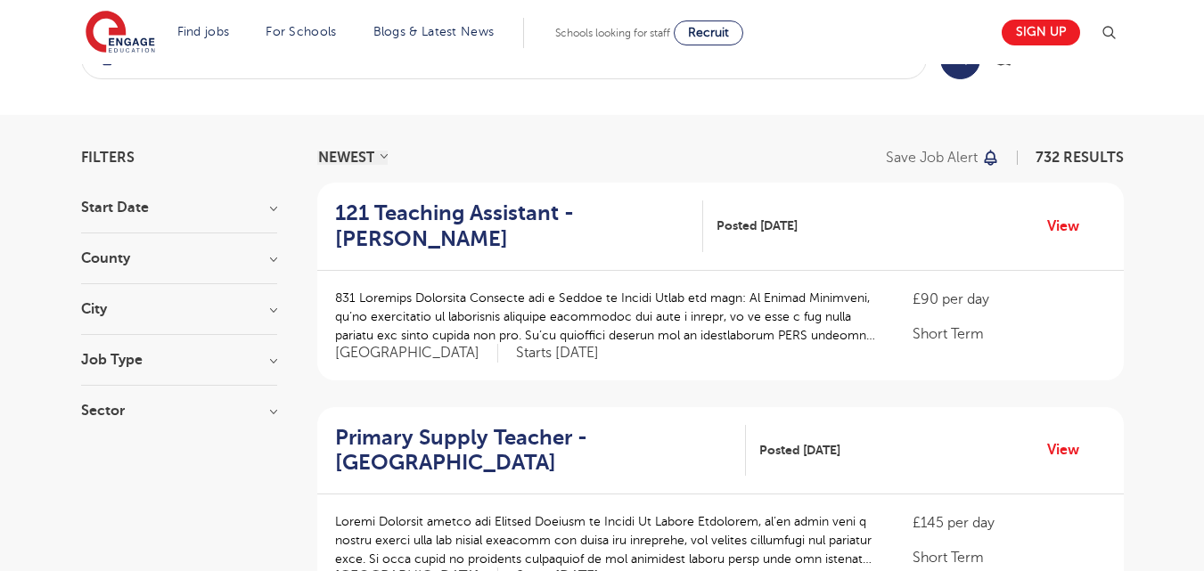
scroll to position [0, 0]
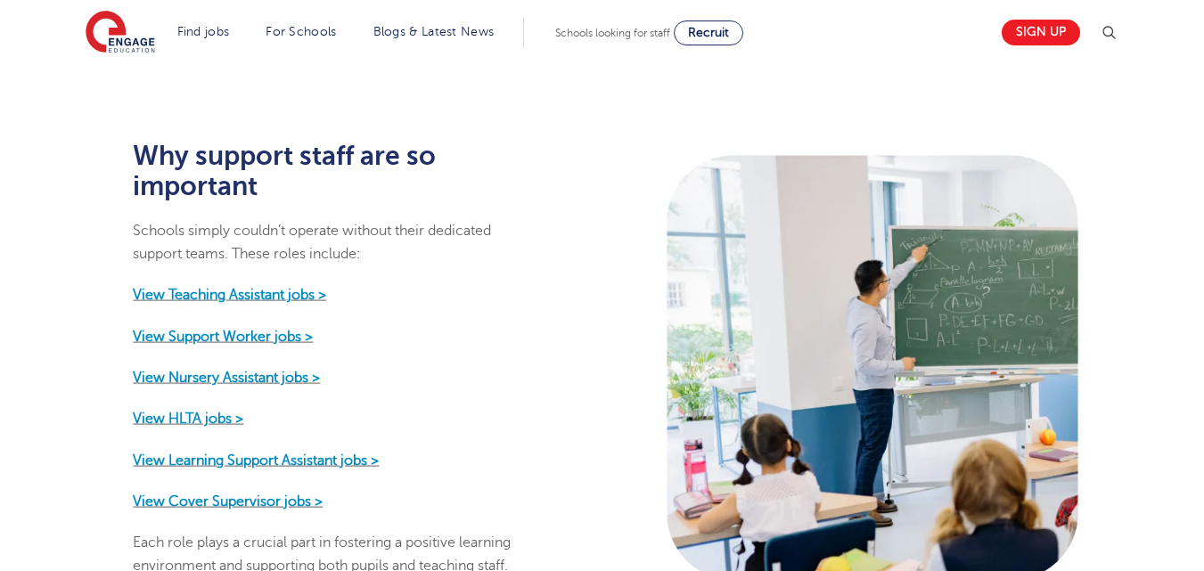
scroll to position [778, 0]
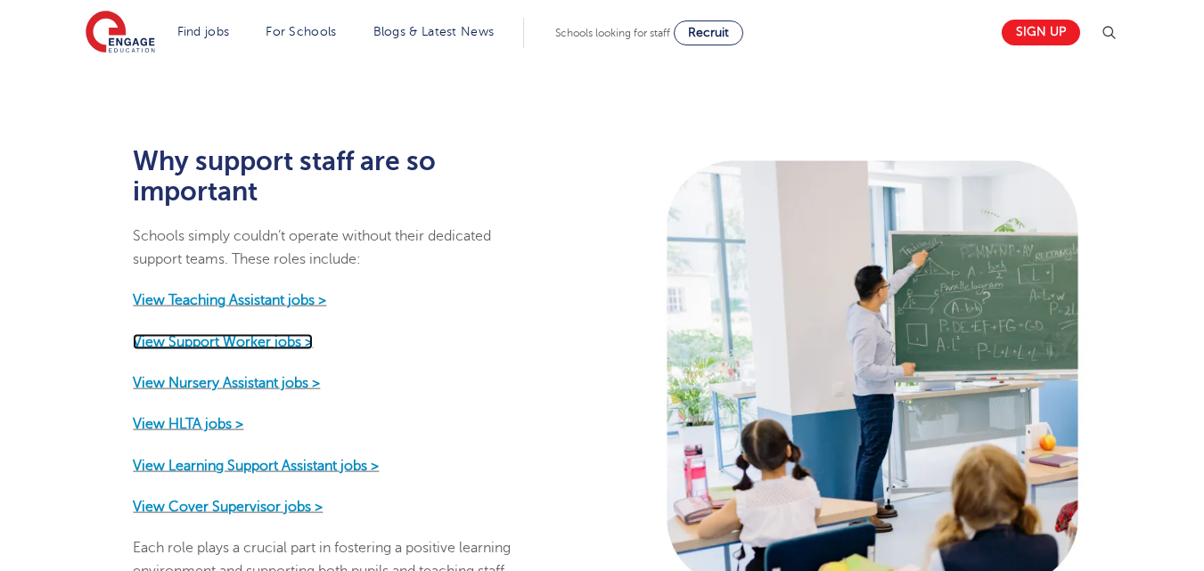
click at [274, 333] on strong "View Support Worker jobs >" at bounding box center [223, 341] width 180 height 16
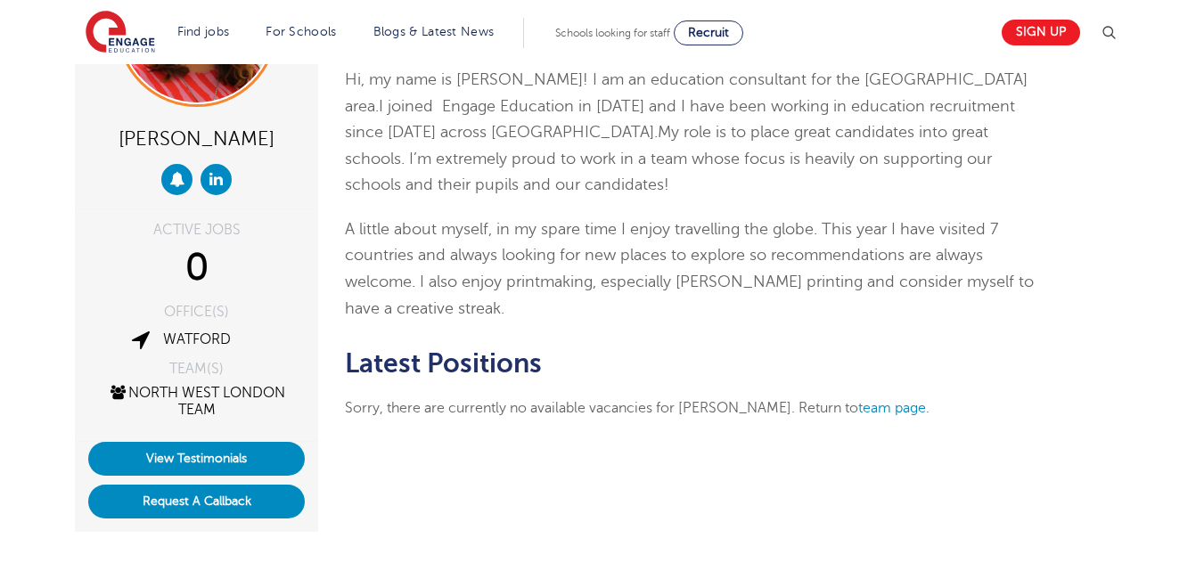
scroll to position [169, 0]
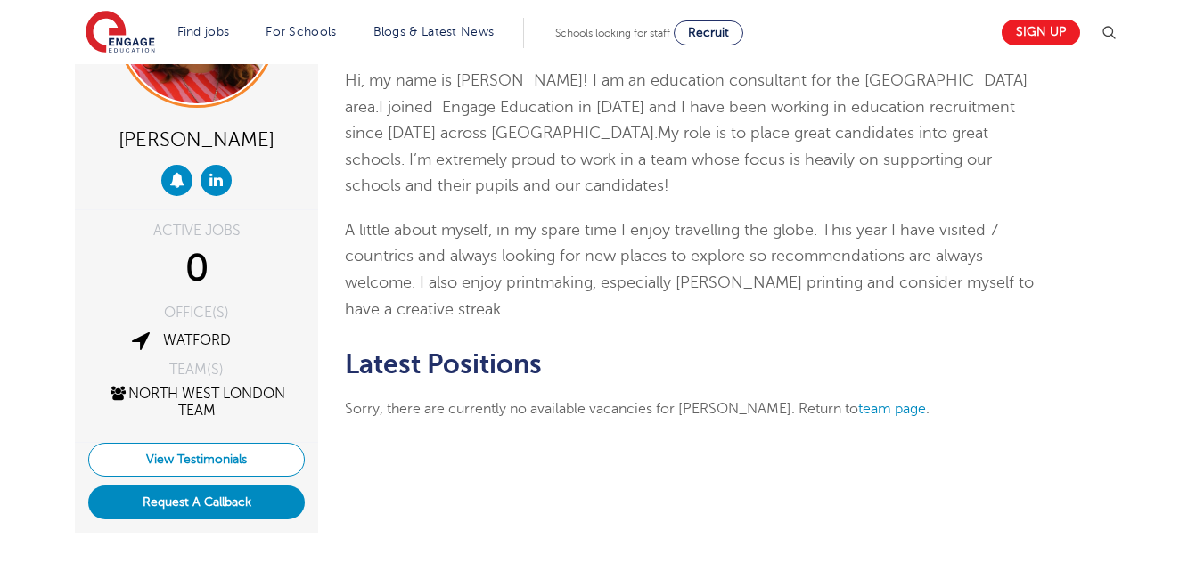
click at [210, 453] on link "View Testimonials" at bounding box center [196, 460] width 217 height 34
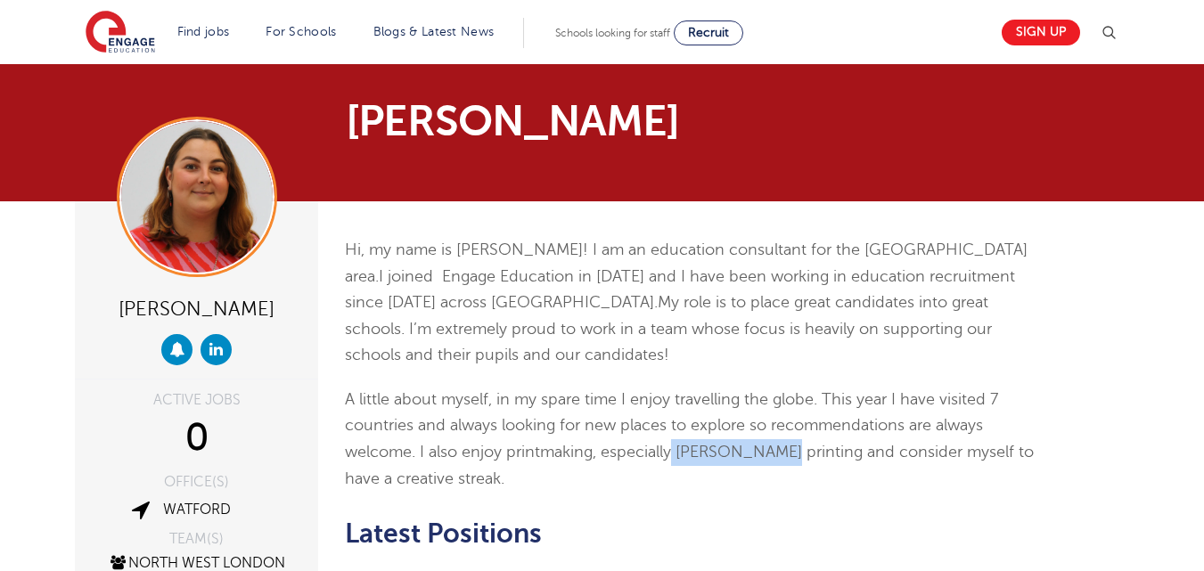
drag, startPoint x: 676, startPoint y: 455, endPoint x: 765, endPoint y: 456, distance: 89.1
click at [765, 456] on p "A little about myself, in my spare time I enjoy travelling the globe. This year…" at bounding box center [692, 439] width 694 height 105
copy p "[PERSON_NAME] printing"
click at [861, 159] on div "[PERSON_NAME]" at bounding box center [601, 133] width 1081 height 66
